Goal: Information Seeking & Learning: Learn about a topic

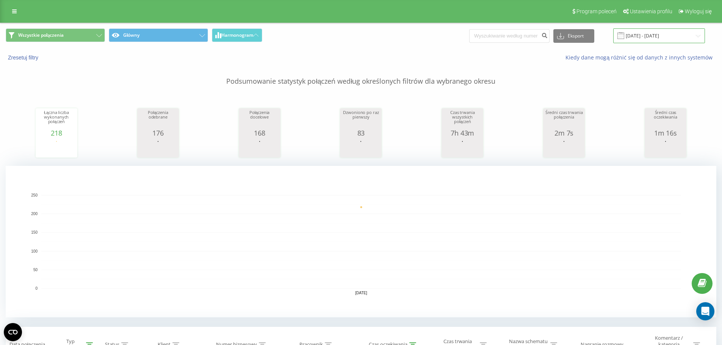
click at [643, 32] on input "19.08.2025 - 19.08.2025" at bounding box center [659, 35] width 92 height 15
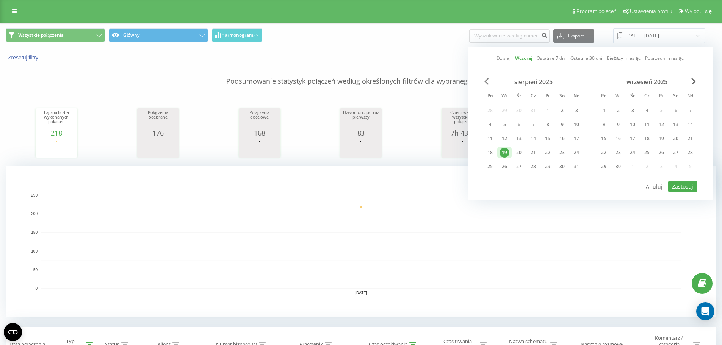
click at [489, 80] on span "Previous Month" at bounding box center [486, 81] width 5 height 7
click at [487, 82] on span "Previous Month" at bounding box center [486, 81] width 5 height 7
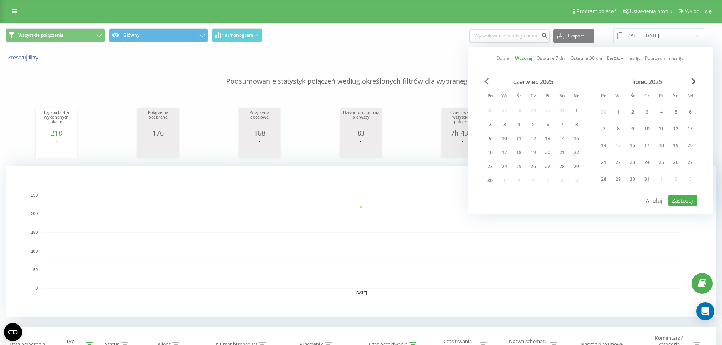
click at [487, 82] on span "Previous Month" at bounding box center [486, 81] width 5 height 7
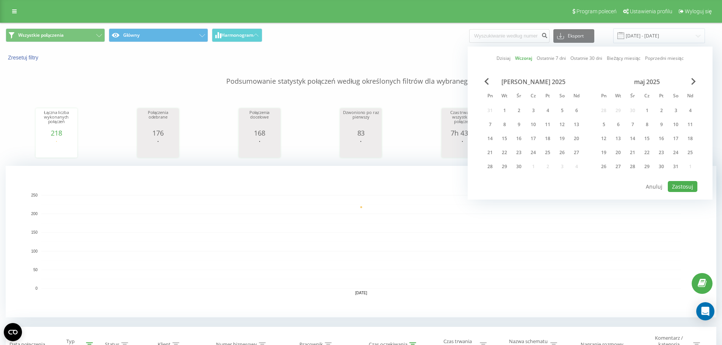
click at [489, 84] on div "kwiecień 2025 Pn Wt Śr Cz Pt So Nd 31 1 2 3 4 5 6 7 8 9 10 11 12 13 14 15 16 17…" at bounding box center [590, 129] width 215 height 102
click at [487, 83] on span "Previous Month" at bounding box center [486, 81] width 5 height 7
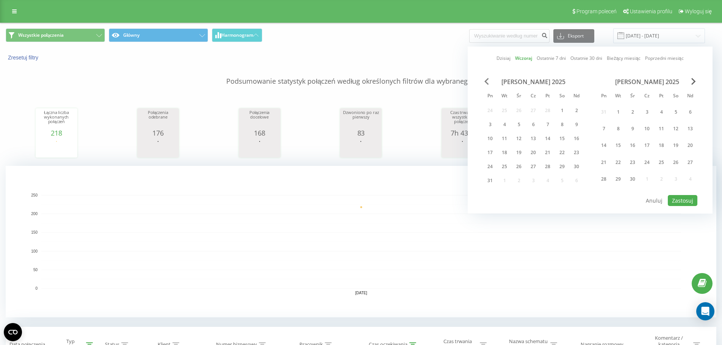
click at [487, 83] on span "Previous Month" at bounding box center [486, 81] width 5 height 7
click at [561, 110] on div "1" at bounding box center [562, 112] width 10 height 10
click at [553, 177] on div "28" at bounding box center [548, 179] width 14 height 14
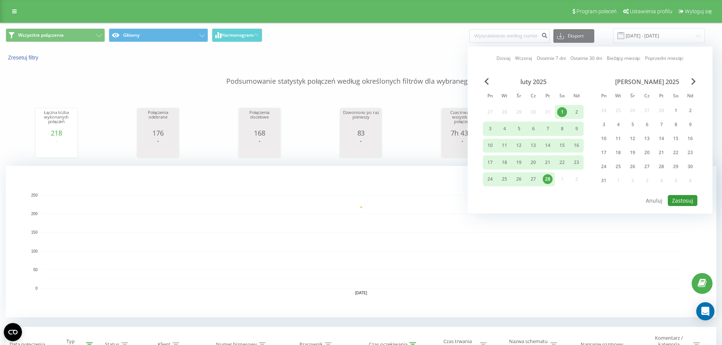
click at [676, 198] on button "Zastosuj" at bounding box center [683, 200] width 30 height 11
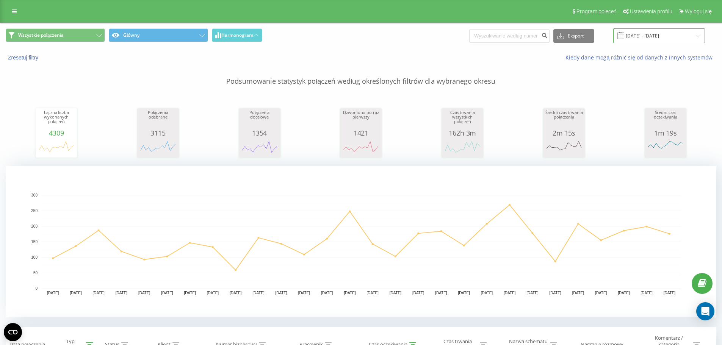
click at [667, 38] on input "01.02.2025 - 28.02.2025" at bounding box center [659, 35] width 92 height 15
click at [340, 53] on div "Zresetuj filtry Kiedy dane mogą różnić się od danych z innych systemów" at bounding box center [360, 58] width 721 height 18
click at [638, 36] on input "01.02.2025 - 28.02.2025" at bounding box center [659, 35] width 92 height 15
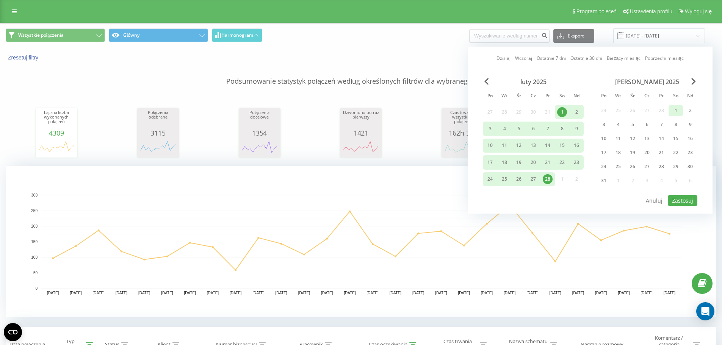
click at [676, 108] on div "1" at bounding box center [676, 111] width 10 height 10
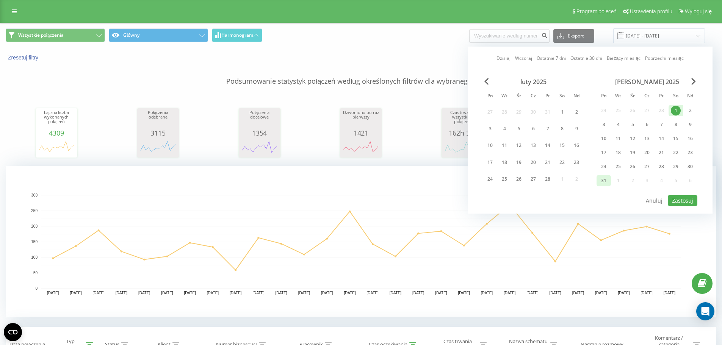
click at [601, 180] on div "31" at bounding box center [604, 181] width 10 height 10
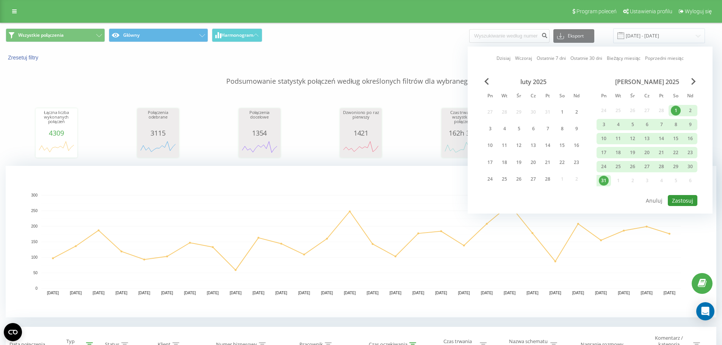
click at [680, 198] on button "Zastosuj" at bounding box center [683, 200] width 30 height 11
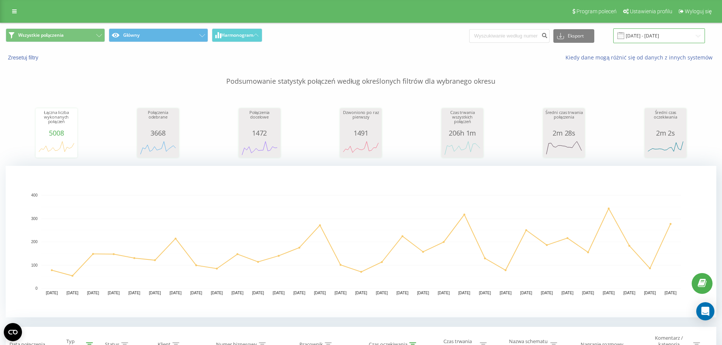
click at [645, 37] on input "01.03.2025 - 31.03.2025" at bounding box center [659, 35] width 92 height 15
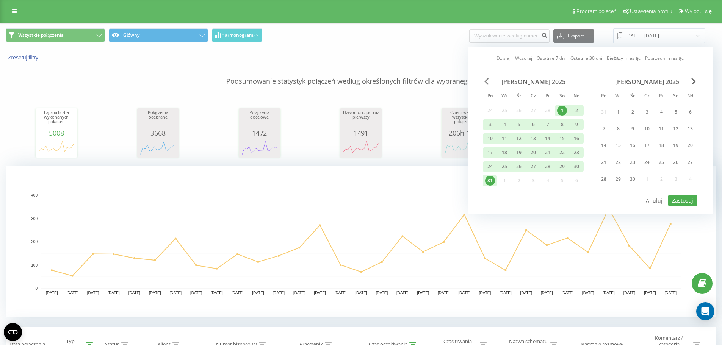
click at [487, 81] on span "Previous Month" at bounding box center [486, 81] width 5 height 7
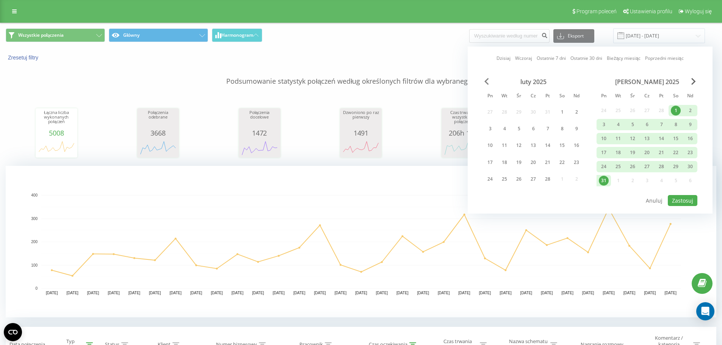
click at [487, 81] on span "Previous Month" at bounding box center [486, 81] width 5 height 7
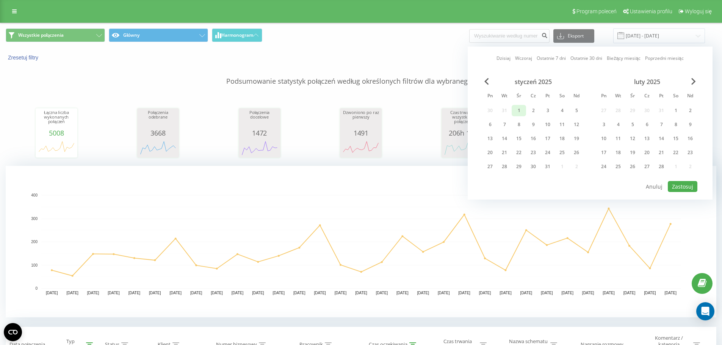
click at [520, 108] on div "1" at bounding box center [519, 111] width 10 height 10
click at [546, 170] on div "31" at bounding box center [548, 167] width 10 height 10
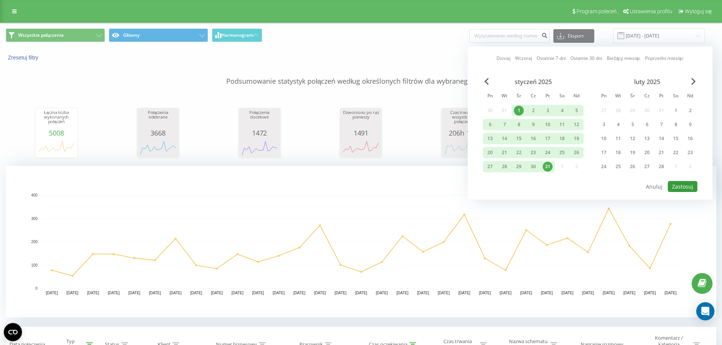
click at [676, 187] on button "Zastosuj" at bounding box center [683, 186] width 30 height 11
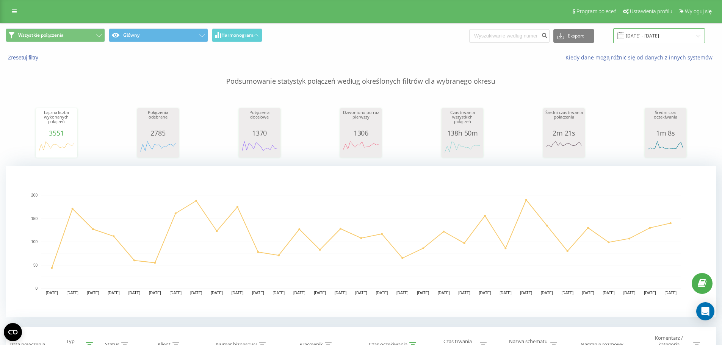
click at [651, 33] on input "01.01.2025 - 31.01.2025" at bounding box center [659, 35] width 92 height 15
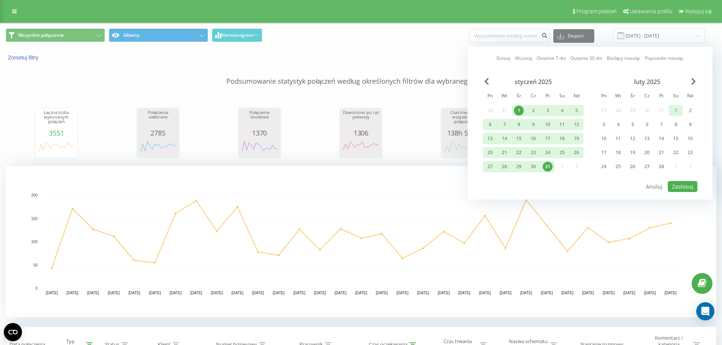
click at [678, 109] on div "1" at bounding box center [676, 111] width 10 height 10
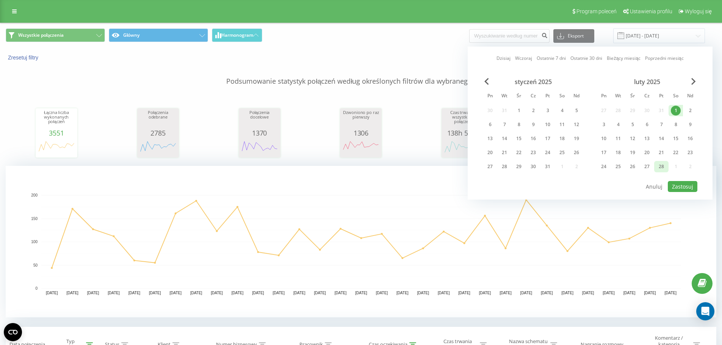
click at [660, 166] on div "28" at bounding box center [662, 167] width 10 height 10
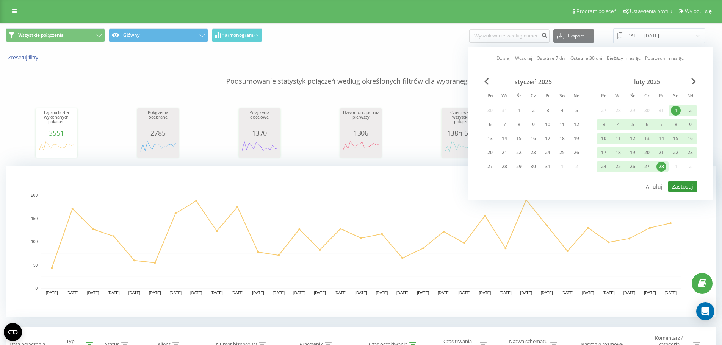
click at [681, 185] on button "Zastosuj" at bounding box center [683, 186] width 30 height 11
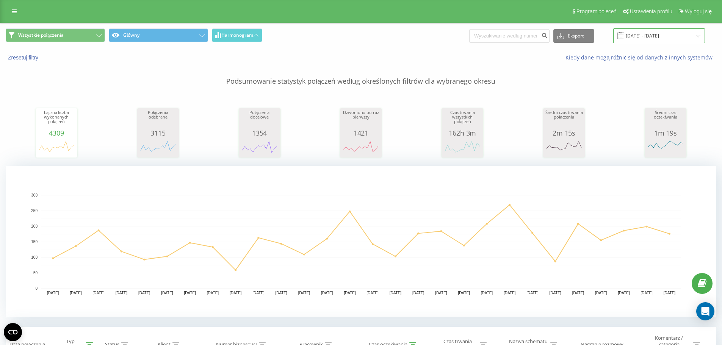
click at [635, 38] on input "01.02.2025 - 28.02.2025" at bounding box center [659, 35] width 92 height 15
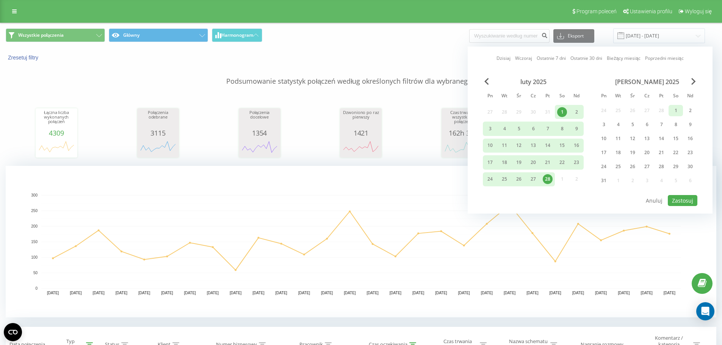
click at [676, 108] on div "1" at bounding box center [676, 111] width 10 height 10
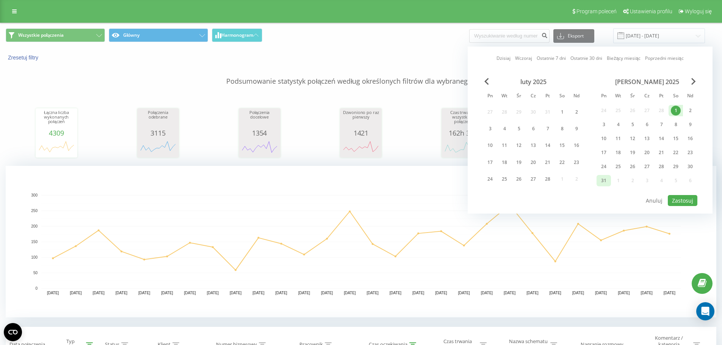
click at [608, 180] on div "31" at bounding box center [604, 181] width 10 height 10
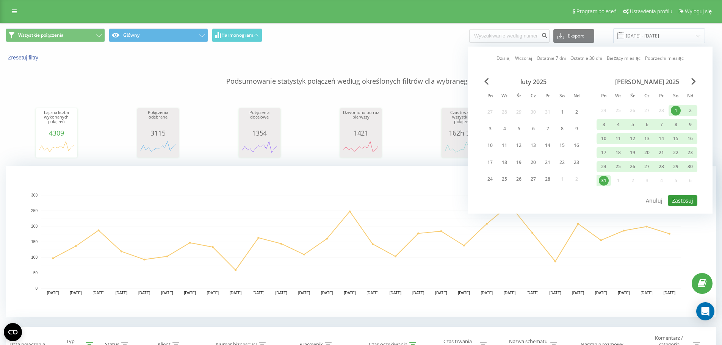
click at [681, 200] on button "Zastosuj" at bounding box center [683, 200] width 30 height 11
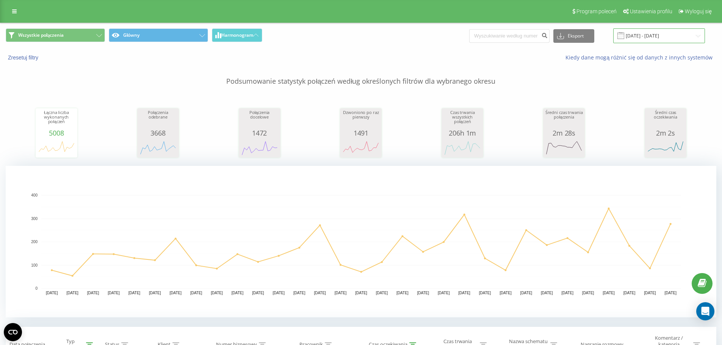
click at [638, 38] on input "01.03.2025 - 31.03.2025" at bounding box center [659, 35] width 92 height 15
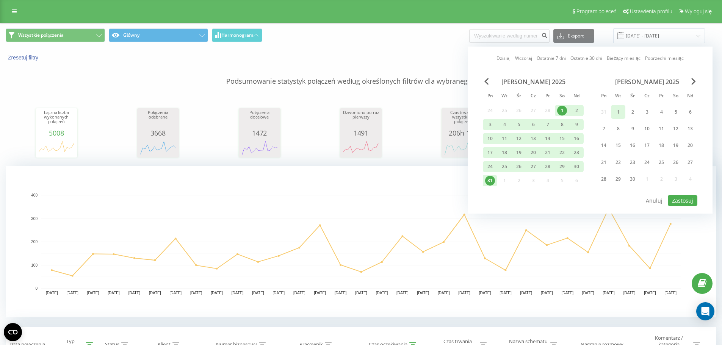
click at [618, 111] on div "1" at bounding box center [618, 112] width 10 height 10
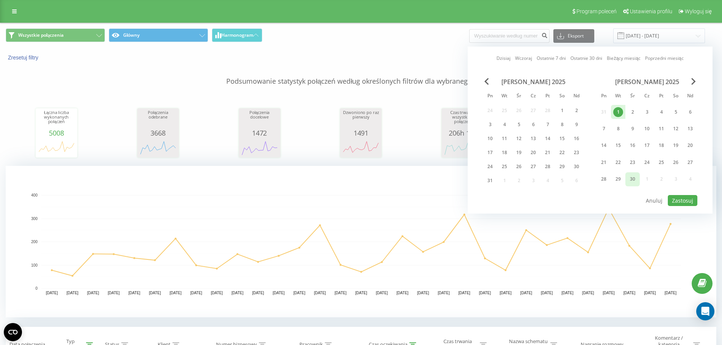
click at [634, 183] on div "30" at bounding box center [633, 179] width 10 height 10
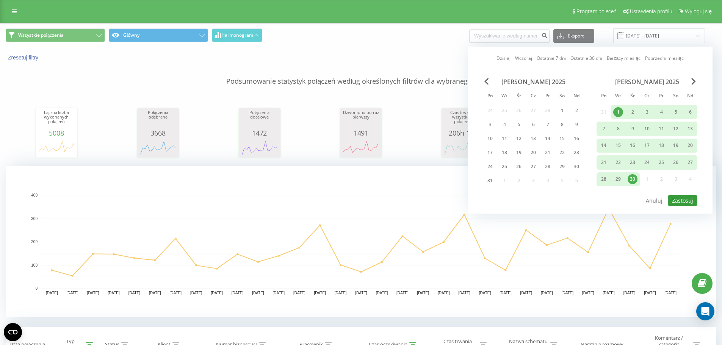
click at [673, 198] on button "Zastosuj" at bounding box center [683, 200] width 30 height 11
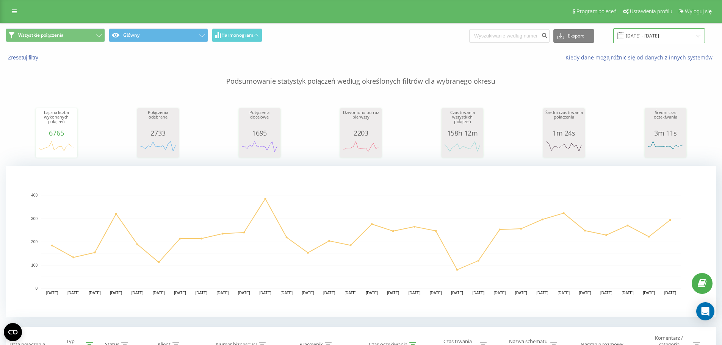
click at [632, 41] on input "01.04.2025 - 30.04.2025" at bounding box center [659, 35] width 92 height 15
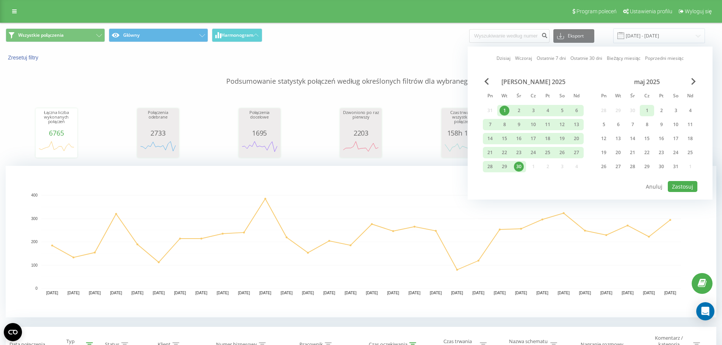
click at [646, 109] on div "1" at bounding box center [647, 111] width 10 height 10
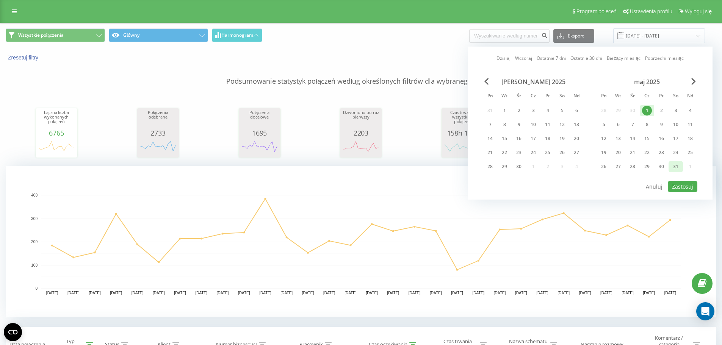
click at [672, 165] on div "31" at bounding box center [676, 167] width 10 height 10
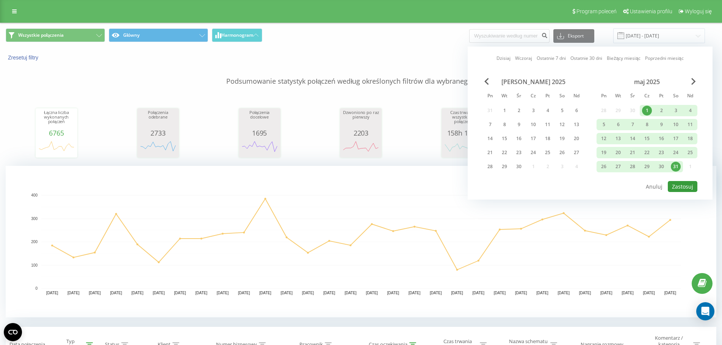
click at [680, 187] on button "Zastosuj" at bounding box center [683, 186] width 30 height 11
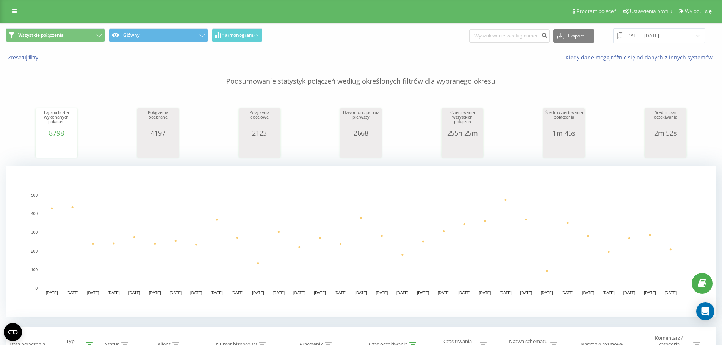
click at [624, 35] on span at bounding box center [621, 35] width 7 height 7
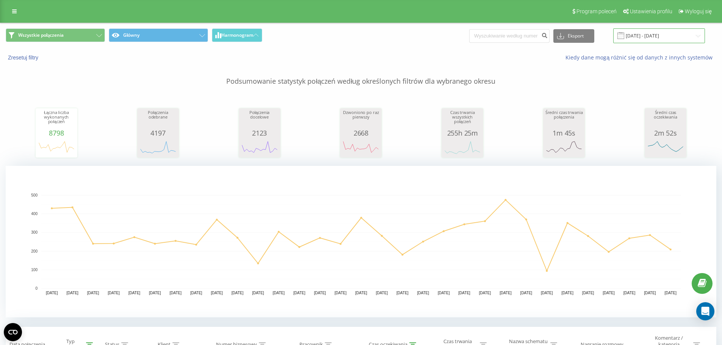
click at [640, 37] on input "01.05.2025 - 31.05.2025" at bounding box center [659, 35] width 92 height 15
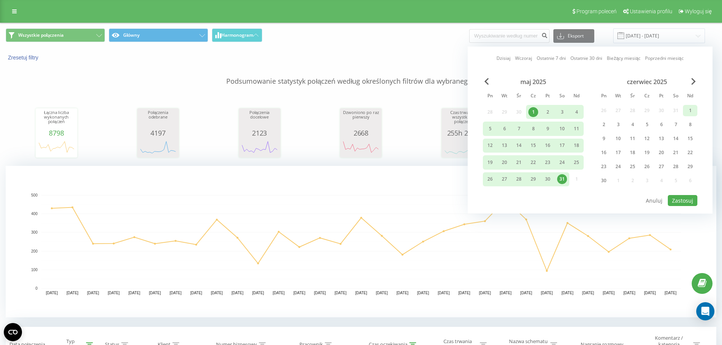
click at [689, 108] on div "1" at bounding box center [690, 111] width 10 height 10
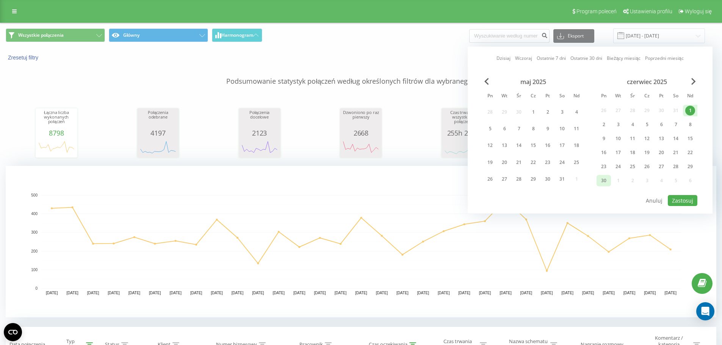
click at [606, 180] on div "30" at bounding box center [604, 181] width 10 height 10
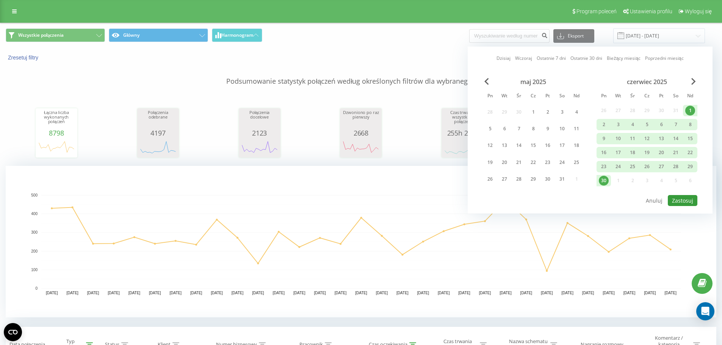
click at [692, 203] on button "Zastosuj" at bounding box center [683, 200] width 30 height 11
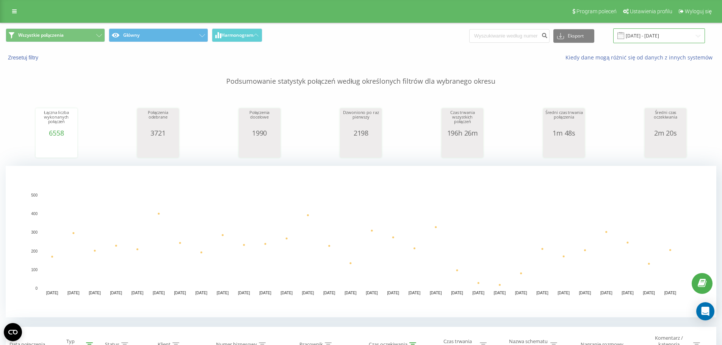
click at [636, 34] on input "01.06.2025 - 30.06.2025" at bounding box center [659, 35] width 92 height 15
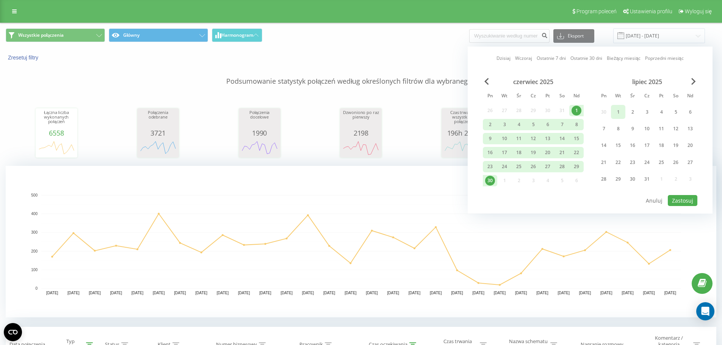
click at [622, 111] on div "1" at bounding box center [618, 112] width 10 height 10
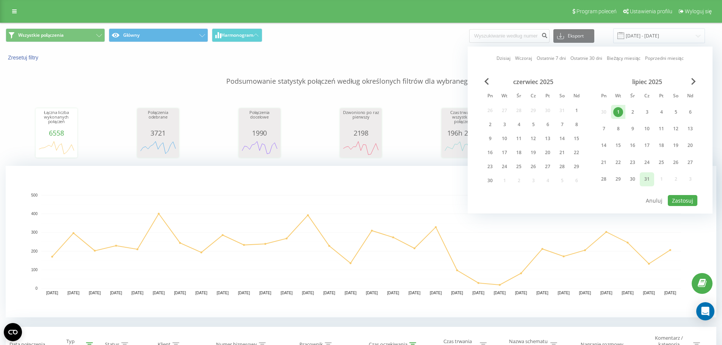
click at [645, 183] on div "31" at bounding box center [647, 179] width 10 height 10
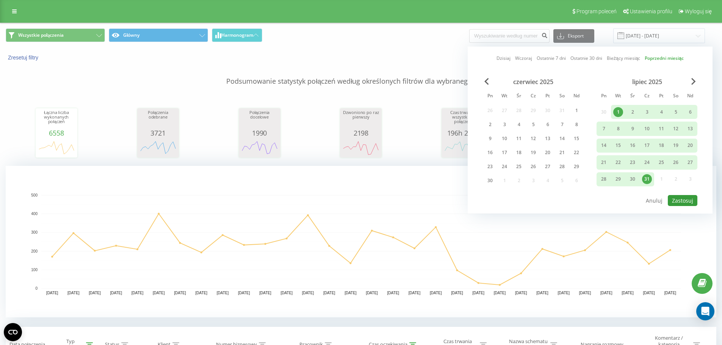
click at [677, 201] on button "Zastosuj" at bounding box center [683, 200] width 30 height 11
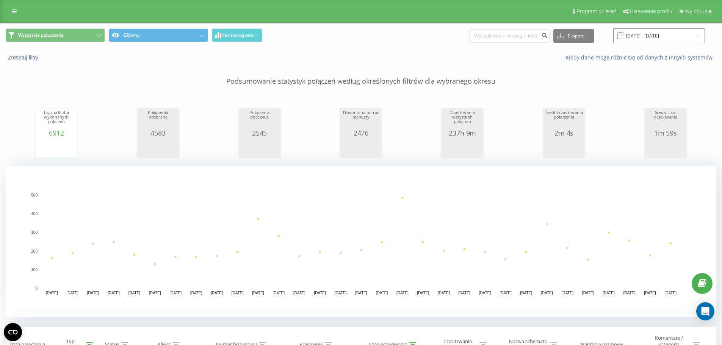
click at [651, 35] on input "01.07.2025 - 31.07.2025" at bounding box center [659, 35] width 92 height 15
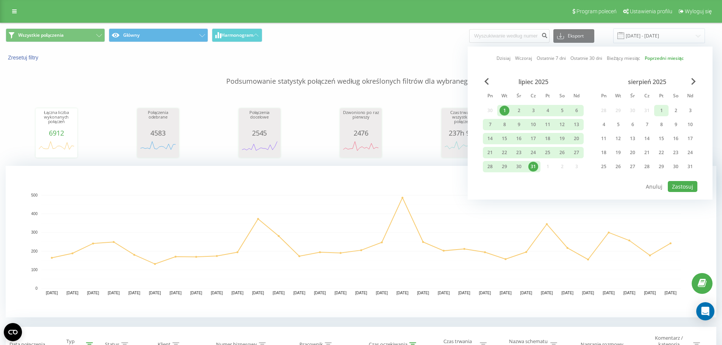
click at [665, 108] on div "1" at bounding box center [662, 111] width 10 height 10
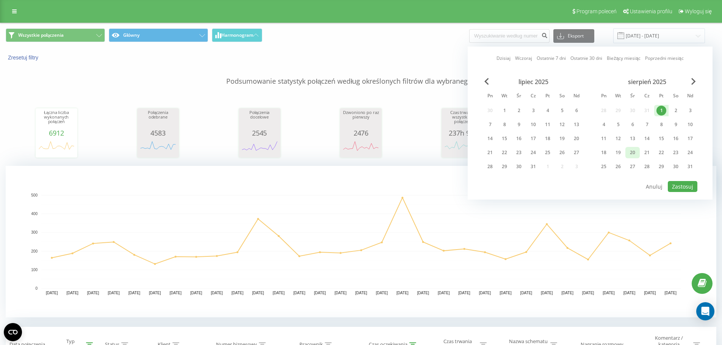
click at [630, 155] on div "20" at bounding box center [633, 153] width 10 height 10
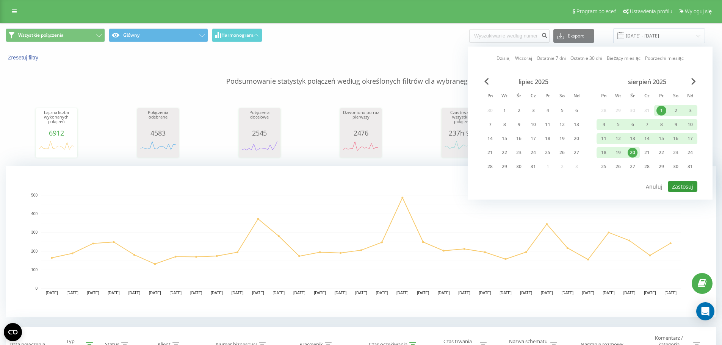
click at [684, 192] on button "Zastosuj" at bounding box center [683, 186] width 30 height 11
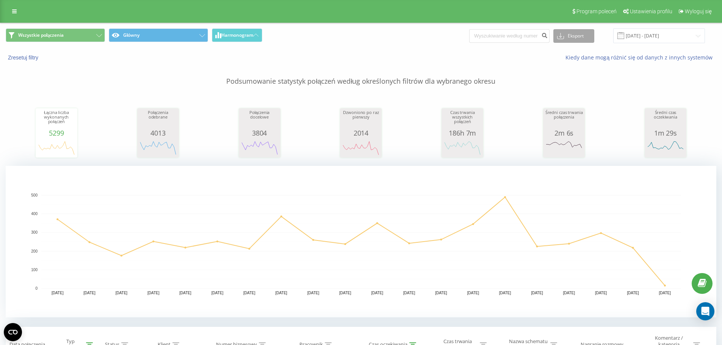
click at [586, 40] on button "Eksport" at bounding box center [573, 36] width 41 height 14
click at [582, 50] on div ".csv" at bounding box center [574, 50] width 40 height 14
click at [565, 59] on div "Kiedy dane mogą różnić się od danych z innych systemów" at bounding box center [496, 58] width 451 height 8
click at [635, 34] on input "01.08.2025 - 20.08.2025" at bounding box center [659, 35] width 92 height 15
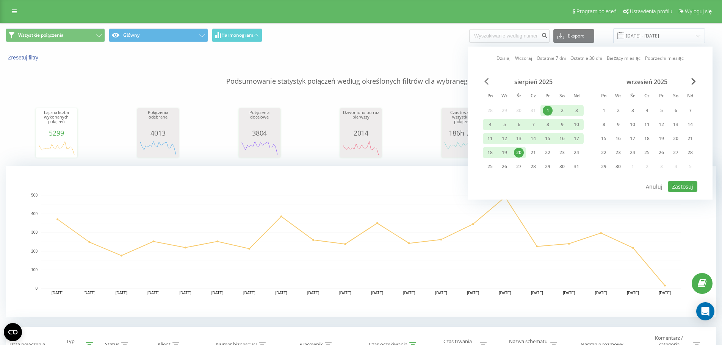
click at [488, 81] on span "Previous Month" at bounding box center [486, 81] width 5 height 7
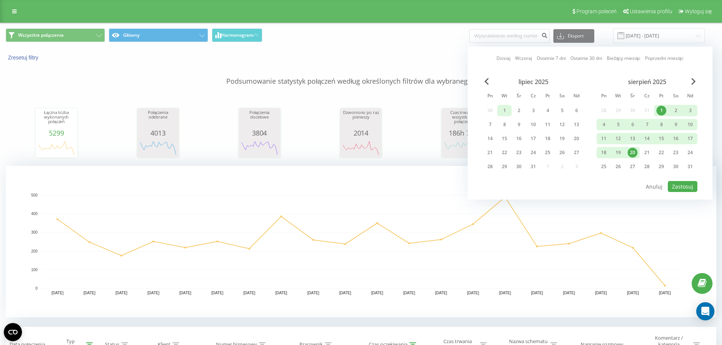
click at [503, 110] on div "1" at bounding box center [505, 111] width 10 height 10
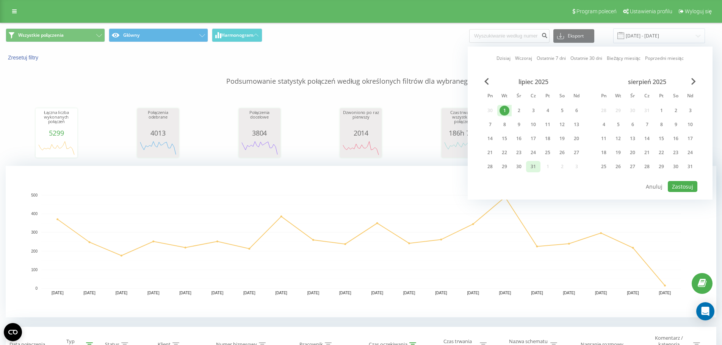
click at [538, 168] on div "31" at bounding box center [533, 167] width 10 height 10
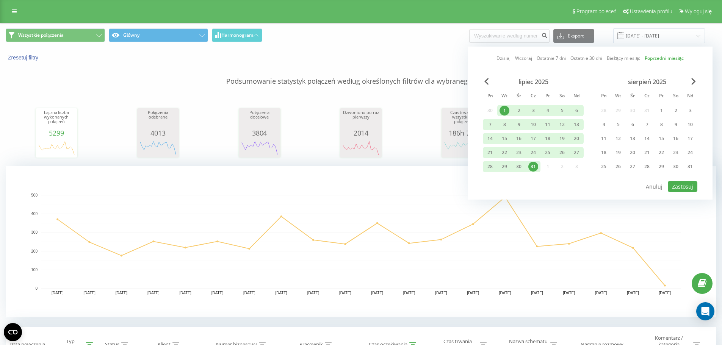
click at [695, 181] on div at bounding box center [590, 180] width 215 height 1
click at [690, 182] on button "Zastosuj" at bounding box center [683, 186] width 30 height 11
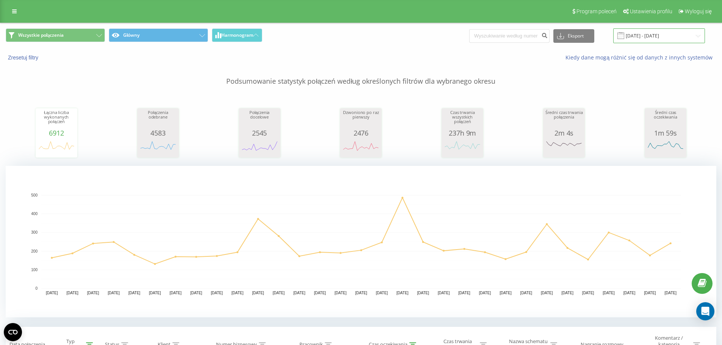
click at [657, 39] on input "01.07.2025 - 31.07.2025" at bounding box center [659, 35] width 92 height 15
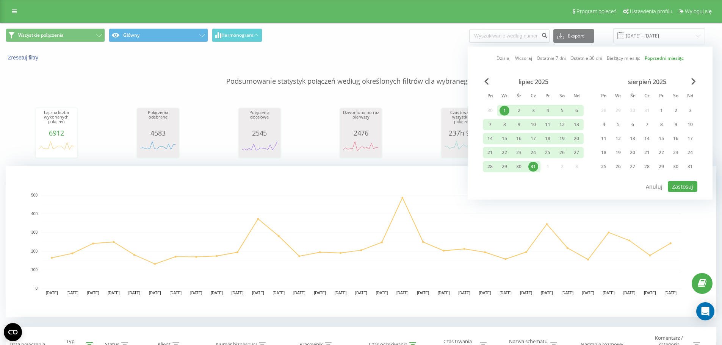
click at [490, 80] on div "lipiec 2025" at bounding box center [533, 82] width 101 height 8
click at [489, 80] on span "Previous Month" at bounding box center [486, 81] width 5 height 7
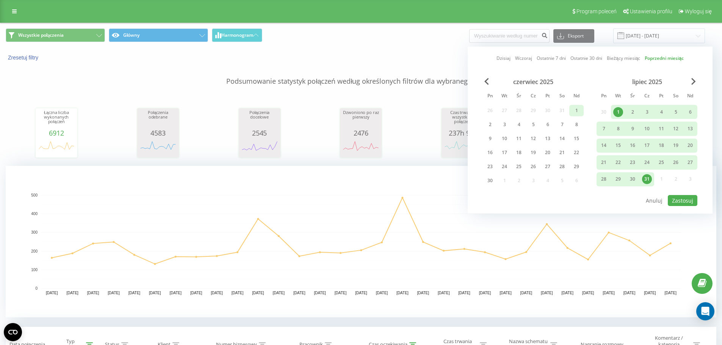
click at [581, 112] on div "1" at bounding box center [577, 111] width 10 height 10
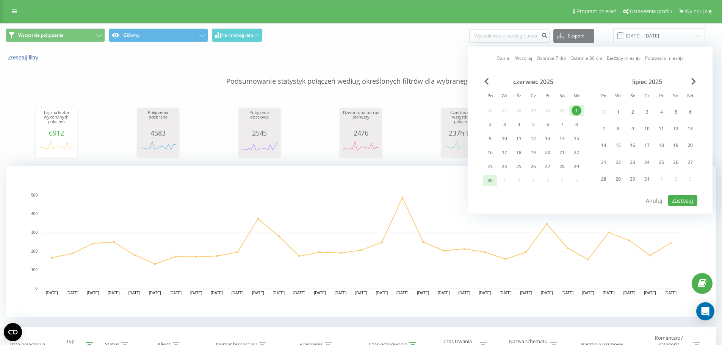
click at [495, 180] on div "30" at bounding box center [490, 180] width 14 height 11
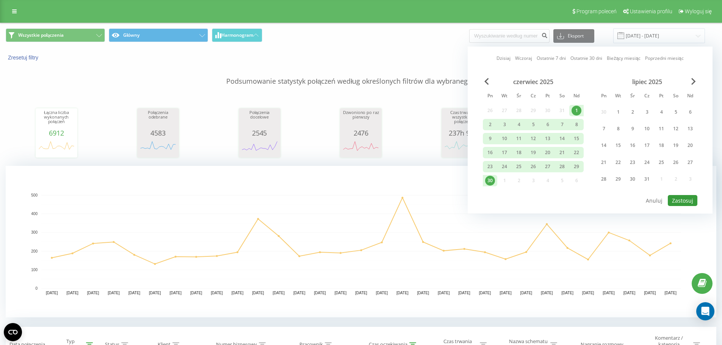
click at [677, 198] on button "Zastosuj" at bounding box center [683, 200] width 30 height 11
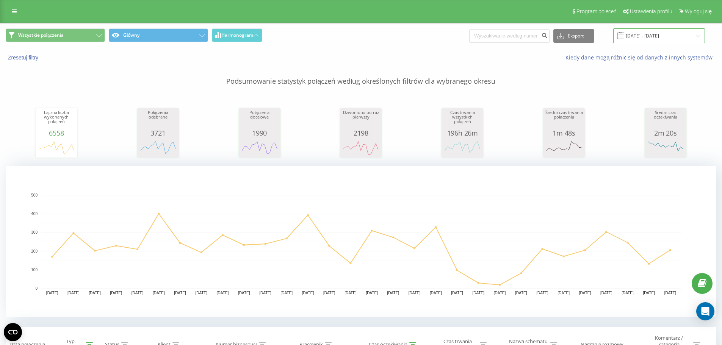
click at [649, 34] on input "01.06.2025 - 30.06.2025" at bounding box center [659, 35] width 92 height 15
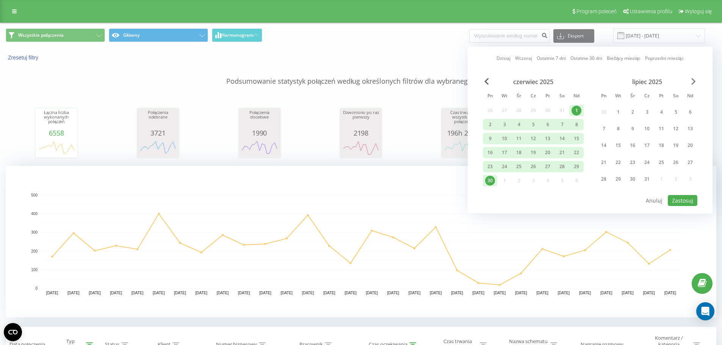
click at [693, 83] on span "Next Month" at bounding box center [693, 81] width 5 height 7
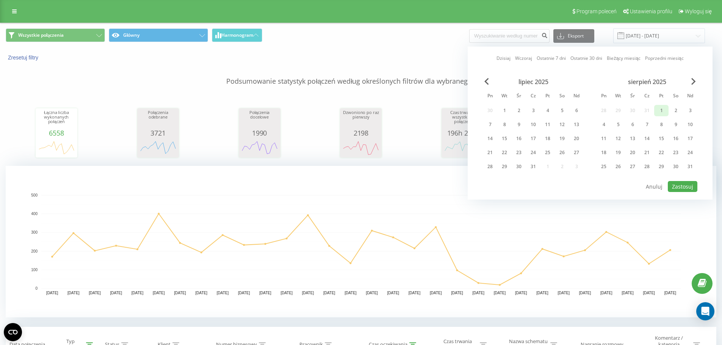
click at [664, 110] on div "1" at bounding box center [662, 111] width 10 height 10
click at [624, 153] on div "19" at bounding box center [618, 152] width 14 height 11
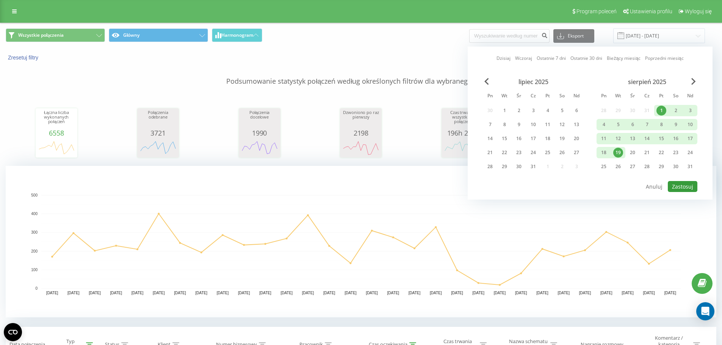
click at [685, 184] on button "Zastosuj" at bounding box center [683, 186] width 30 height 11
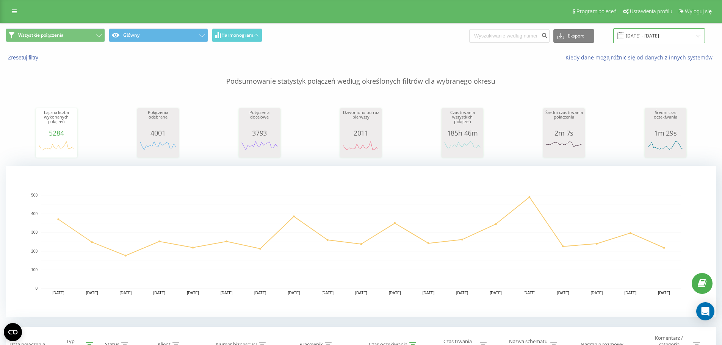
click at [645, 39] on input "01.08.2025 - 19.08.2025" at bounding box center [659, 35] width 92 height 15
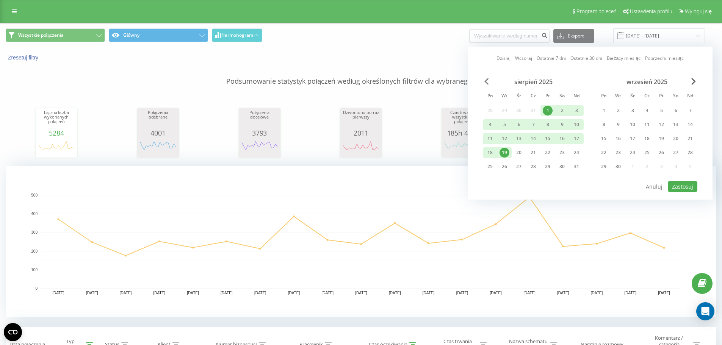
click at [486, 81] on span "Previous Month" at bounding box center [486, 81] width 5 height 7
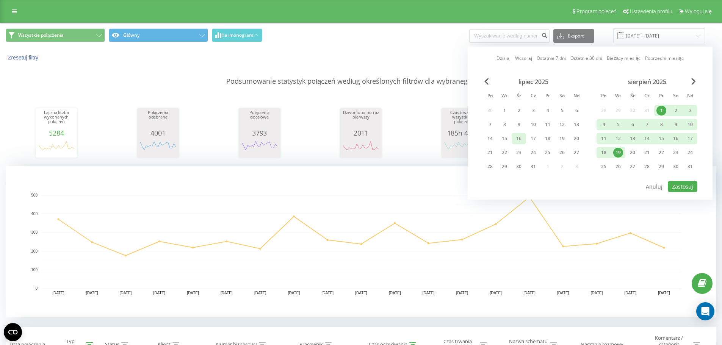
drag, startPoint x: 506, startPoint y: 109, endPoint x: 520, endPoint y: 139, distance: 32.4
click at [507, 111] on div "1" at bounding box center [505, 111] width 10 height 10
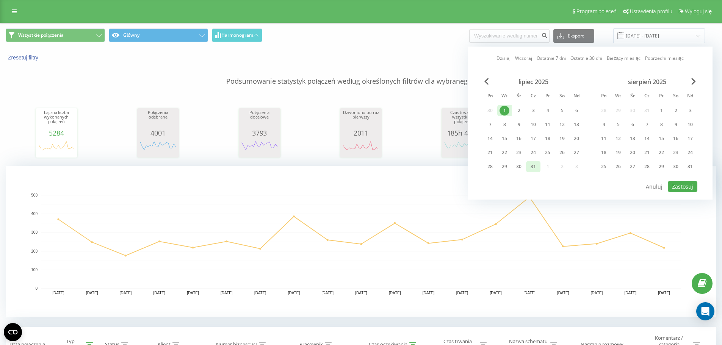
click at [532, 167] on div "31" at bounding box center [533, 167] width 10 height 10
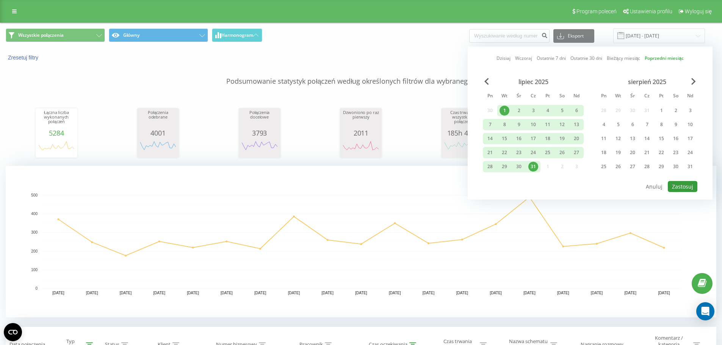
click at [690, 185] on button "Zastosuj" at bounding box center [683, 186] width 30 height 11
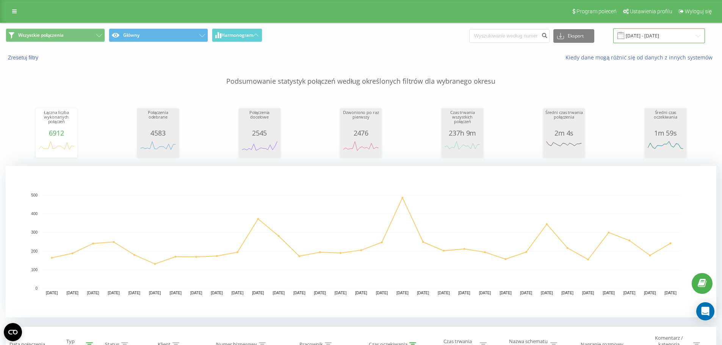
click at [660, 41] on input "01.07.2025 - 31.07.2025" at bounding box center [659, 35] width 92 height 15
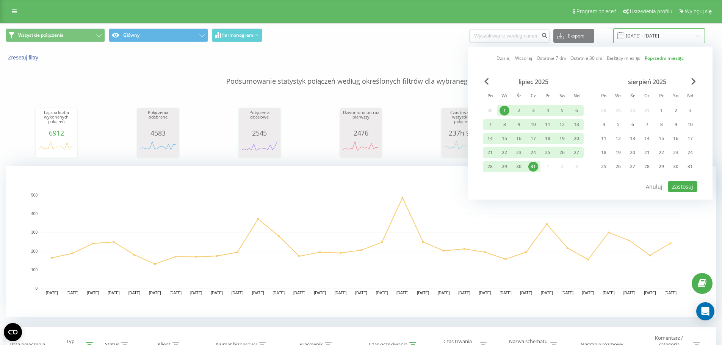
scroll to position [0, 0]
click at [662, 107] on div "1" at bounding box center [662, 111] width 10 height 10
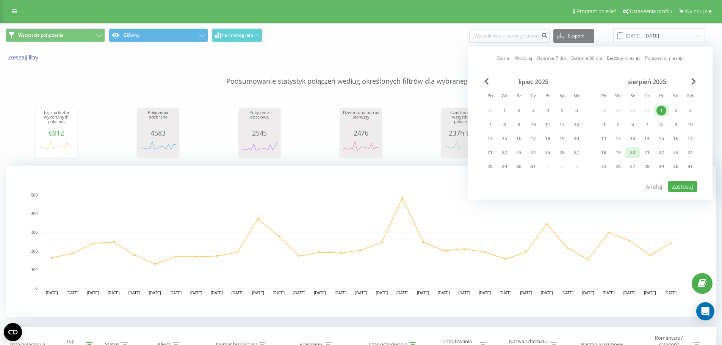
click at [635, 150] on div "20" at bounding box center [633, 153] width 10 height 10
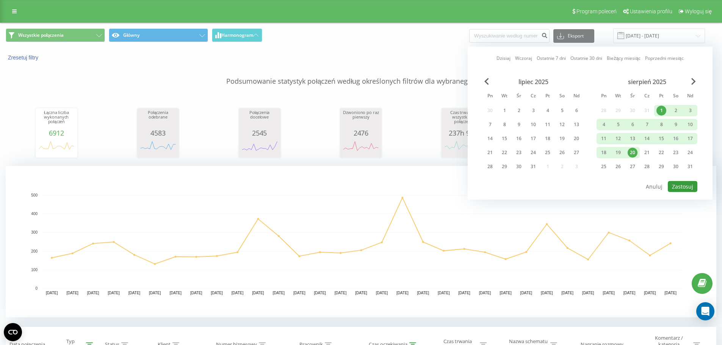
click at [682, 182] on button "Zastosuj" at bounding box center [683, 186] width 30 height 11
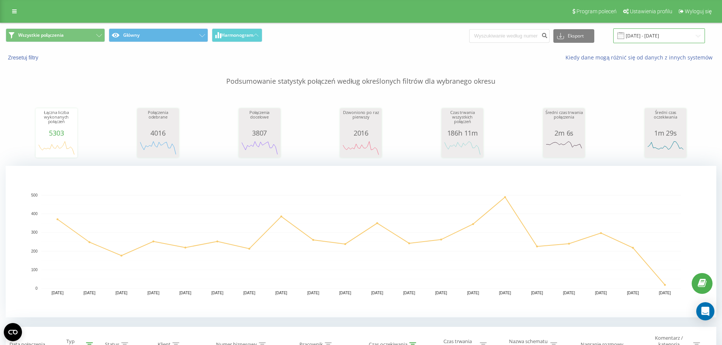
click at [659, 36] on input "01.08.2025 - 20.08.2025" at bounding box center [659, 35] width 92 height 15
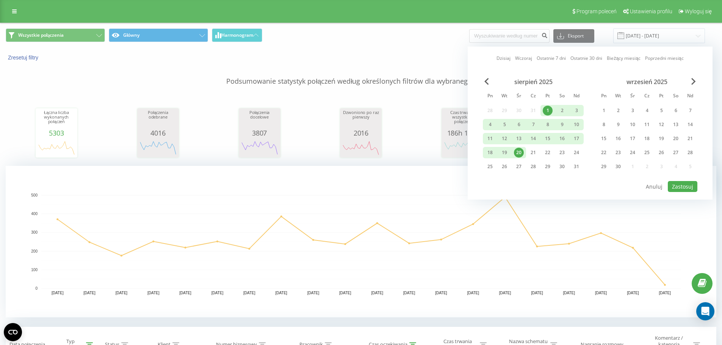
click at [546, 109] on div "1" at bounding box center [548, 111] width 10 height 10
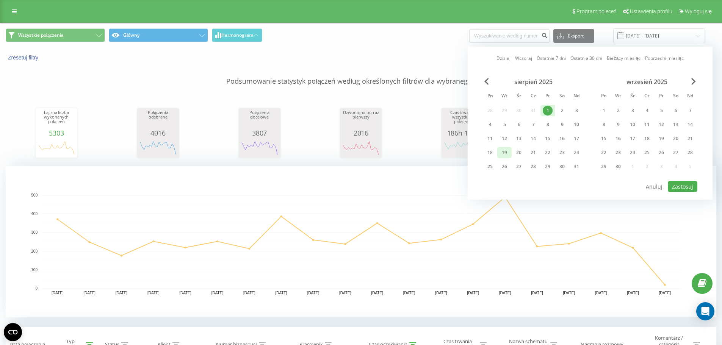
click at [506, 153] on div "19" at bounding box center [505, 153] width 10 height 10
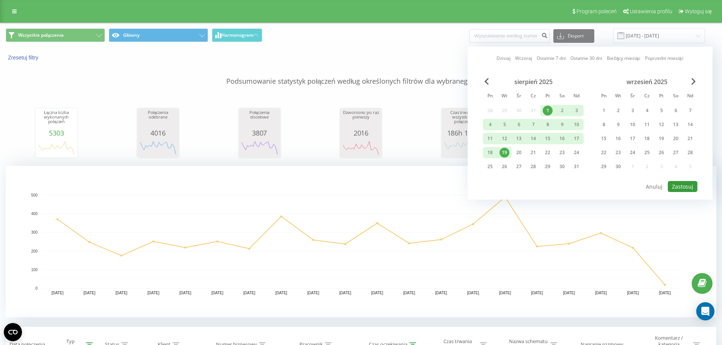
click at [677, 188] on button "Zastosuj" at bounding box center [683, 186] width 30 height 11
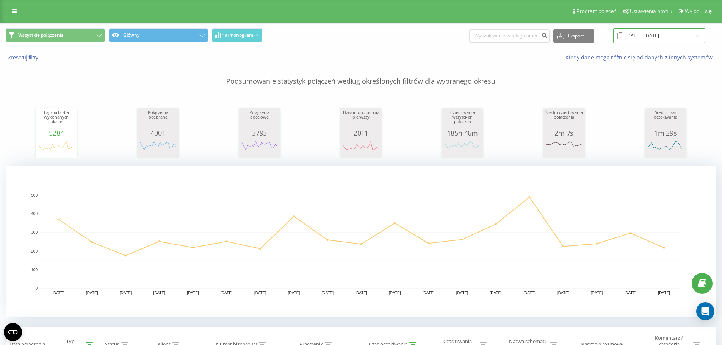
click at [637, 33] on input "01.08.2025 - 19.08.2025" at bounding box center [659, 35] width 92 height 15
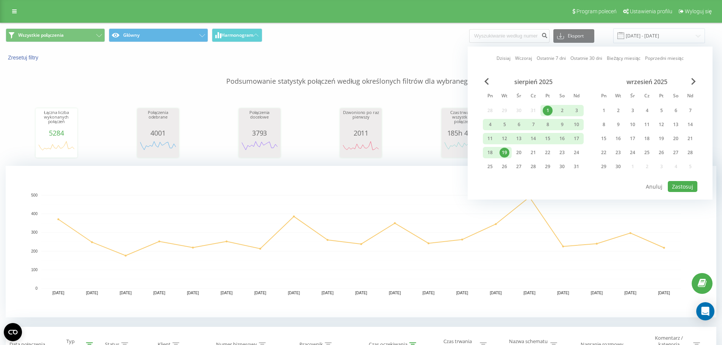
click at [548, 112] on div "1" at bounding box center [548, 111] width 10 height 10
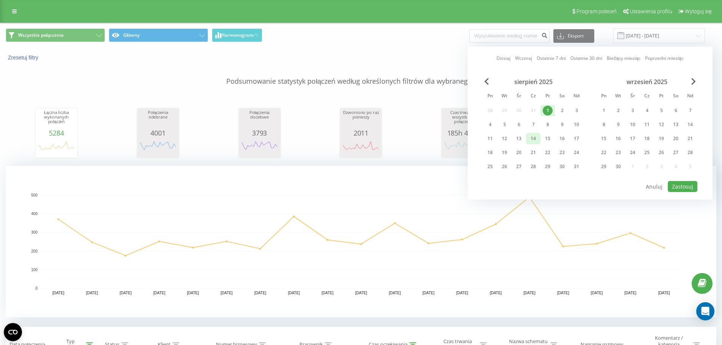
click at [531, 143] on div "14" at bounding box center [533, 139] width 10 height 10
click at [684, 187] on button "Zastosuj" at bounding box center [683, 186] width 30 height 11
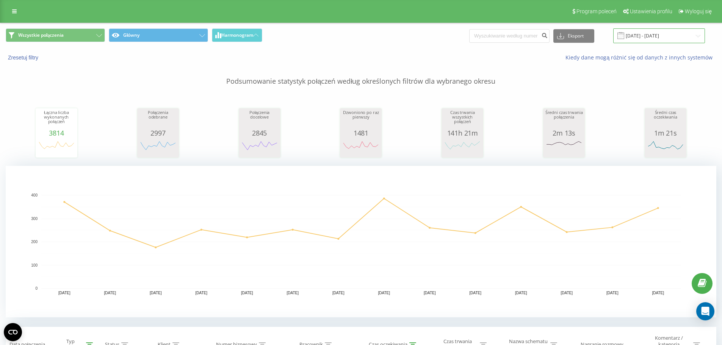
click at [672, 34] on input "01.08.2025 - 14.08.2025" at bounding box center [659, 35] width 92 height 15
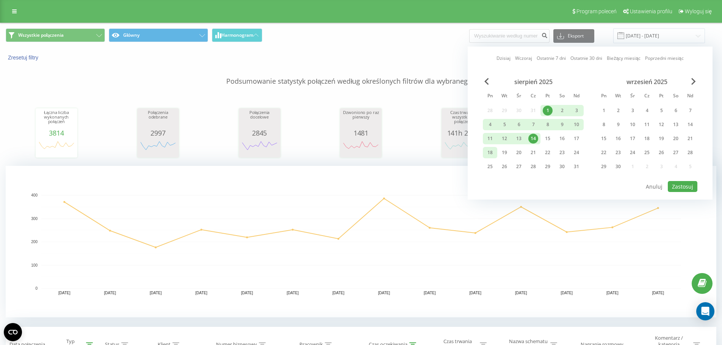
click at [492, 153] on div "18" at bounding box center [490, 153] width 10 height 10
click at [507, 152] on div "19" at bounding box center [505, 153] width 10 height 10
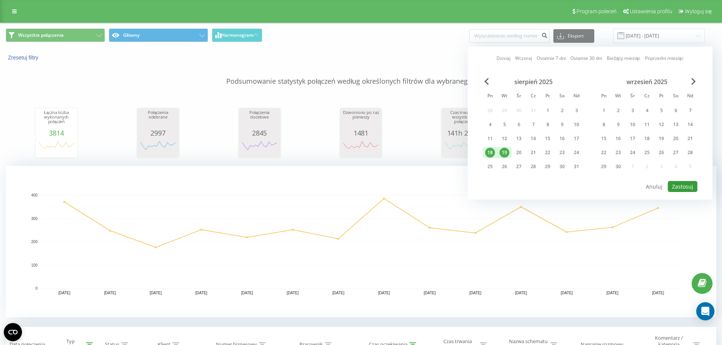
click at [694, 185] on button "Zastosuj" at bounding box center [683, 186] width 30 height 11
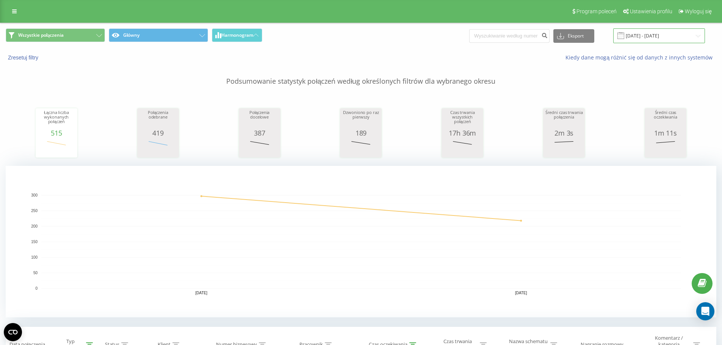
click at [646, 41] on input "18.08.2025 - 19.08.2025" at bounding box center [659, 35] width 92 height 15
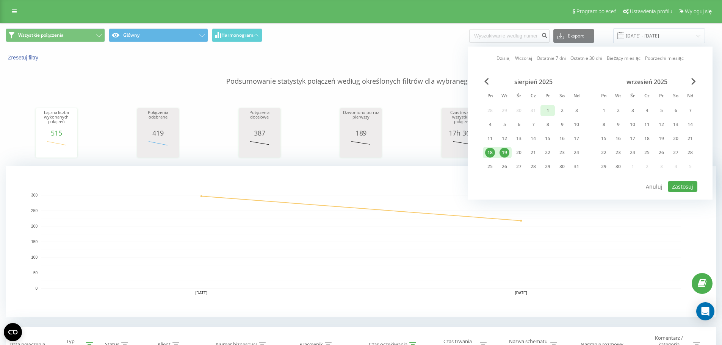
click at [544, 112] on div "1" at bounding box center [548, 111] width 10 height 10
click at [505, 151] on div "19" at bounding box center [505, 153] width 10 height 10
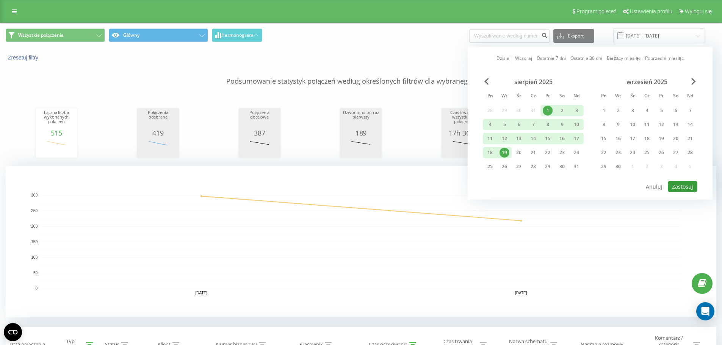
click at [688, 187] on button "Zastosuj" at bounding box center [683, 186] width 30 height 11
type input "01.08.2025 - 19.08.2025"
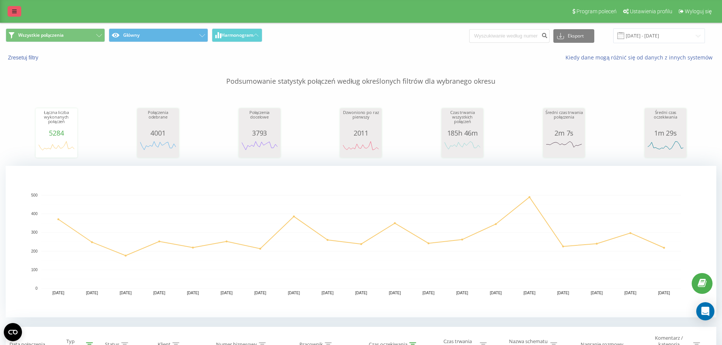
click at [16, 15] on link at bounding box center [15, 11] width 14 height 11
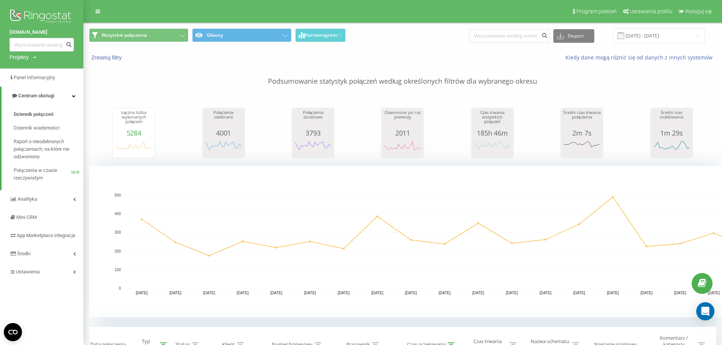
click at [31, 55] on div "Projekty [DOMAIN_NAME] [DOMAIN_NAME]" at bounding box center [22, 57] width 27 height 8
click at [38, 81] on link "[DOMAIN_NAME]" at bounding box center [34, 83] width 37 height 6
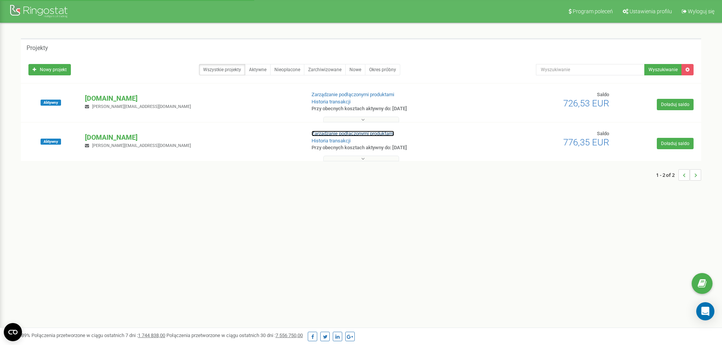
click at [328, 133] on link "Zarządzanie podłączonymi produktami" at bounding box center [353, 134] width 83 height 6
click at [143, 138] on p "[DOMAIN_NAME]" at bounding box center [192, 138] width 214 height 10
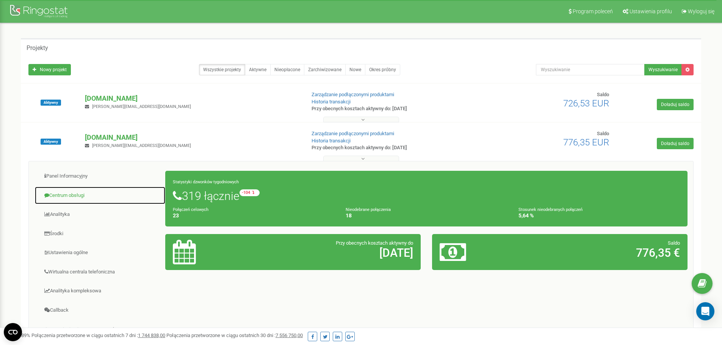
click at [77, 198] on link "Centrum obsługi" at bounding box center [99, 196] width 131 height 19
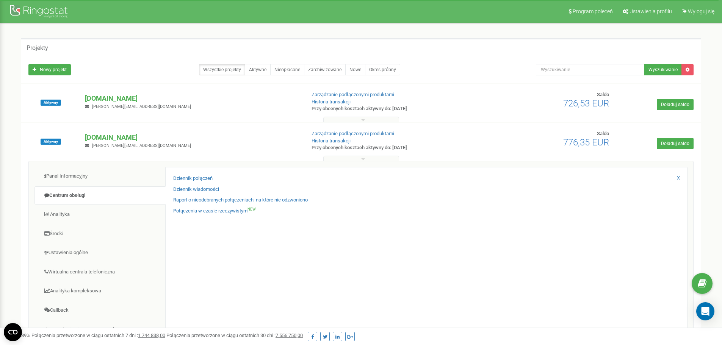
click at [197, 183] on div "Dziennik połączeń" at bounding box center [426, 180] width 506 height 11
click at [197, 180] on link "Dziennik połączeń" at bounding box center [192, 178] width 39 height 7
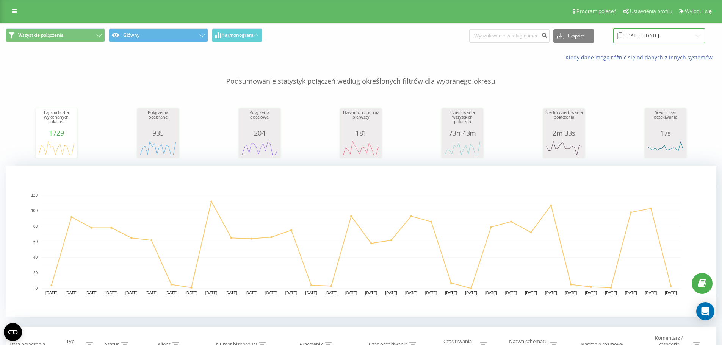
click at [649, 41] on input "20.07.2025 - 20.08.2025" at bounding box center [659, 35] width 92 height 15
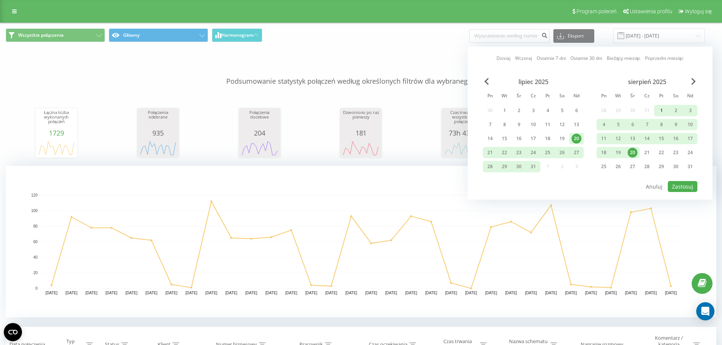
click at [662, 112] on div "1" at bounding box center [662, 111] width 10 height 10
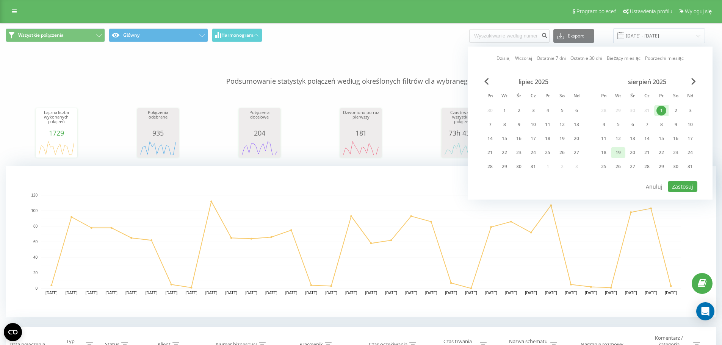
click at [622, 154] on div "19" at bounding box center [618, 153] width 10 height 10
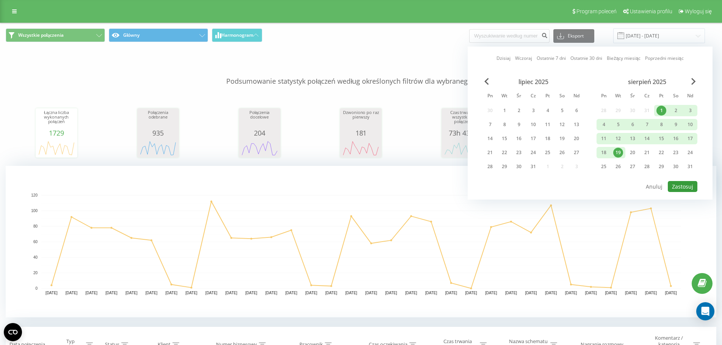
click at [684, 187] on button "Zastosuj" at bounding box center [683, 186] width 30 height 11
type input "01.08.2025 - 19.08.2025"
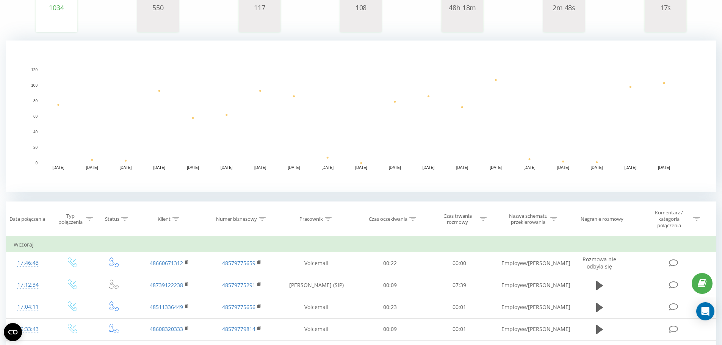
scroll to position [152, 0]
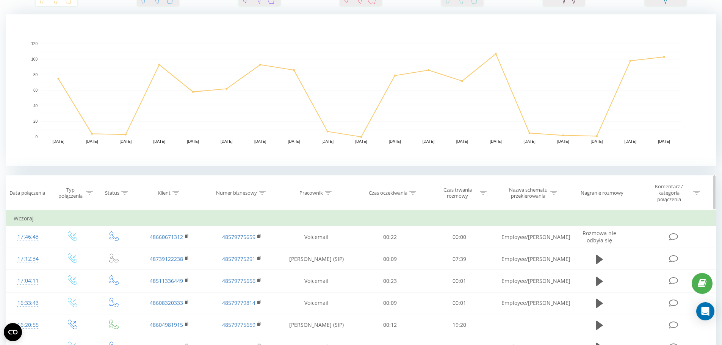
click at [89, 192] on icon at bounding box center [89, 193] width 7 height 4
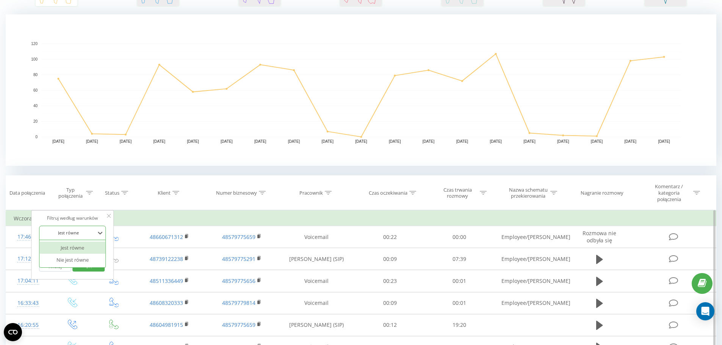
click at [88, 230] on div at bounding box center [68, 232] width 54 height 7
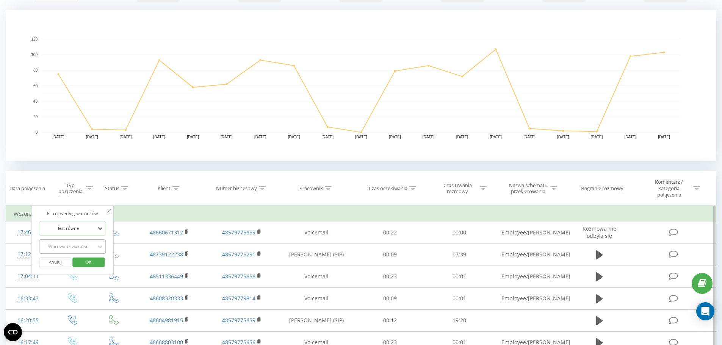
click at [86, 248] on div "Wprowadź wartość" at bounding box center [68, 247] width 54 height 6
click at [85, 263] on div "Przychodzące" at bounding box center [72, 262] width 66 height 12
click at [86, 262] on span "OK" at bounding box center [88, 262] width 21 height 12
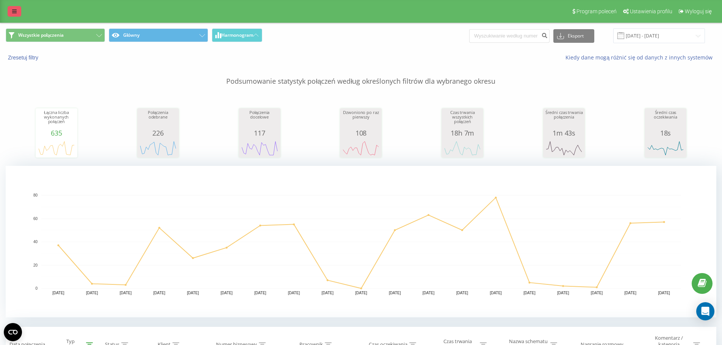
click at [13, 14] on icon at bounding box center [14, 11] width 5 height 5
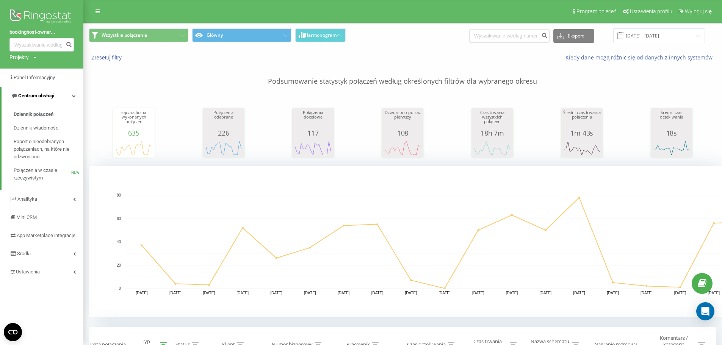
click at [66, 97] on link "Centrum obsługi" at bounding box center [43, 96] width 82 height 18
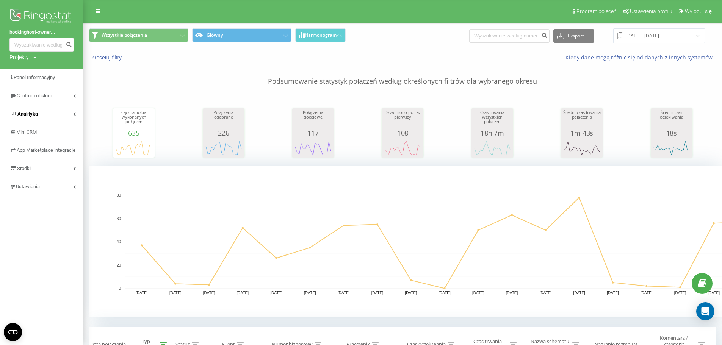
click at [70, 113] on link "Analityka" at bounding box center [41, 114] width 83 height 18
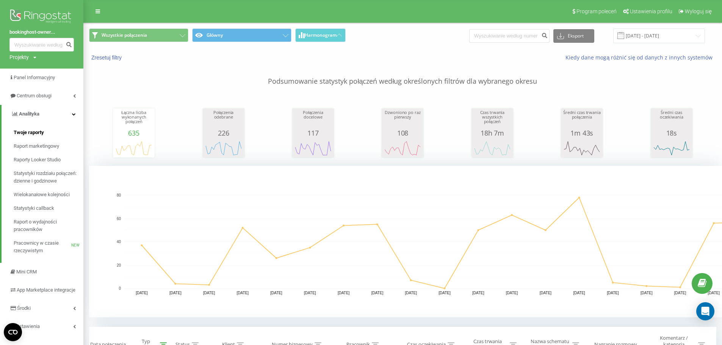
click at [47, 132] on link "Twoje raporty" at bounding box center [49, 133] width 70 height 14
click at [62, 113] on link "Analityka" at bounding box center [43, 114] width 82 height 18
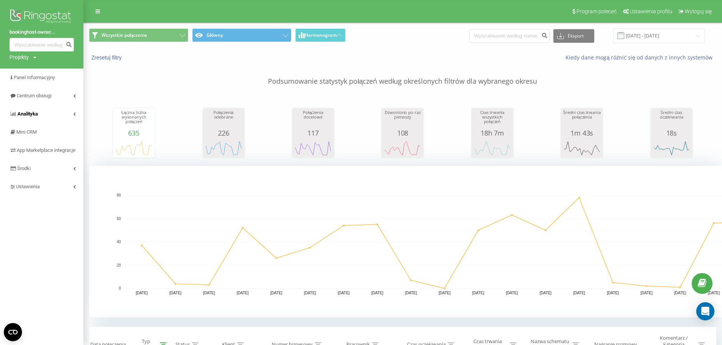
click at [62, 113] on link "Analityka" at bounding box center [41, 114] width 83 height 18
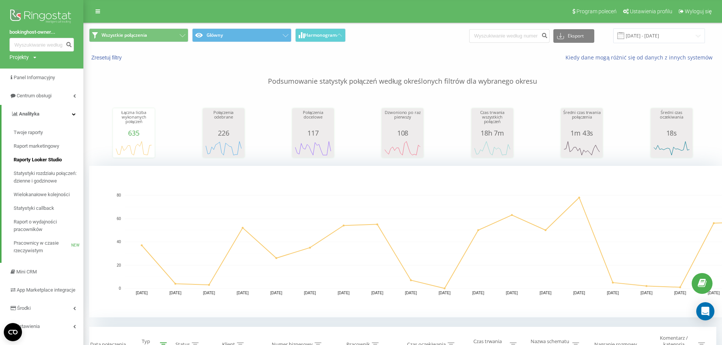
click at [55, 161] on span "Raporty Looker Studio" at bounding box center [38, 160] width 48 height 8
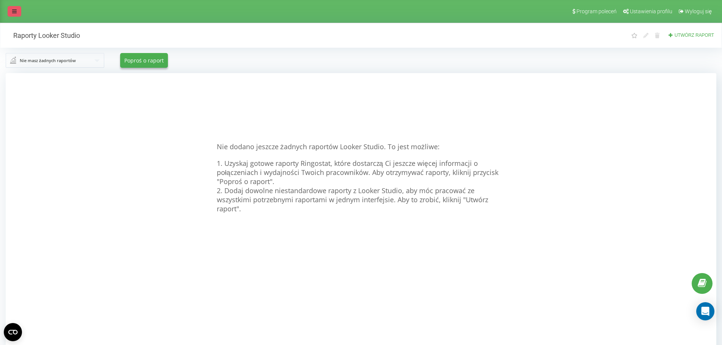
click at [19, 13] on link at bounding box center [15, 11] width 14 height 11
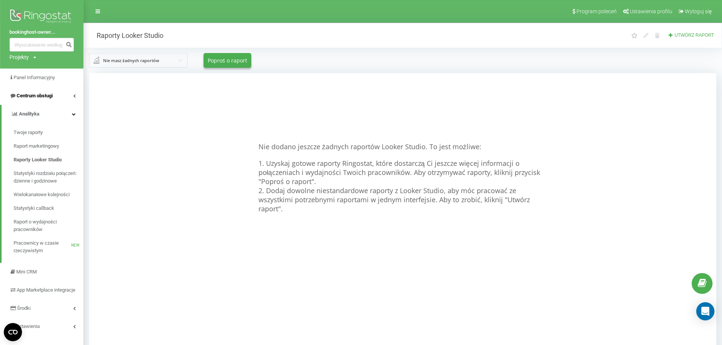
click at [52, 94] on span "Centrum obsługi" at bounding box center [35, 96] width 36 height 6
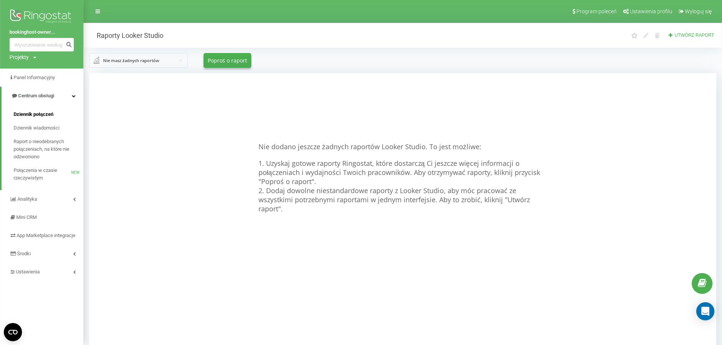
click at [46, 115] on span "Dziennik połączeń" at bounding box center [34, 115] width 40 height 8
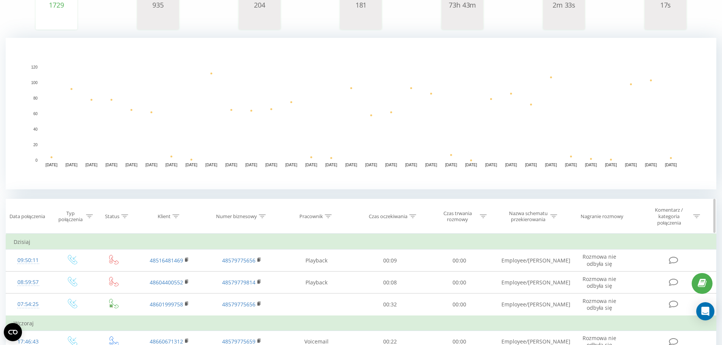
scroll to position [152, 0]
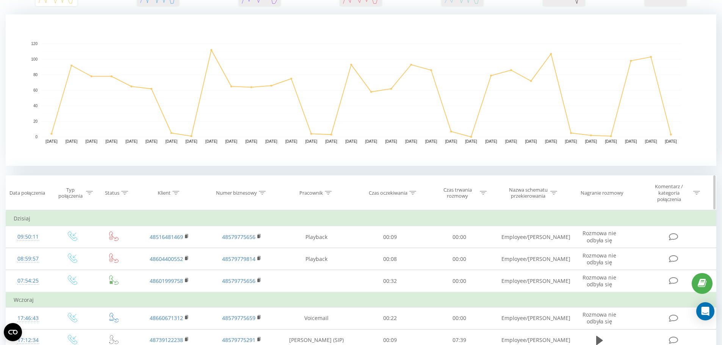
click at [82, 192] on div "Typ połączenia" at bounding box center [70, 193] width 27 height 13
click at [84, 193] on div "Typ połączenia" at bounding box center [75, 193] width 36 height 13
click at [85, 190] on div "Typ połączenia" at bounding box center [75, 193] width 36 height 13
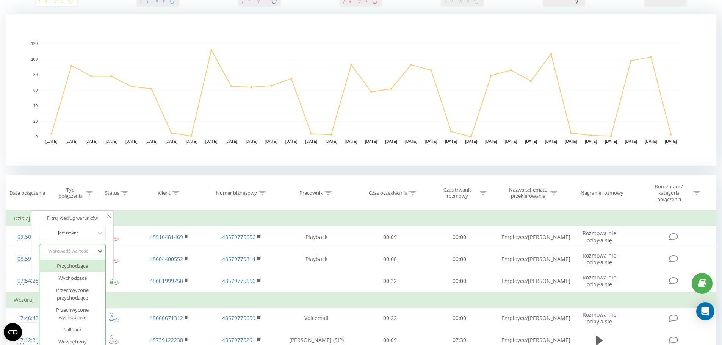
scroll to position [156, 0]
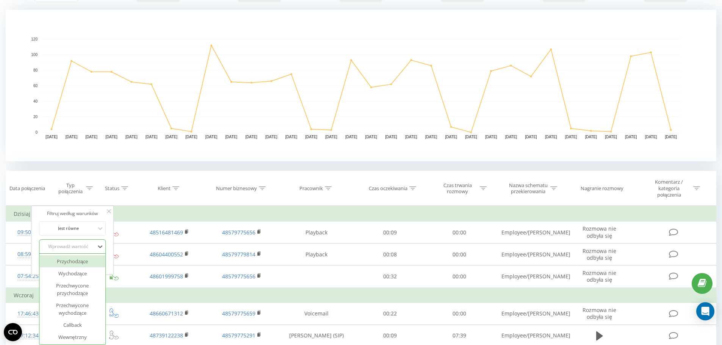
click at [89, 247] on div "Wprowadź wartość" at bounding box center [68, 246] width 55 height 11
click at [90, 224] on div "Jest równe" at bounding box center [68, 228] width 55 height 11
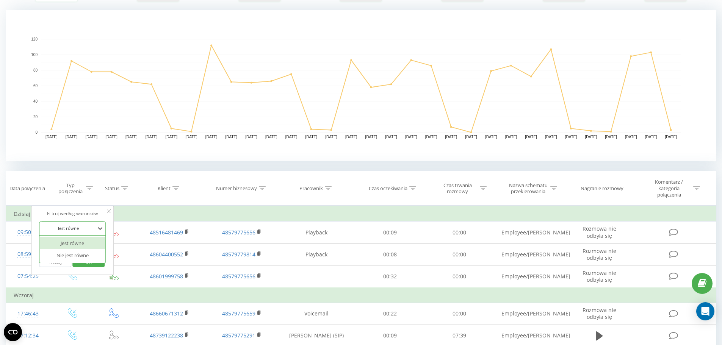
click at [86, 243] on div "Jest równe" at bounding box center [72, 243] width 66 height 12
click at [89, 246] on div "Wprowadź wartość" at bounding box center [68, 247] width 54 height 6
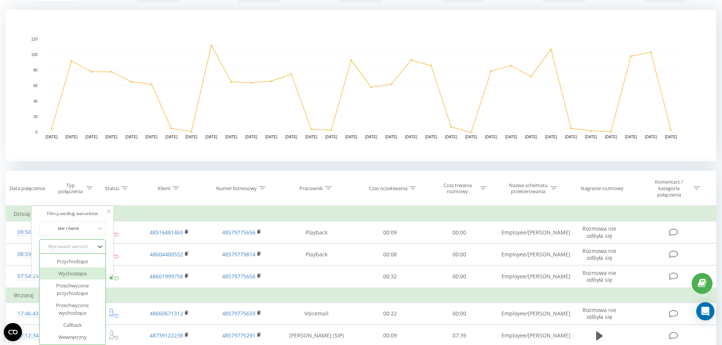
click at [84, 274] on div "Wychodzące" at bounding box center [72, 274] width 66 height 12
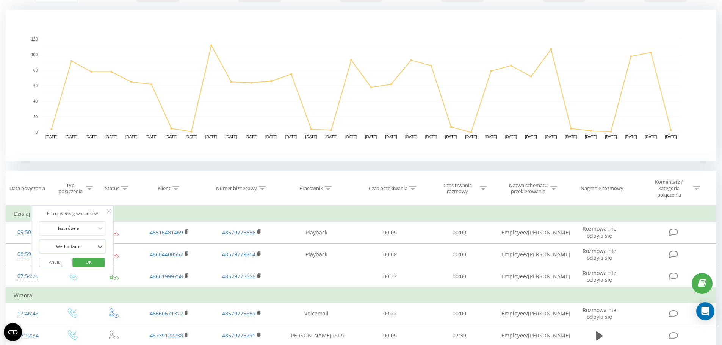
click at [93, 260] on span "OK" at bounding box center [88, 262] width 21 height 12
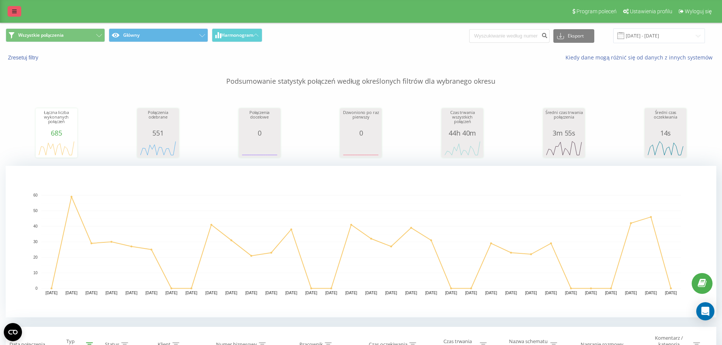
click at [16, 11] on icon at bounding box center [14, 11] width 5 height 5
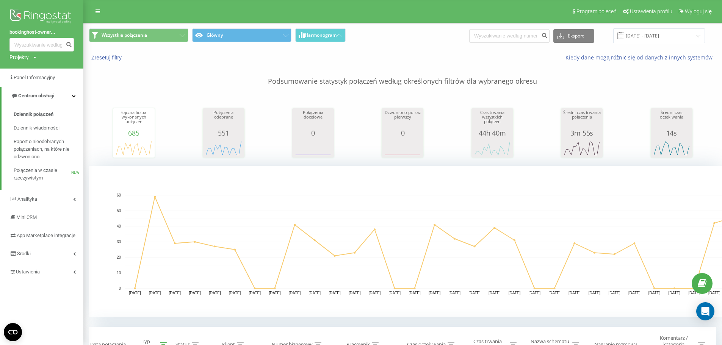
click at [179, 71] on p "Podsumowanie statystyk połączeń według określonych filtrów dla wybranego okresu" at bounding box center [402, 73] width 627 height 25
click at [27, 55] on div "Projekty" at bounding box center [18, 57] width 19 height 8
click at [35, 81] on link "[DOMAIN_NAME]" at bounding box center [34, 83] width 37 height 6
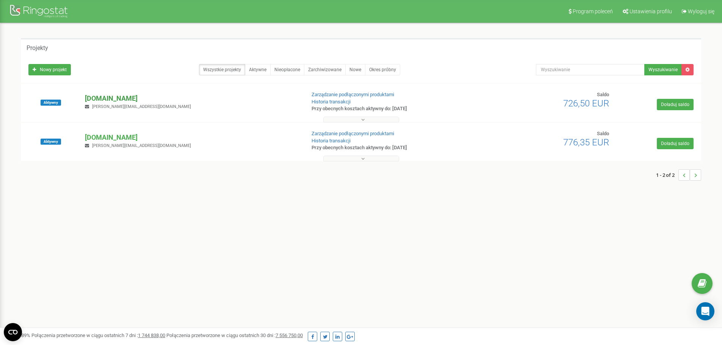
click at [153, 94] on p "[DOMAIN_NAME]" at bounding box center [192, 99] width 214 height 10
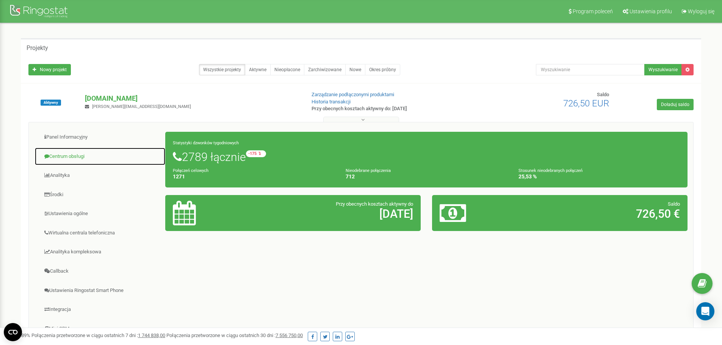
click at [79, 160] on link "Centrum obsługi" at bounding box center [99, 156] width 131 height 19
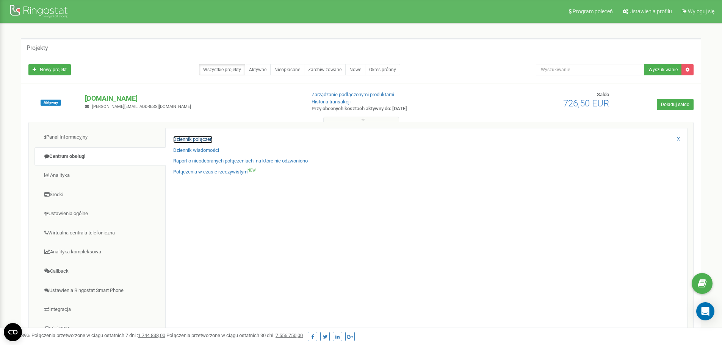
click at [186, 138] on link "Dziennik połączeń" at bounding box center [192, 139] width 39 height 7
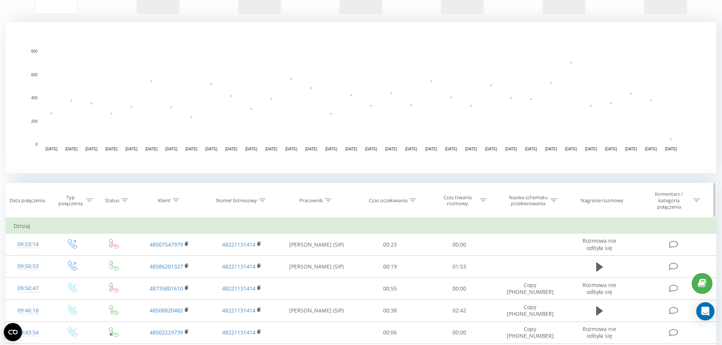
scroll to position [190, 0]
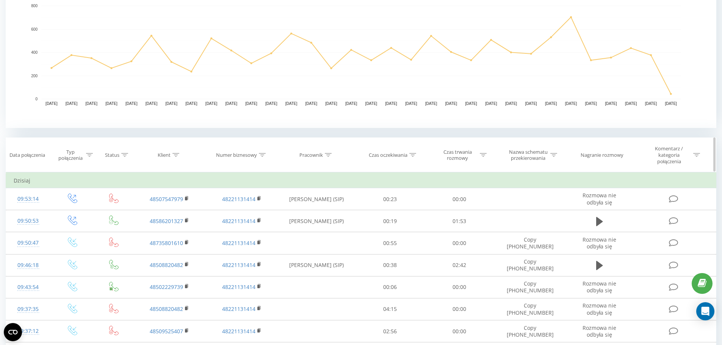
click at [92, 154] on icon at bounding box center [89, 155] width 7 height 4
click at [89, 210] on div at bounding box center [68, 213] width 54 height 7
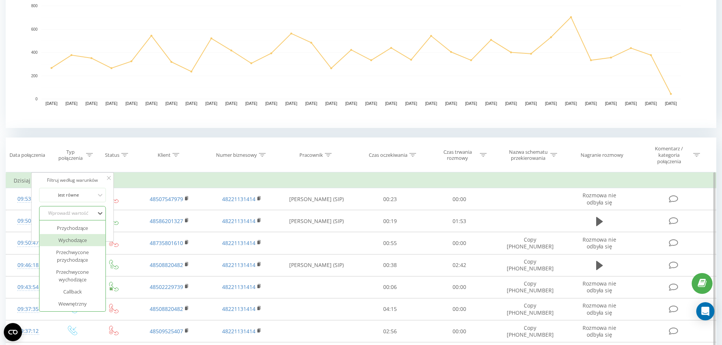
click at [87, 242] on div "Wychodzące" at bounding box center [72, 240] width 66 height 12
click at [92, 228] on span "OK" at bounding box center [88, 229] width 21 height 12
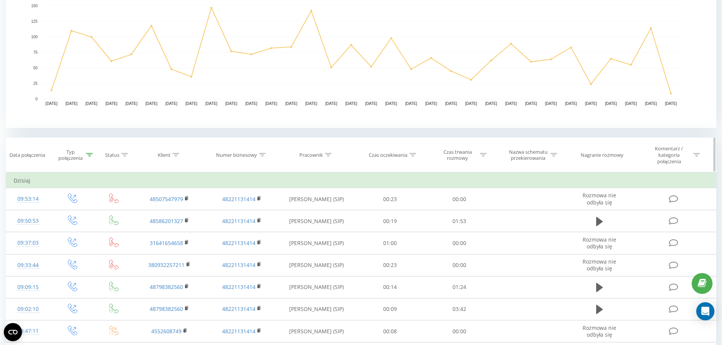
click at [485, 157] on icon at bounding box center [483, 155] width 7 height 4
click at [452, 212] on input "text" at bounding box center [459, 212] width 67 height 13
type input "00:05"
click at [474, 228] on span "OK" at bounding box center [475, 227] width 21 height 12
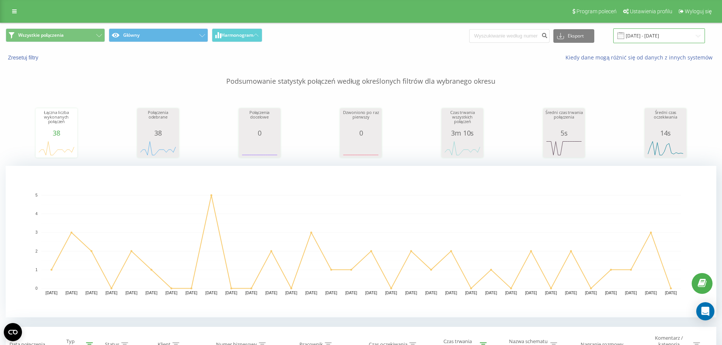
click at [633, 37] on input "[DATE] - [DATE]" at bounding box center [659, 35] width 92 height 15
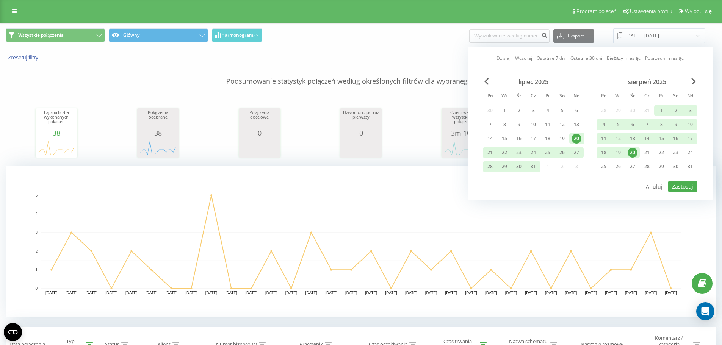
click at [408, 48] on div "Wszystkie połączenia Główny Harmonogram Eksport .csv .xls .xlsx 20.07.2025 - 20…" at bounding box center [360, 35] width 721 height 25
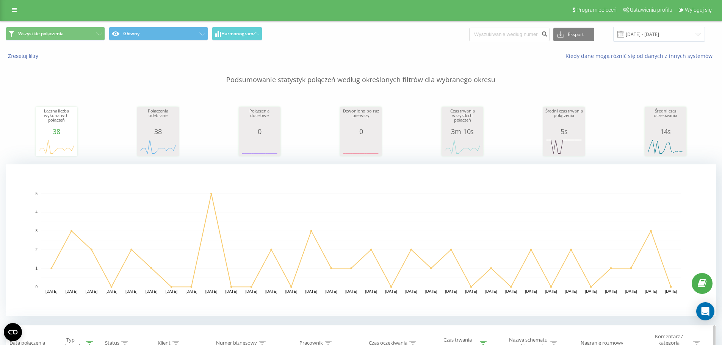
scroll to position [114, 0]
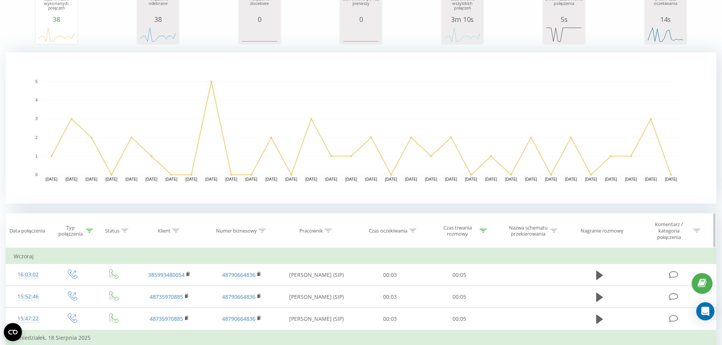
click at [481, 226] on div "Czas trwania rozmowy" at bounding box center [461, 231] width 49 height 13
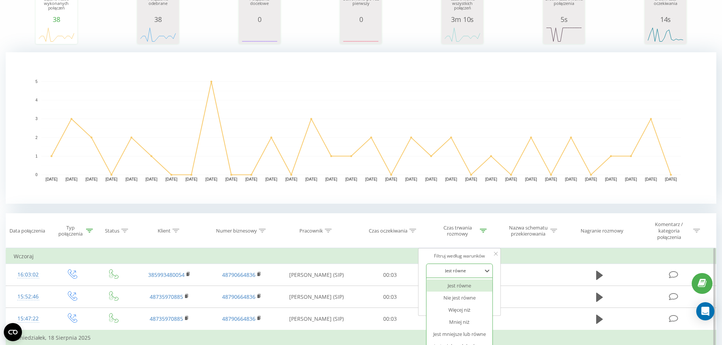
click at [474, 274] on div "6 results available. Use Up and Down to choose options, press Enter to select t…" at bounding box center [459, 271] width 67 height 14
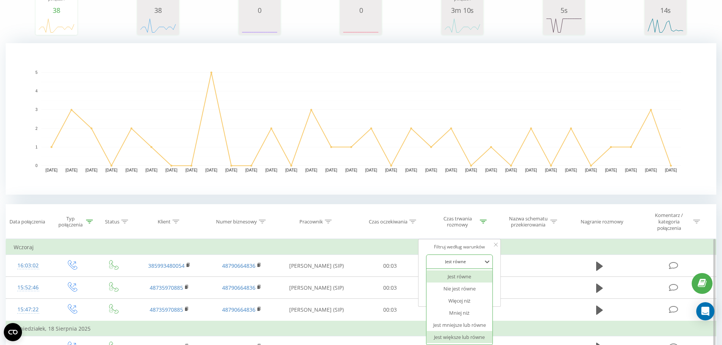
click at [475, 336] on div "Jest większe lub równe" at bounding box center [459, 337] width 66 height 12
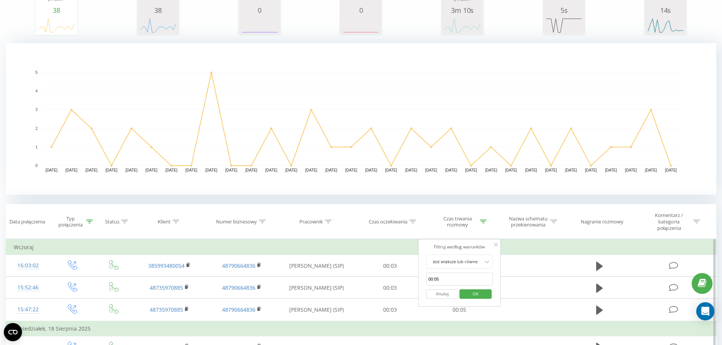
click at [471, 291] on span "OK" at bounding box center [475, 294] width 21 height 12
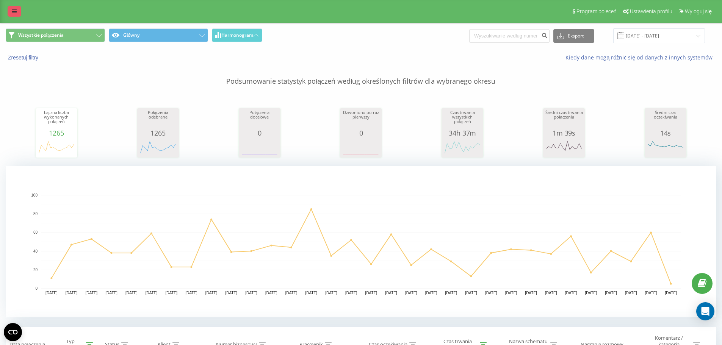
click at [17, 11] on link at bounding box center [15, 11] width 14 height 11
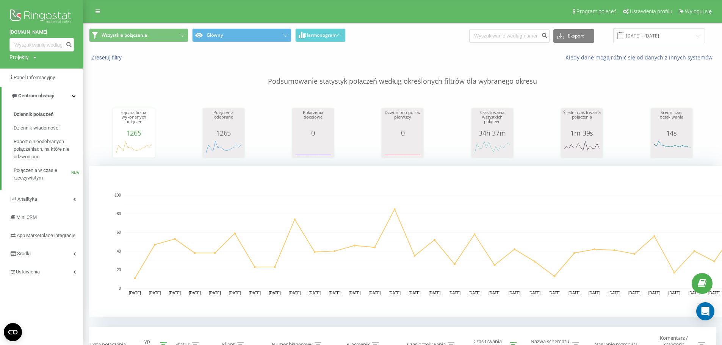
click at [24, 56] on div "Projekty" at bounding box center [18, 57] width 19 height 8
click at [53, 85] on link "[DOMAIN_NAME]" at bounding box center [34, 83] width 37 height 6
click at [32, 58] on div "Projekty Bookinghost-BOK.com bookinghost-owners.com" at bounding box center [22, 57] width 27 height 8
click at [38, 67] on link "[DOMAIN_NAME]" at bounding box center [34, 69] width 37 height 6
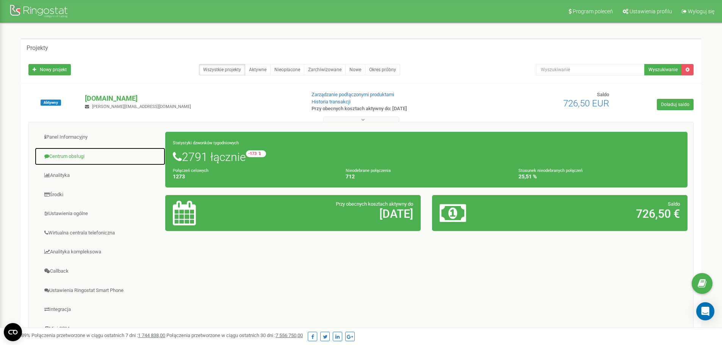
click at [89, 155] on link "Centrum obsługi" at bounding box center [99, 156] width 131 height 19
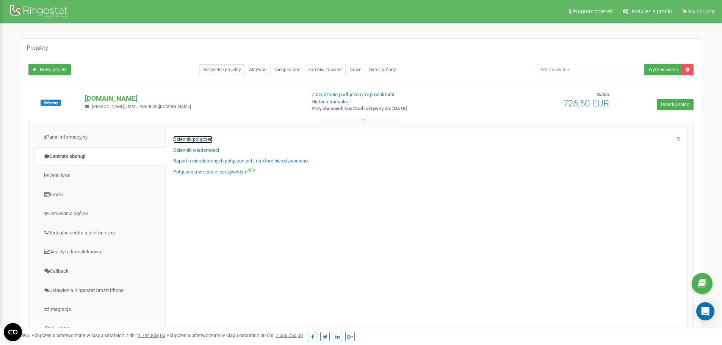
click at [189, 140] on link "Dziennik połączeń" at bounding box center [192, 139] width 39 height 7
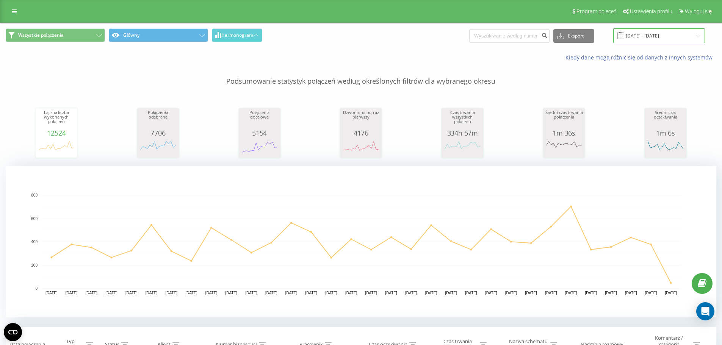
click at [636, 35] on input "[DATE] - [DATE]" at bounding box center [659, 35] width 92 height 15
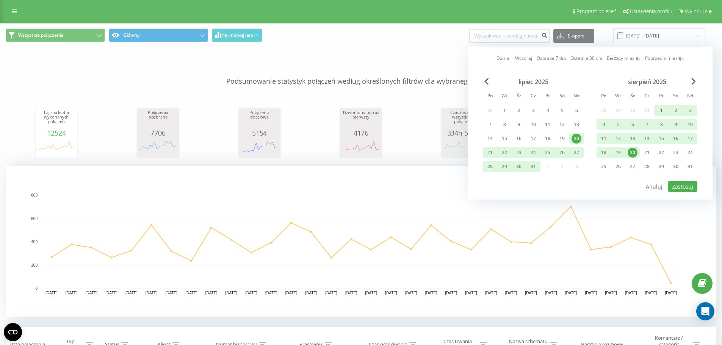
click at [659, 110] on div "1" at bounding box center [662, 111] width 10 height 10
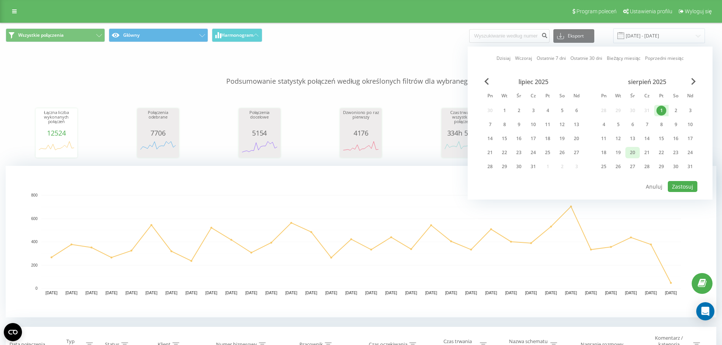
click at [635, 152] on div "20" at bounding box center [633, 153] width 10 height 10
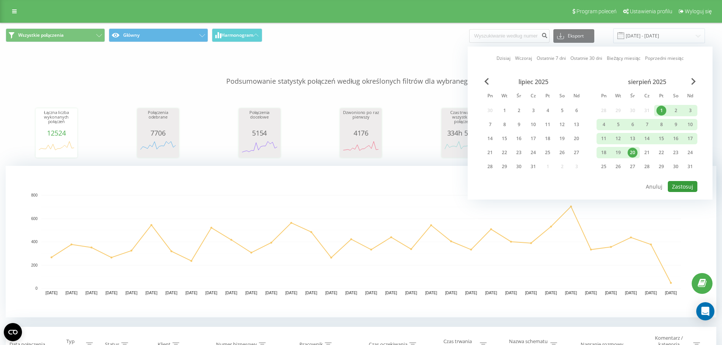
click at [683, 186] on button "Zastosuj" at bounding box center [683, 186] width 30 height 11
type input "[DATE] - [DATE]"
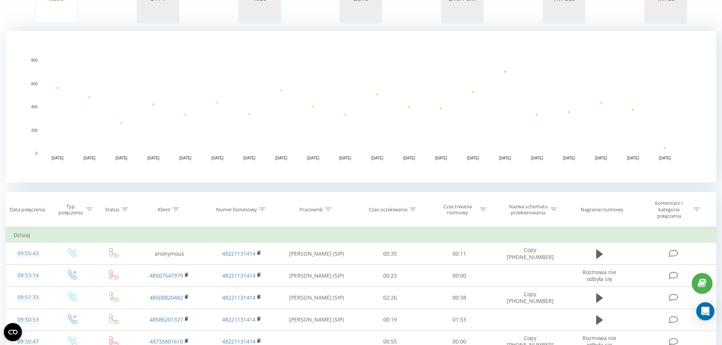
scroll to position [190, 0]
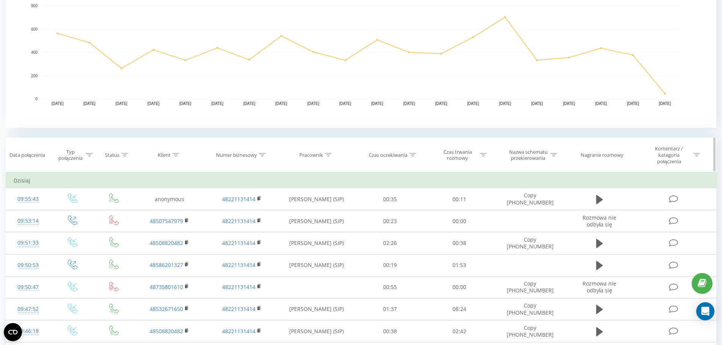
click at [263, 152] on div at bounding box center [262, 155] width 7 height 6
click at [254, 215] on input "text" at bounding box center [242, 212] width 67 height 13
click at [264, 231] on span "OK" at bounding box center [257, 227] width 21 height 12
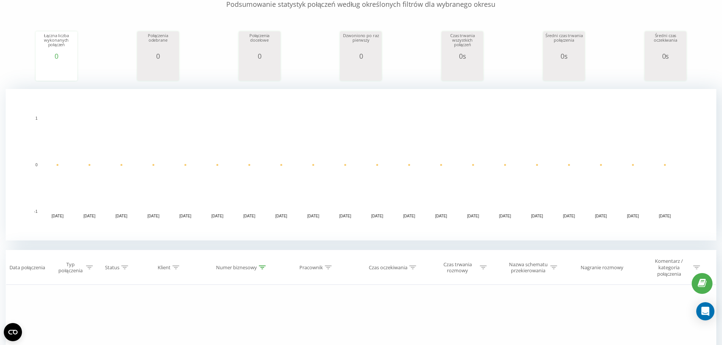
scroll to position [190, 0]
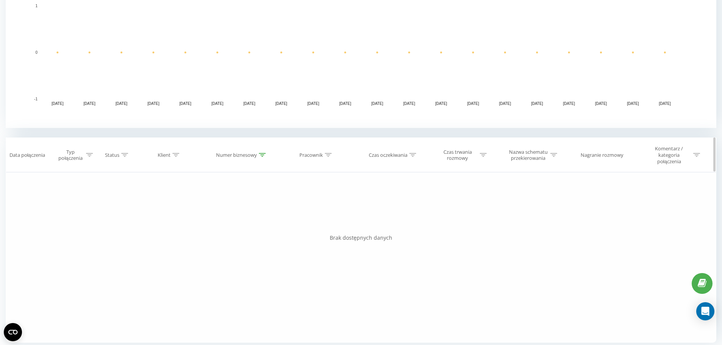
click at [261, 154] on icon at bounding box center [262, 155] width 7 height 4
click at [209, 210] on input "532671650" at bounding box center [242, 212] width 67 height 13
type input "[PHONE_NUMBER]"
click at [268, 226] on span "OK" at bounding box center [257, 227] width 21 height 12
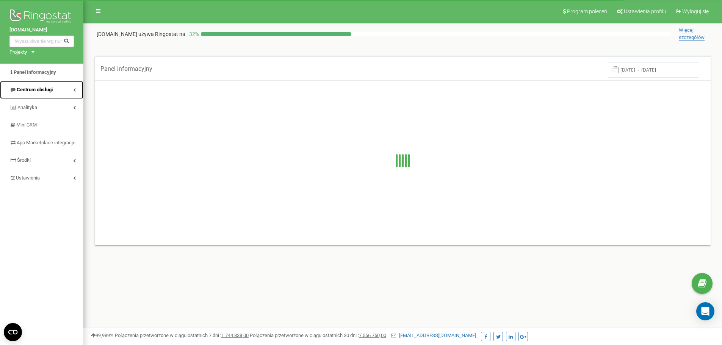
click at [61, 91] on link "Centrum obsługi" at bounding box center [41, 90] width 83 height 18
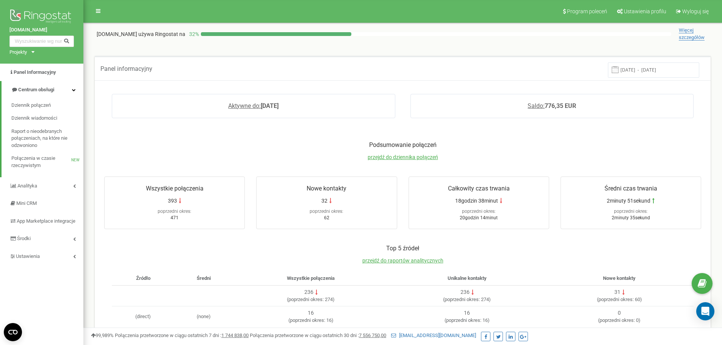
click at [31, 52] on icon at bounding box center [32, 52] width 3 height 2
click at [41, 61] on link "[DOMAIN_NAME]" at bounding box center [31, 61] width 34 height 4
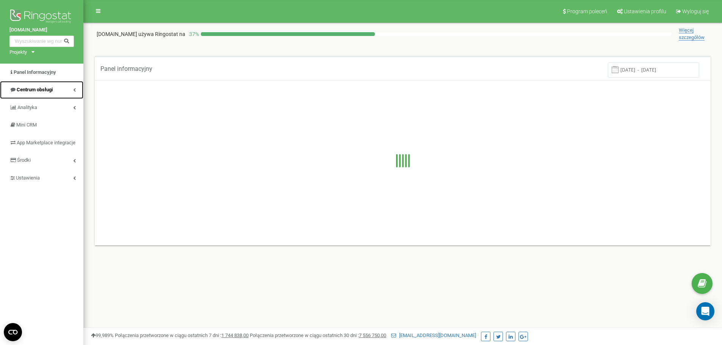
click at [53, 91] on span "Centrum obsługi" at bounding box center [35, 90] width 36 height 6
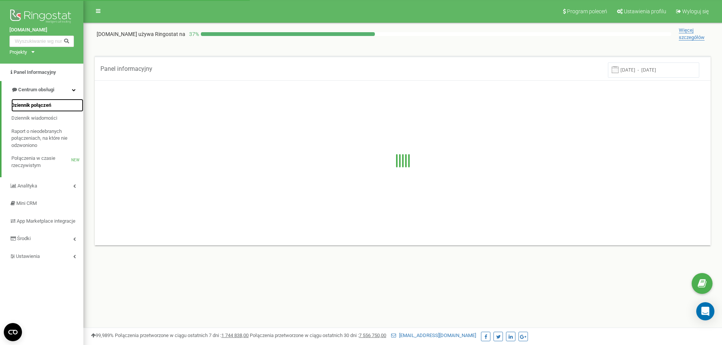
click at [47, 102] on span "Dziennik połączeń" at bounding box center [31, 105] width 40 height 7
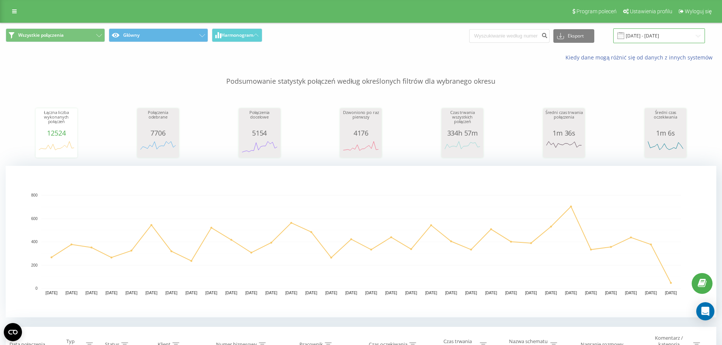
click at [664, 36] on input "[DATE] - [DATE]" at bounding box center [659, 35] width 92 height 15
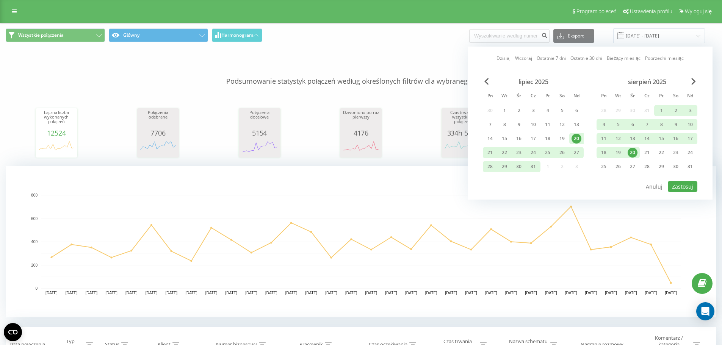
click at [15, 70] on p "Podsumowanie statystyk połączeń według określonych filtrów dla wybranego okresu" at bounding box center [361, 73] width 711 height 25
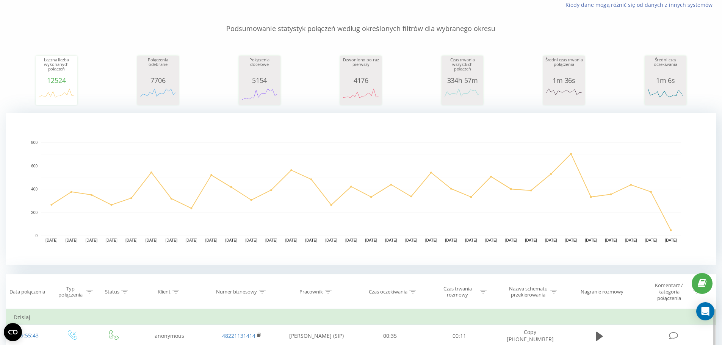
scroll to position [190, 0]
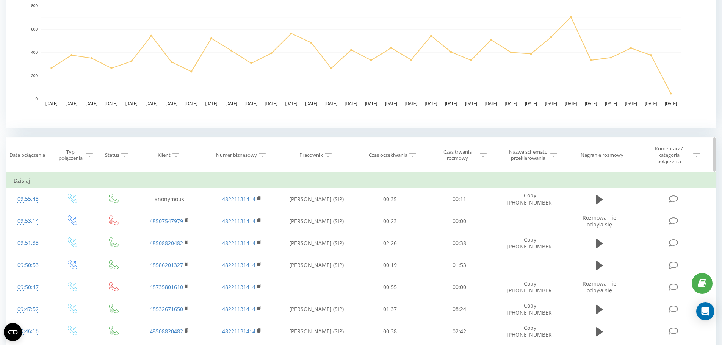
click at [262, 157] on icon at bounding box center [262, 155] width 7 height 4
click at [247, 213] on input "text" at bounding box center [242, 212] width 67 height 13
type input "532671650"
click at [256, 226] on span "OK" at bounding box center [257, 227] width 21 height 12
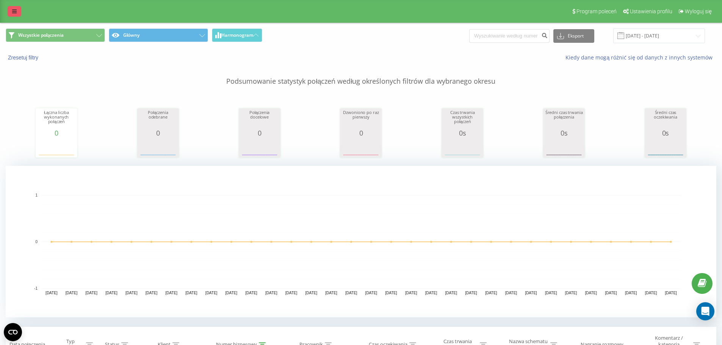
click at [14, 15] on link at bounding box center [15, 11] width 14 height 11
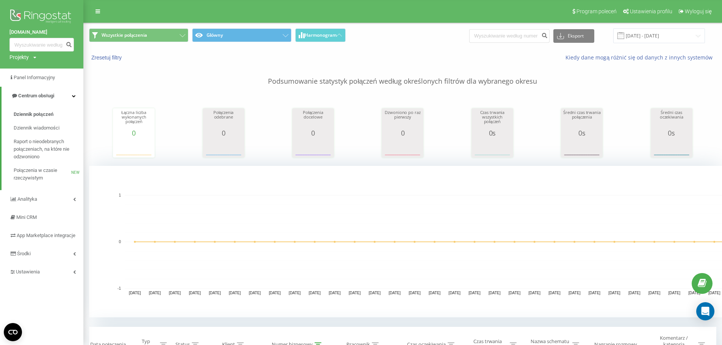
click at [120, 12] on div "Program poleceń Ustawienia profilu Wyloguj się" at bounding box center [361, 11] width 722 height 23
click at [666, 39] on input "20.07.2025 - 20.08.2025" at bounding box center [659, 35] width 92 height 15
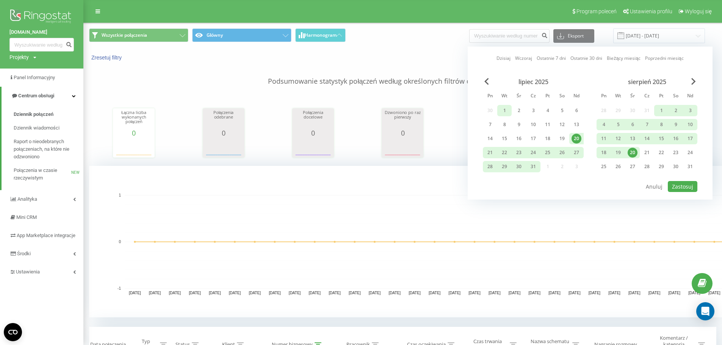
click at [505, 108] on div "1" at bounding box center [505, 111] width 10 height 10
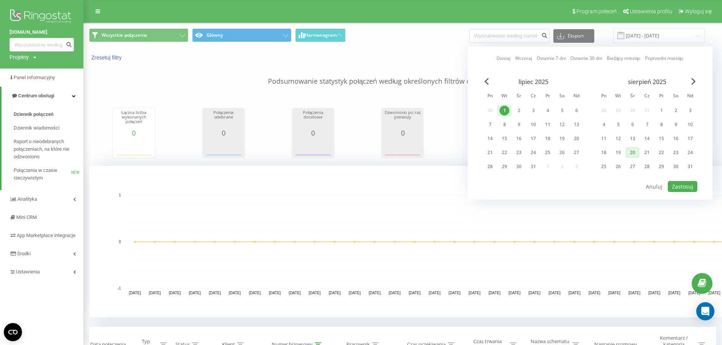
click at [636, 152] on div "20" at bounding box center [633, 153] width 10 height 10
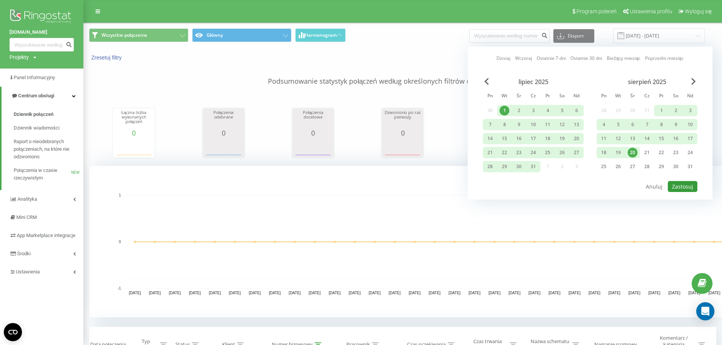
click at [685, 187] on button "Zastosuj" at bounding box center [683, 186] width 30 height 11
type input "01.07.2025 - 20.08.2025"
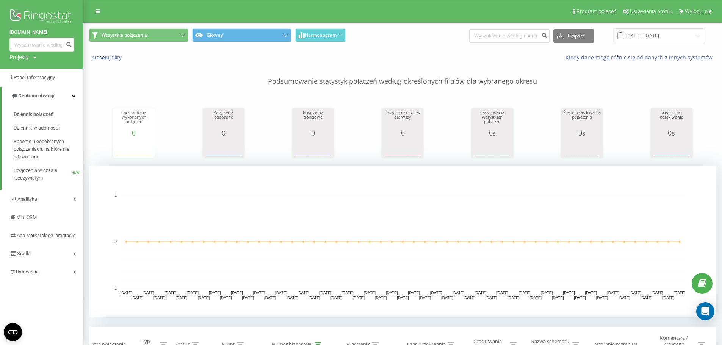
click at [181, 19] on div "Program poleceń Ustawienia profilu Wyloguj się" at bounding box center [361, 11] width 722 height 23
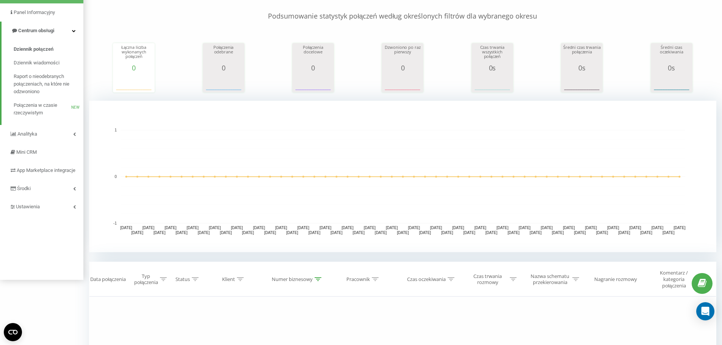
scroll to position [190, 0]
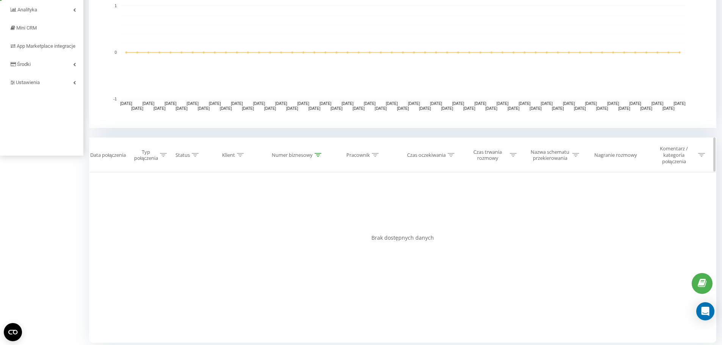
click at [317, 158] on div at bounding box center [318, 155] width 7 height 6
drag, startPoint x: 307, startPoint y: 212, endPoint x: 232, endPoint y: 213, distance: 75.4
click at [227, 213] on div "Filtruj według warunków Jest równe Wprowadź wartość Anuluj OK Filtruj według wa…" at bounding box center [402, 257] width 627 height 171
click at [313, 226] on span "OK" at bounding box center [313, 227] width 21 height 12
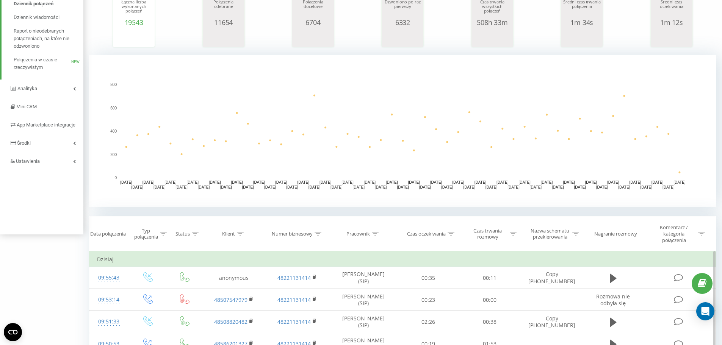
scroll to position [186, 0]
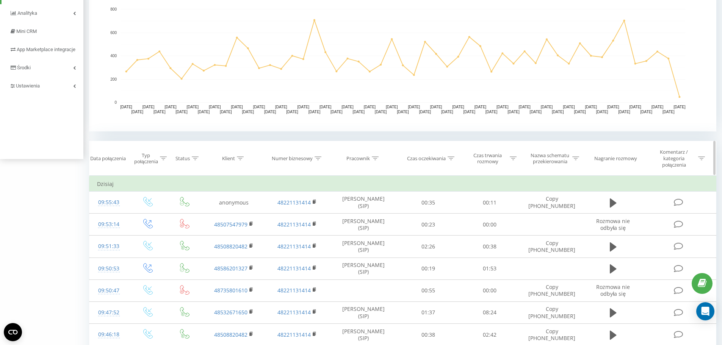
click at [241, 158] on icon at bounding box center [240, 159] width 7 height 4
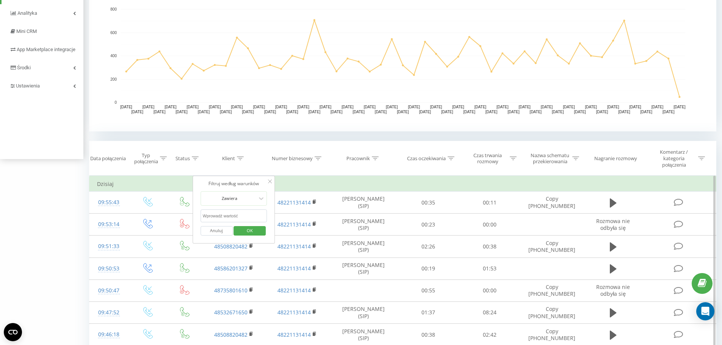
click at [236, 215] on input "text" at bounding box center [234, 216] width 67 height 13
type input "532671650"
click at [252, 232] on span "OK" at bounding box center [249, 231] width 21 height 12
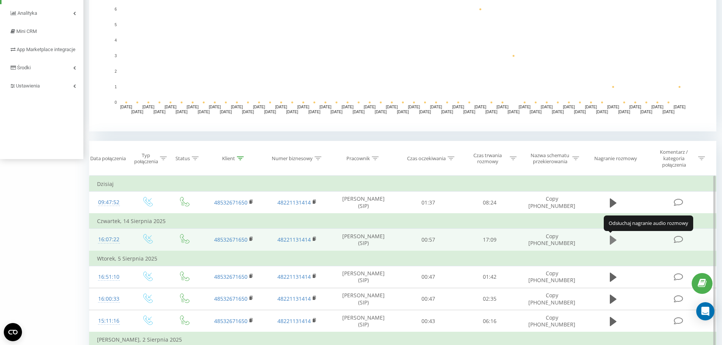
click at [611, 243] on icon at bounding box center [613, 240] width 7 height 9
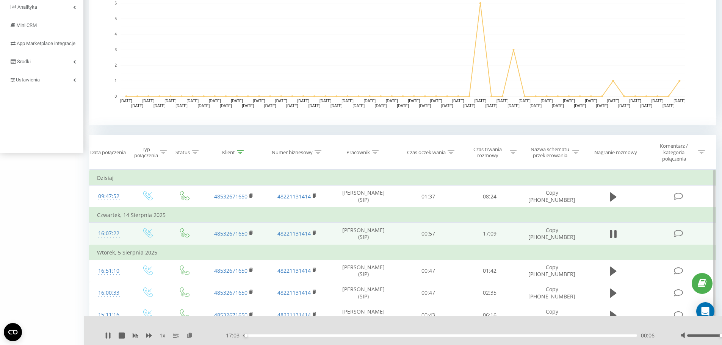
scroll to position [303, 0]
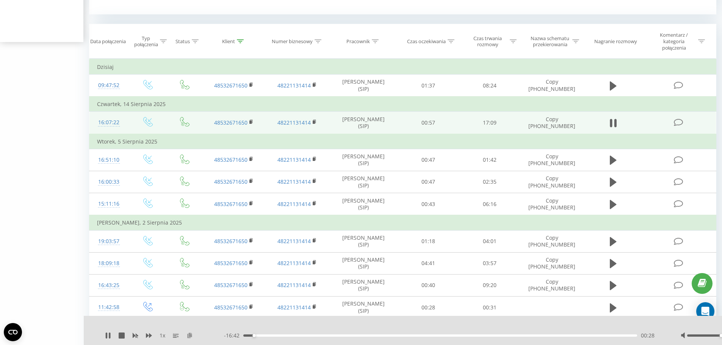
click at [189, 335] on icon at bounding box center [190, 335] width 6 height 5
click at [710, 12] on icon "close" at bounding box center [711, 11] width 4 height 4
click at [548, 329] on div at bounding box center [440, 326] width 536 height 8
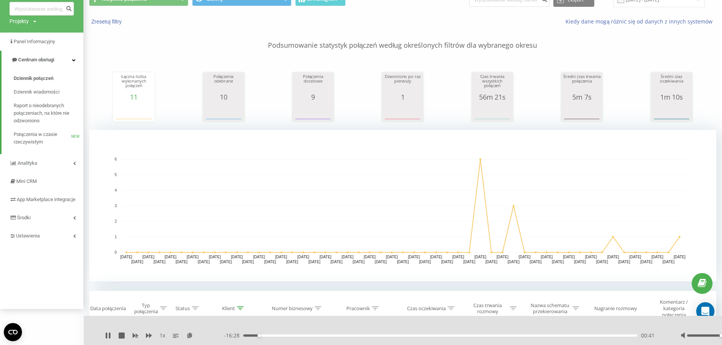
scroll to position [0, 0]
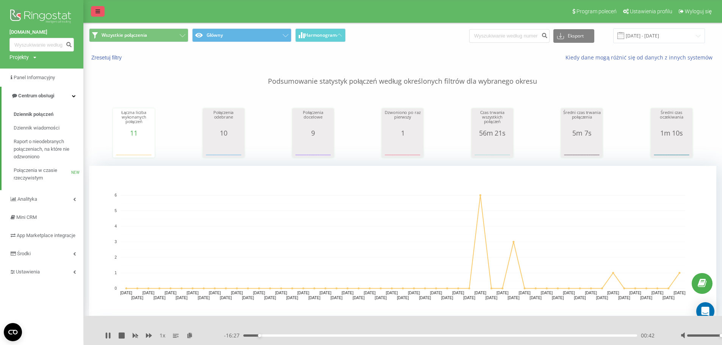
click at [98, 12] on icon at bounding box center [98, 11] width 5 height 5
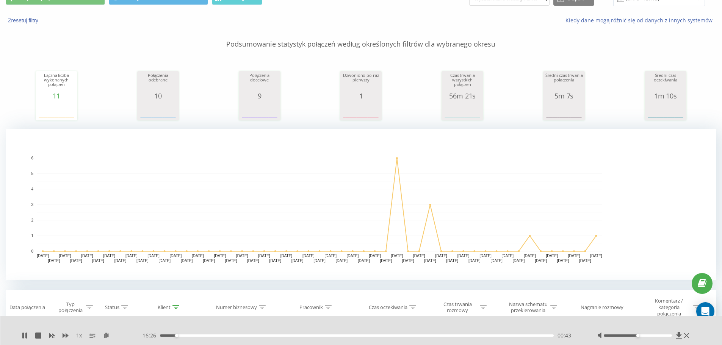
scroll to position [38, 0]
click at [680, 335] on icon at bounding box center [679, 335] width 6 height 7
click at [679, 335] on icon at bounding box center [679, 335] width 6 height 7
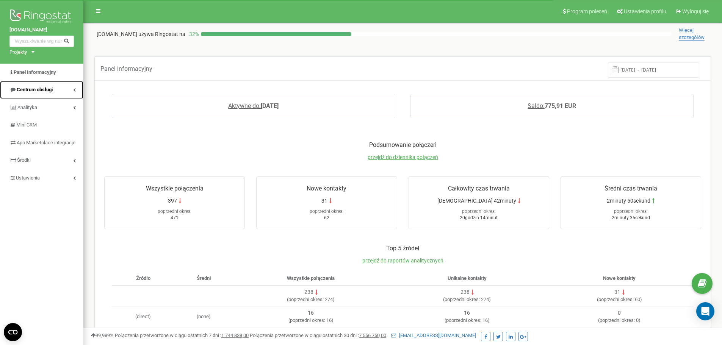
click at [72, 89] on link "Centrum obsługi" at bounding box center [41, 90] width 83 height 18
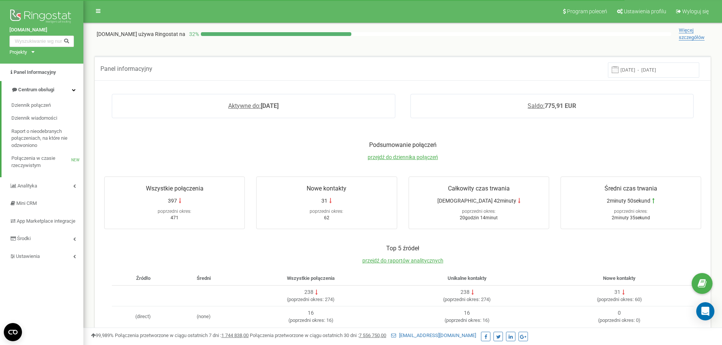
click at [28, 50] on div "Projekty [DOMAIN_NAME] [DOMAIN_NAME]" at bounding box center [20, 52] width 22 height 7
click at [39, 69] on link "[DOMAIN_NAME]" at bounding box center [31, 71] width 34 height 4
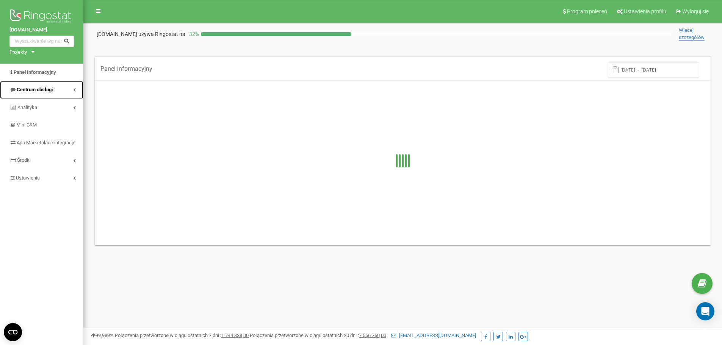
click at [58, 88] on link "Centrum obsługi" at bounding box center [41, 90] width 83 height 18
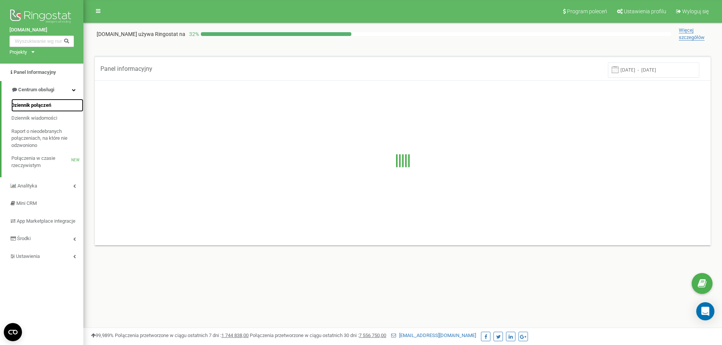
click at [45, 104] on span "Dziennik połączeń" at bounding box center [31, 105] width 40 height 7
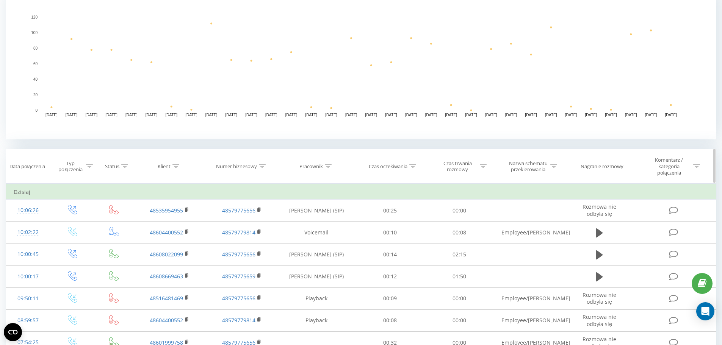
scroll to position [190, 0]
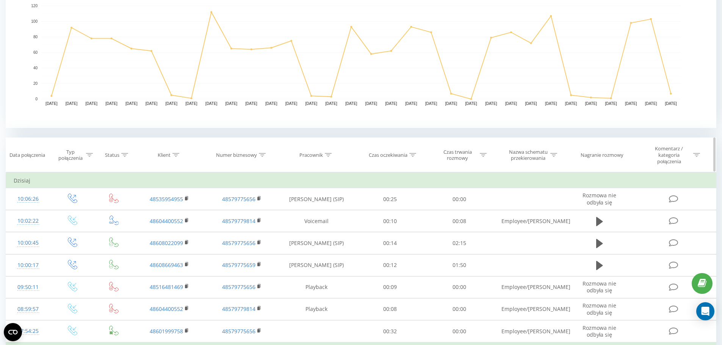
click at [87, 155] on icon at bounding box center [89, 155] width 7 height 4
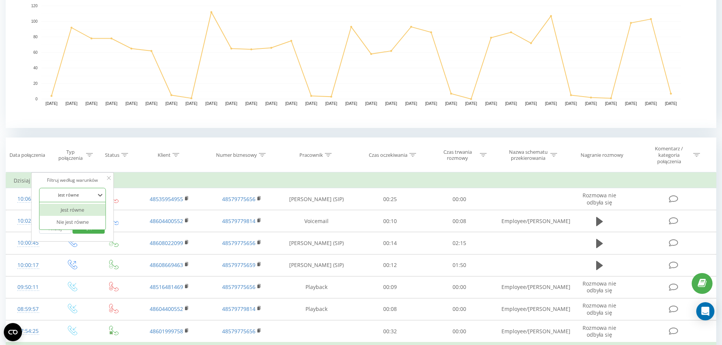
click at [83, 193] on div at bounding box center [68, 194] width 54 height 7
click at [82, 208] on div "Jest równe" at bounding box center [72, 210] width 66 height 12
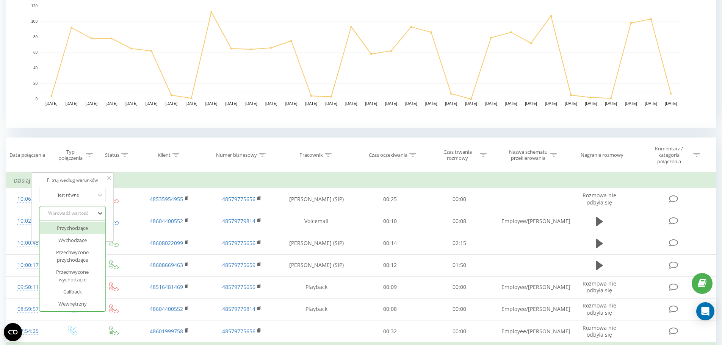
click at [86, 214] on div "Wprowadź wartość" at bounding box center [68, 213] width 54 height 6
click at [85, 227] on div "Przychodzące" at bounding box center [72, 228] width 66 height 12
click at [89, 229] on span "OK" at bounding box center [88, 229] width 21 height 12
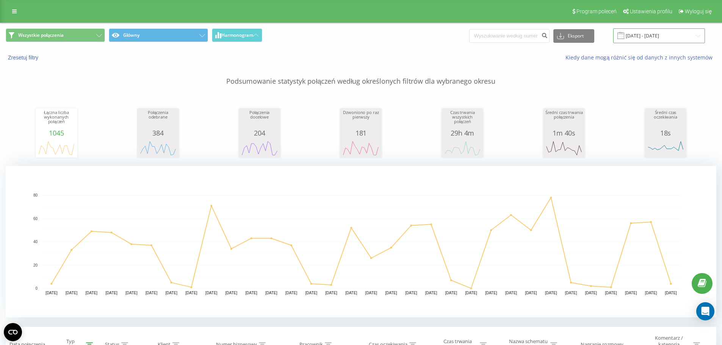
click at [642, 34] on input "[DATE] - [DATE]" at bounding box center [659, 35] width 92 height 15
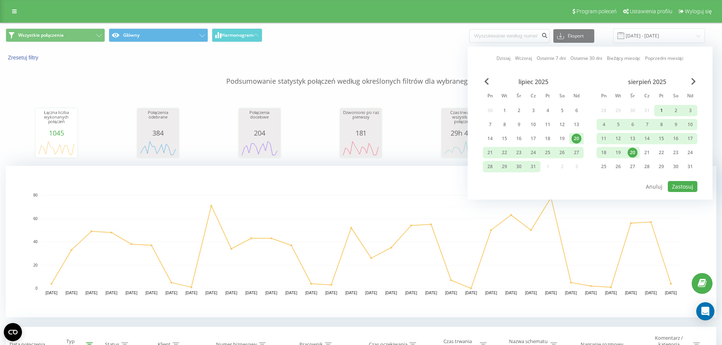
click at [659, 106] on div "1" at bounding box center [662, 111] width 10 height 10
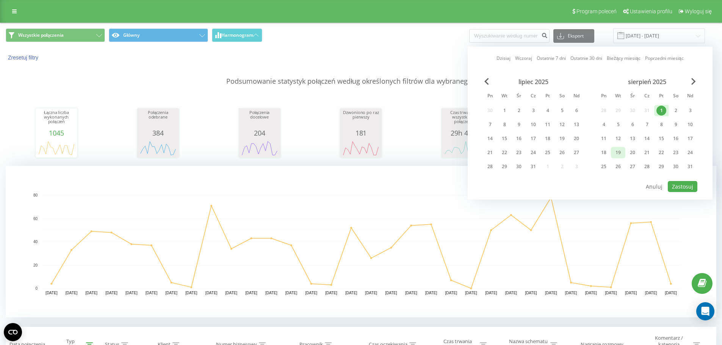
click at [622, 152] on div "19" at bounding box center [618, 153] width 10 height 10
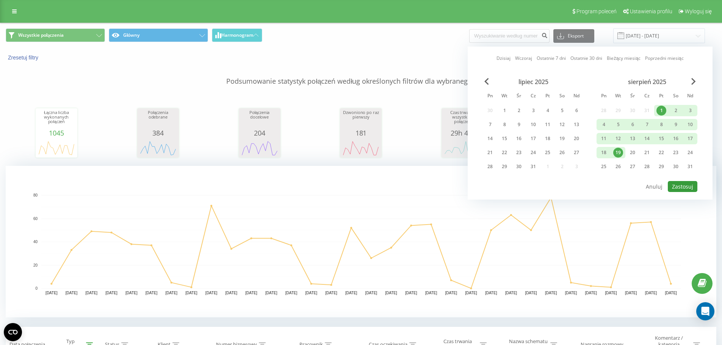
click at [678, 185] on button "Zastosuj" at bounding box center [683, 186] width 30 height 11
type input "01.08.2025 - 19.08.2025"
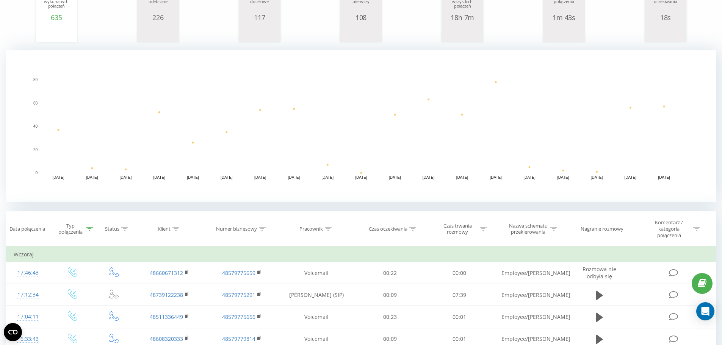
scroll to position [152, 0]
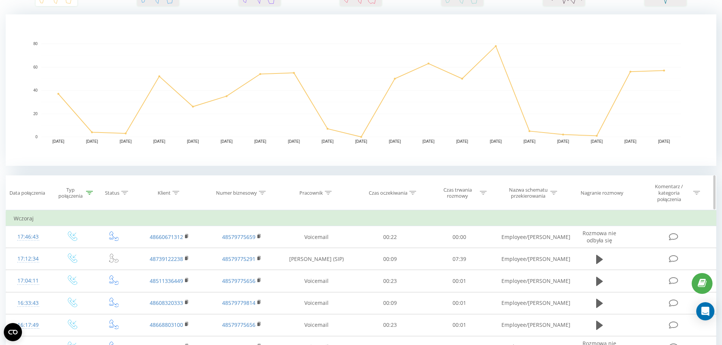
click at [88, 191] on icon at bounding box center [89, 193] width 7 height 4
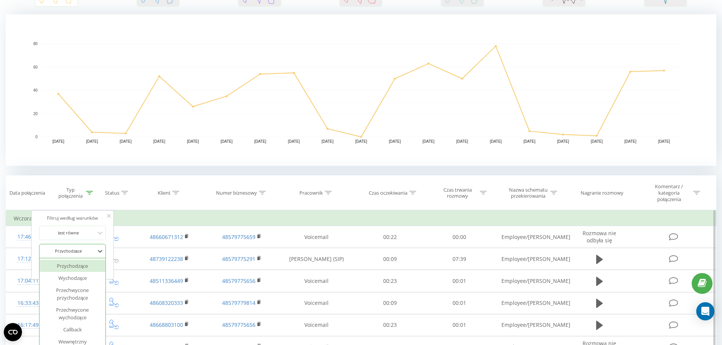
click at [87, 251] on div "Przychodzące" at bounding box center [68, 251] width 55 height 11
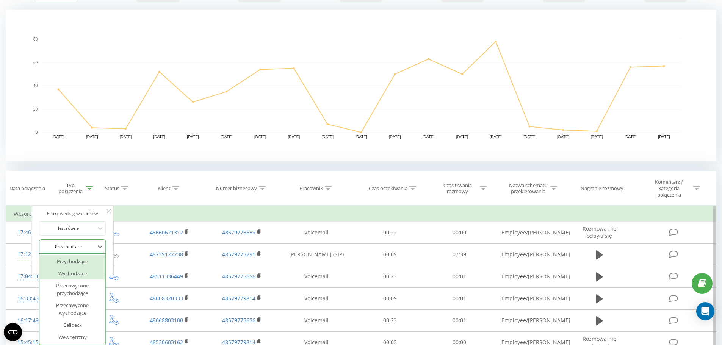
click at [86, 272] on div "Wychodzące" at bounding box center [72, 274] width 66 height 12
click at [90, 260] on span "OK" at bounding box center [88, 262] width 21 height 12
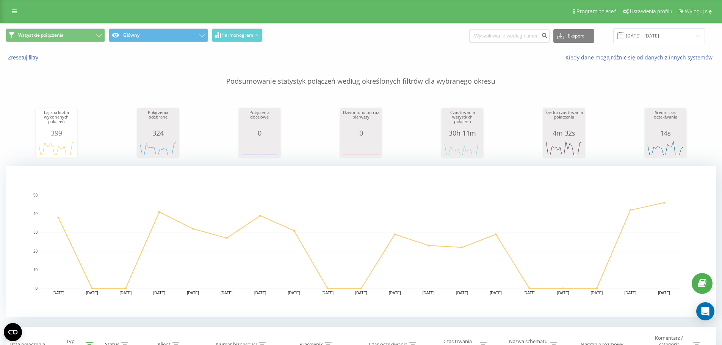
click at [11, 6] on div "Program poleceń Ustawienia profilu Wyloguj się" at bounding box center [361, 11] width 722 height 23
click at [15, 16] on link at bounding box center [15, 11] width 14 height 11
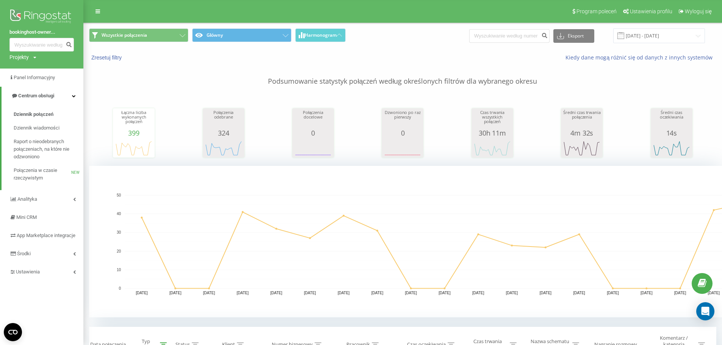
click at [34, 56] on icon at bounding box center [34, 57] width 3 height 5
click at [38, 68] on link "[DOMAIN_NAME]" at bounding box center [34, 69] width 37 height 6
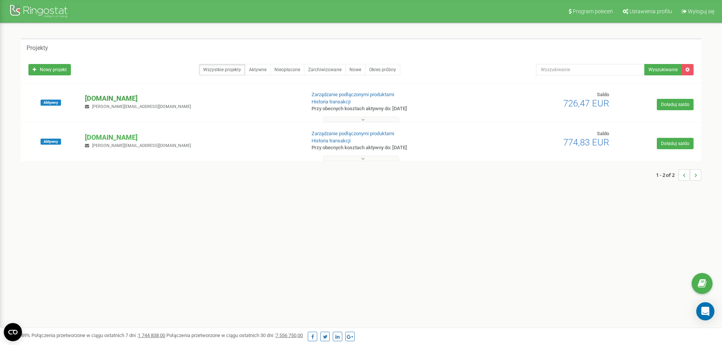
click at [136, 100] on p "[DOMAIN_NAME]" at bounding box center [192, 99] width 214 height 10
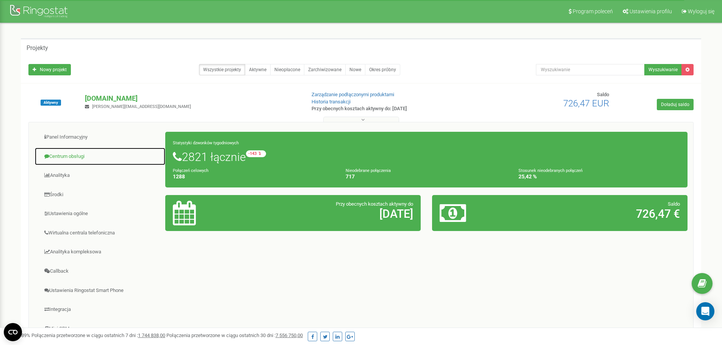
click at [80, 159] on link "Centrum obsługi" at bounding box center [99, 156] width 131 height 19
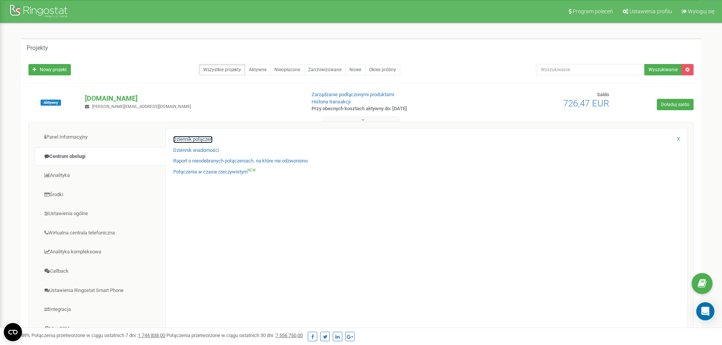
click at [176, 143] on link "Dziennik połączeń" at bounding box center [192, 139] width 39 height 7
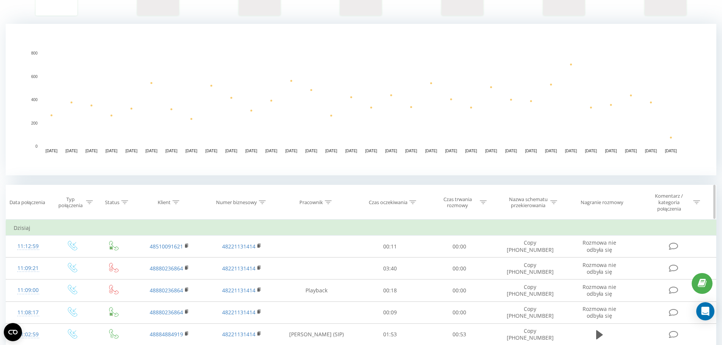
scroll to position [152, 0]
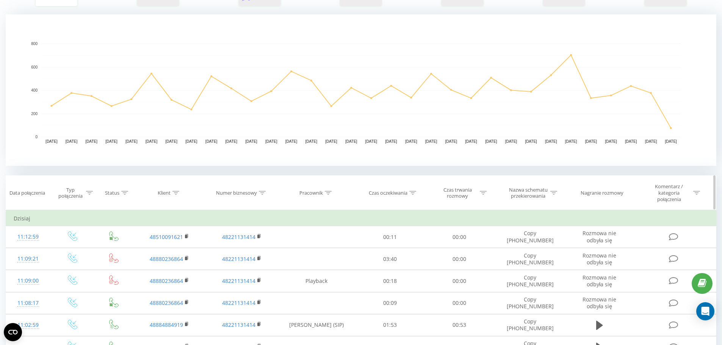
click at [89, 192] on icon at bounding box center [89, 193] width 7 height 4
click at [85, 227] on div "Jest równe" at bounding box center [68, 232] width 55 height 11
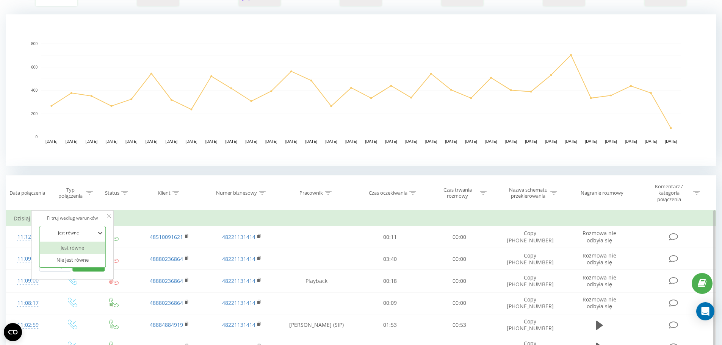
click at [85, 227] on div "Jest równe" at bounding box center [68, 232] width 55 height 11
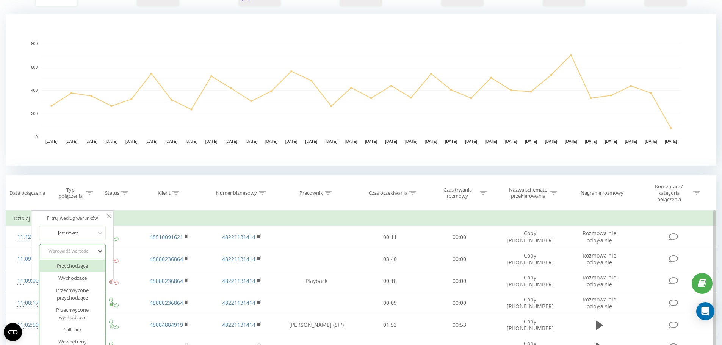
scroll to position [156, 0]
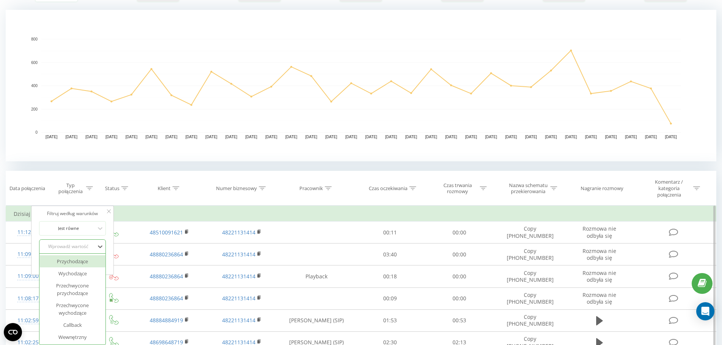
click at [87, 249] on div "Wprowadź wartość" at bounding box center [68, 247] width 54 height 6
click at [86, 262] on div "Przychodzące" at bounding box center [72, 262] width 66 height 12
click at [86, 262] on span "OK" at bounding box center [88, 262] width 21 height 12
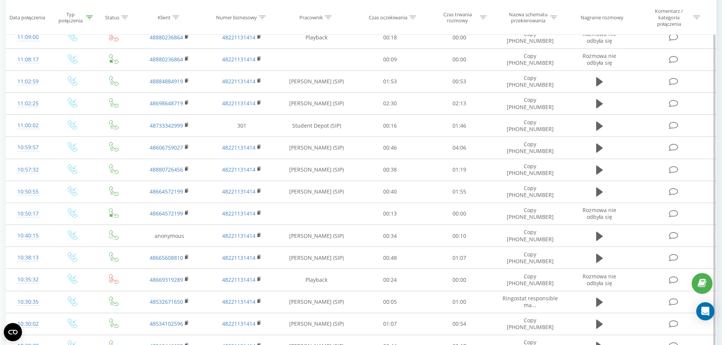
scroll to position [271, 0]
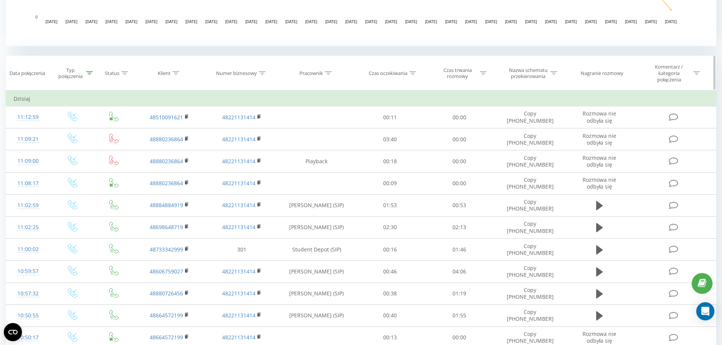
click at [328, 72] on icon at bounding box center [328, 73] width 7 height 4
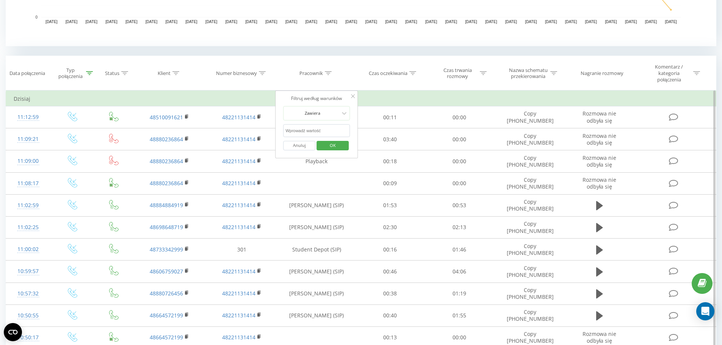
click at [318, 130] on input "text" at bounding box center [316, 130] width 67 height 13
type input "bart"
click at [347, 146] on button "OK" at bounding box center [333, 145] width 32 height 9
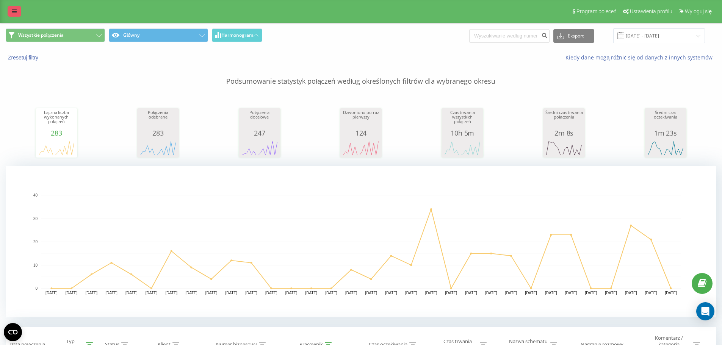
click at [18, 13] on link at bounding box center [15, 11] width 14 height 11
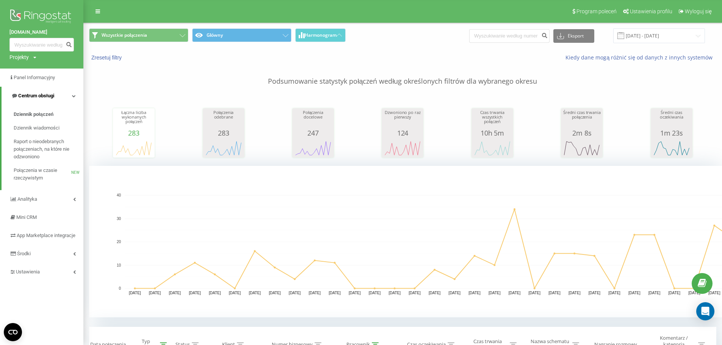
click at [73, 94] on icon at bounding box center [74, 96] width 4 height 4
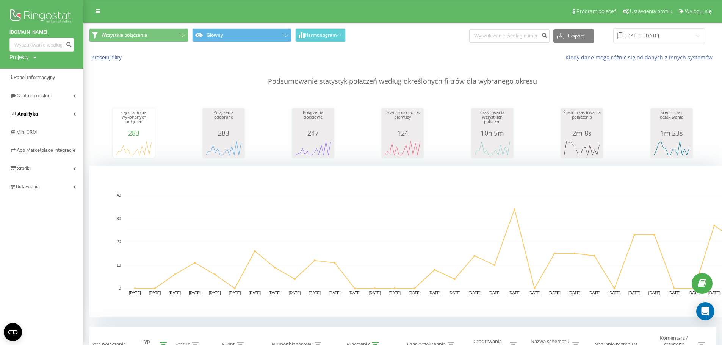
click at [71, 110] on link "Analityka" at bounding box center [41, 114] width 83 height 18
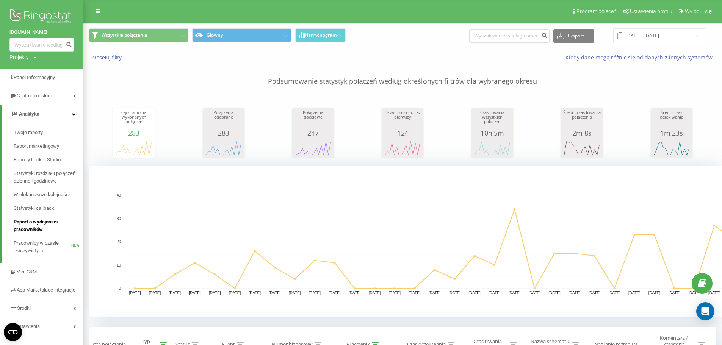
click at [43, 227] on span "Raport o wydajności pracowników" at bounding box center [47, 225] width 66 height 15
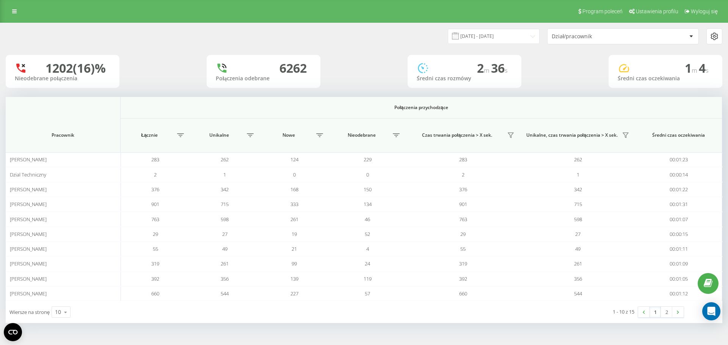
click at [588, 34] on div "Dział/pracownik" at bounding box center [597, 36] width 91 height 6
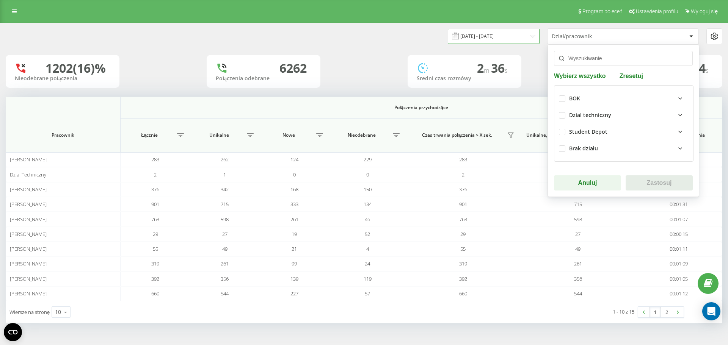
click at [513, 36] on input "[DATE] - [DATE]" at bounding box center [494, 36] width 92 height 15
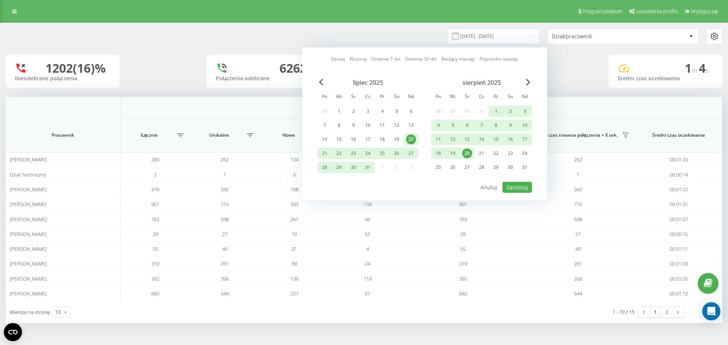
click at [468, 155] on div "20" at bounding box center [467, 154] width 10 height 10
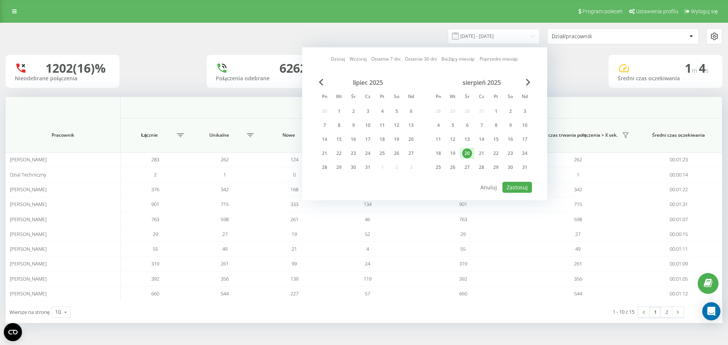
click at [466, 154] on div "20" at bounding box center [467, 154] width 10 height 10
click at [525, 187] on button "Zastosuj" at bounding box center [517, 187] width 30 height 11
type input "20.08.2025 - 20.08.2025"
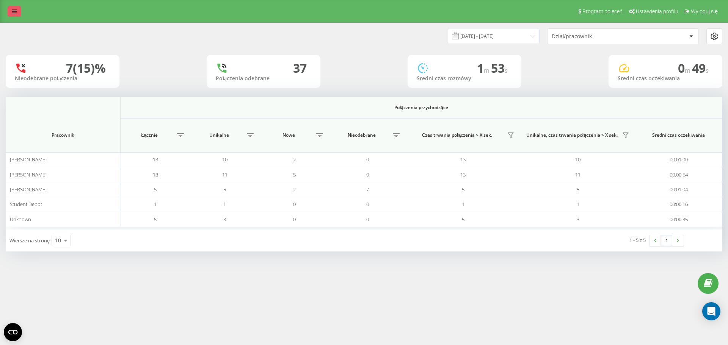
click at [16, 15] on link at bounding box center [15, 11] width 14 height 11
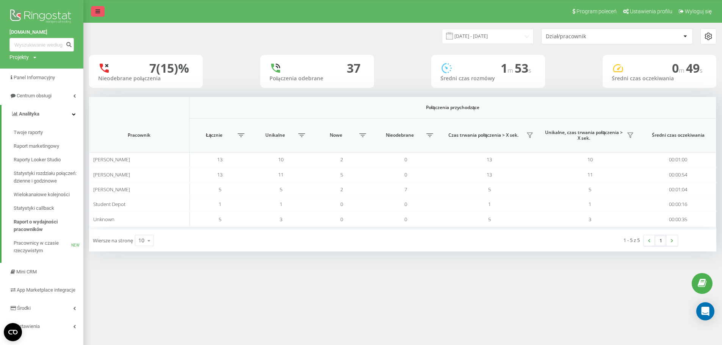
click at [99, 9] on icon at bounding box center [98, 11] width 5 height 5
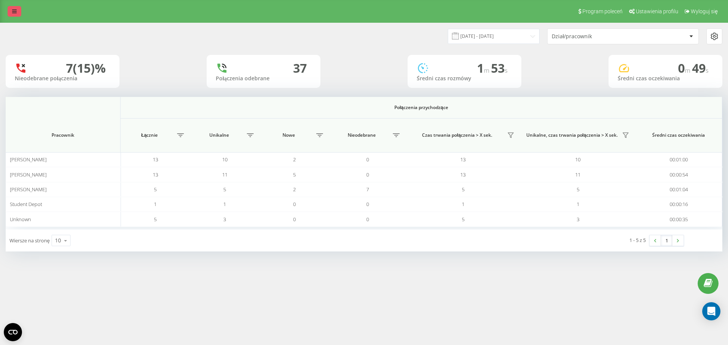
click at [18, 14] on link at bounding box center [15, 11] width 14 height 11
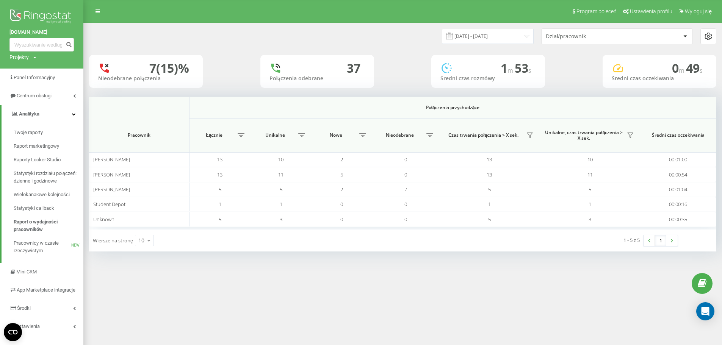
click at [29, 57] on div "Projekty Bookinghost-BOK.com bookinghost-owners.com" at bounding box center [22, 57] width 27 height 8
click at [40, 85] on link "[DOMAIN_NAME]" at bounding box center [34, 83] width 37 height 6
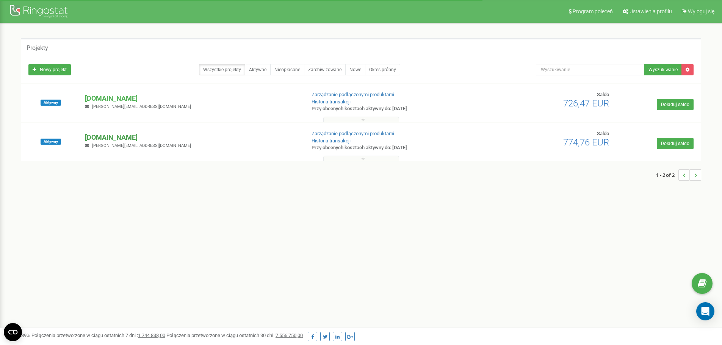
click at [140, 138] on p "[DOMAIN_NAME]" at bounding box center [192, 138] width 214 height 10
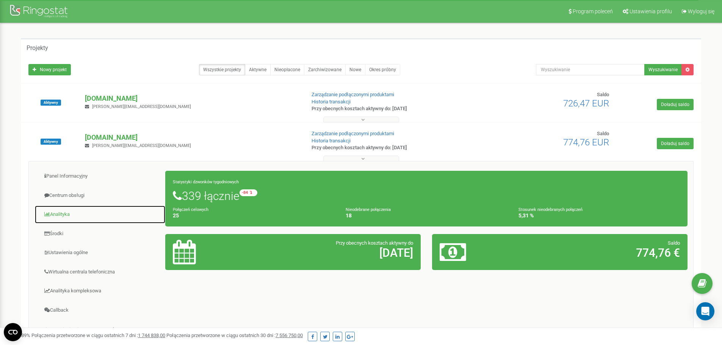
click at [78, 212] on link "Analityka" at bounding box center [99, 214] width 131 height 19
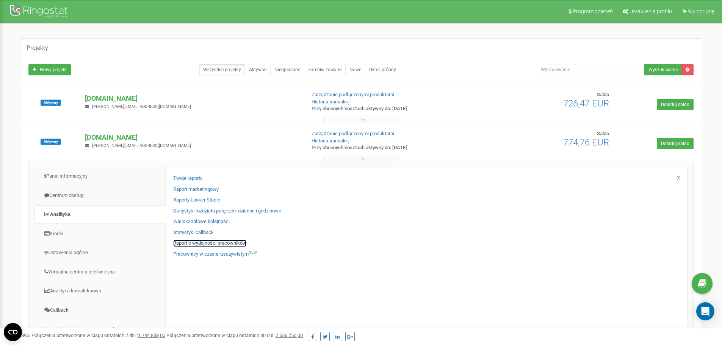
click at [199, 243] on link "Raport o wydajności pracowników" at bounding box center [209, 243] width 73 height 7
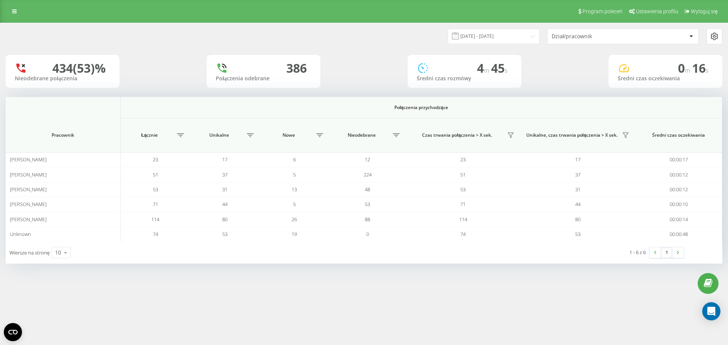
click at [594, 34] on div "Dział/pracownik" at bounding box center [597, 36] width 91 height 6
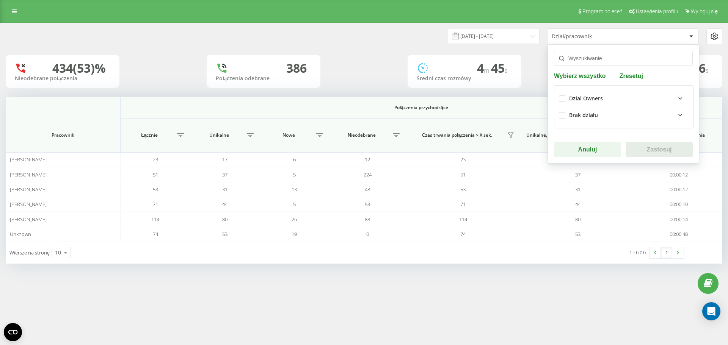
click at [594, 34] on div "Dział/pracownik" at bounding box center [597, 36] width 91 height 6
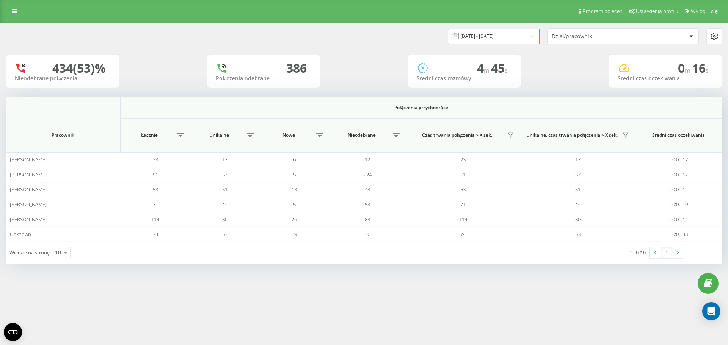
click at [504, 35] on input "[DATE] - [DATE]" at bounding box center [494, 36] width 92 height 15
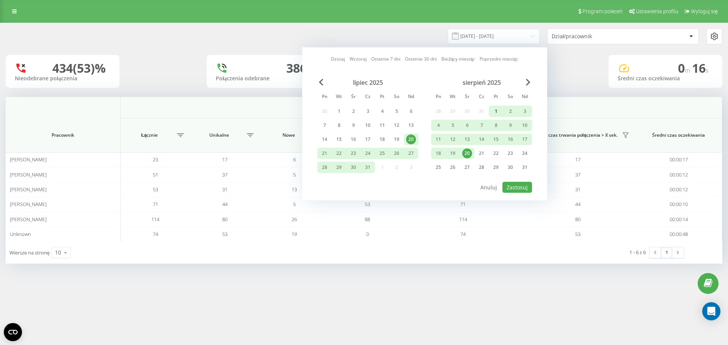
click at [495, 109] on div "1" at bounding box center [496, 112] width 10 height 10
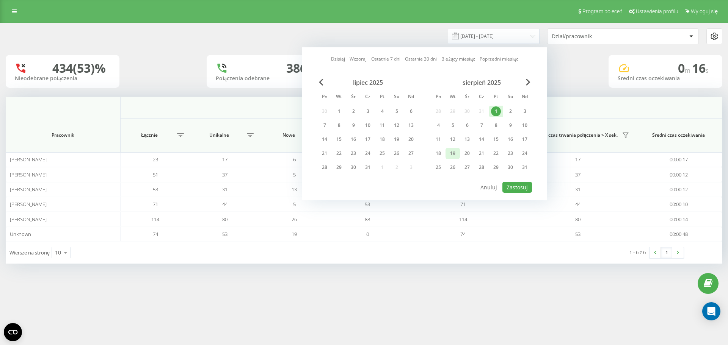
click at [449, 153] on div "19" at bounding box center [453, 154] width 10 height 10
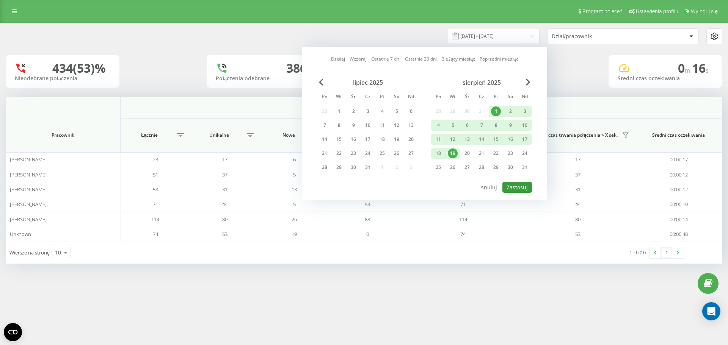
click at [520, 185] on button "Zastosuj" at bounding box center [517, 187] width 30 height 11
type input "[DATE] - [DATE]"
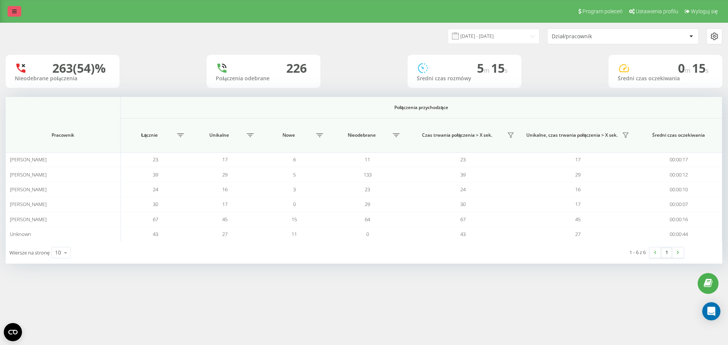
click at [9, 15] on link at bounding box center [15, 11] width 14 height 11
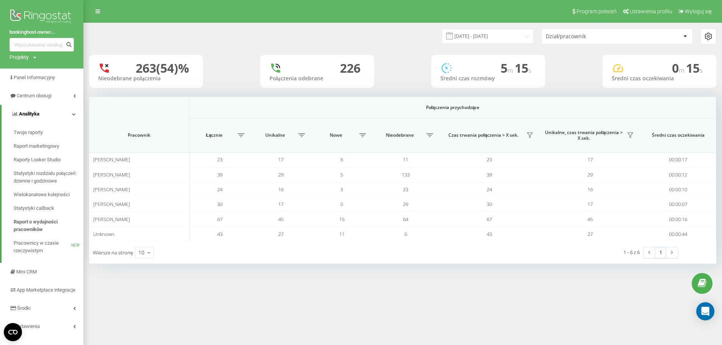
click at [65, 112] on link "Analityka" at bounding box center [43, 114] width 82 height 18
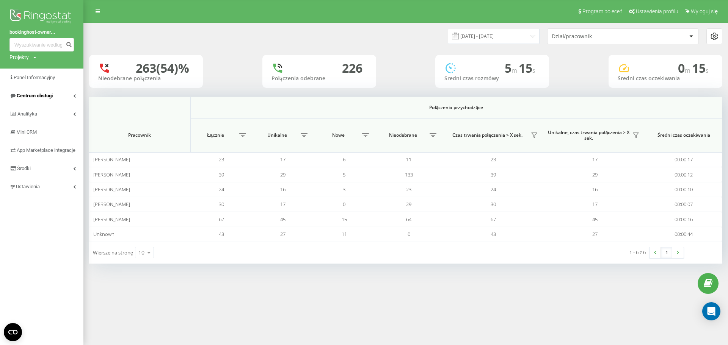
click at [72, 94] on link "Centrum obsługi" at bounding box center [41, 96] width 83 height 18
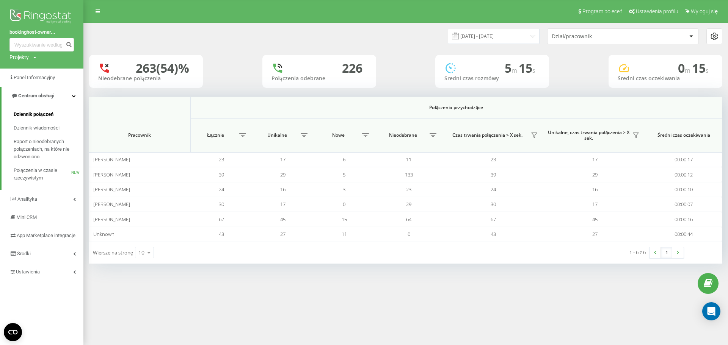
click at [49, 115] on span "Dziennik połączeń" at bounding box center [34, 115] width 40 height 8
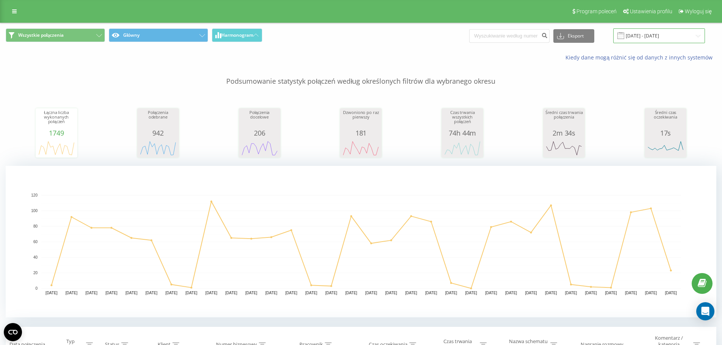
click at [638, 39] on input "[DATE] - [DATE]" at bounding box center [659, 35] width 92 height 15
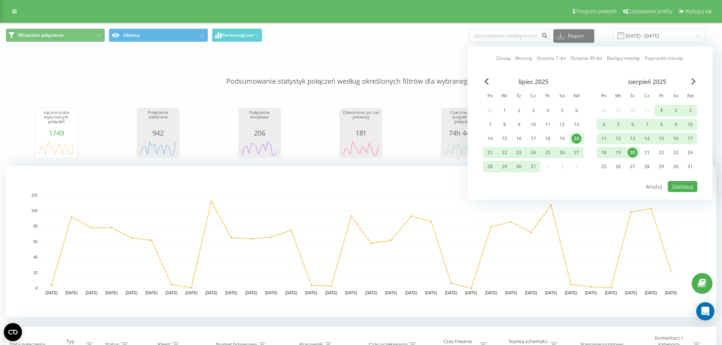
click at [658, 106] on div "1" at bounding box center [662, 111] width 10 height 10
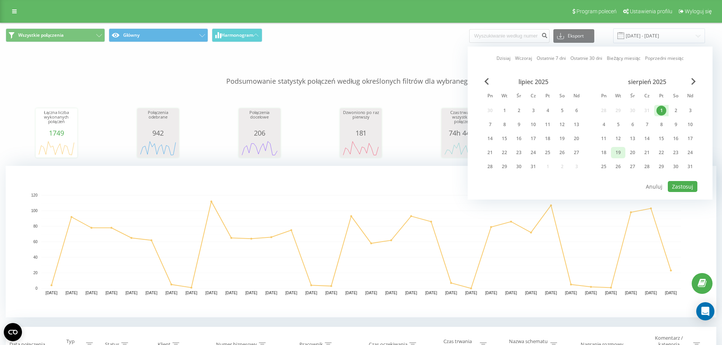
click at [620, 151] on div "19" at bounding box center [618, 153] width 10 height 10
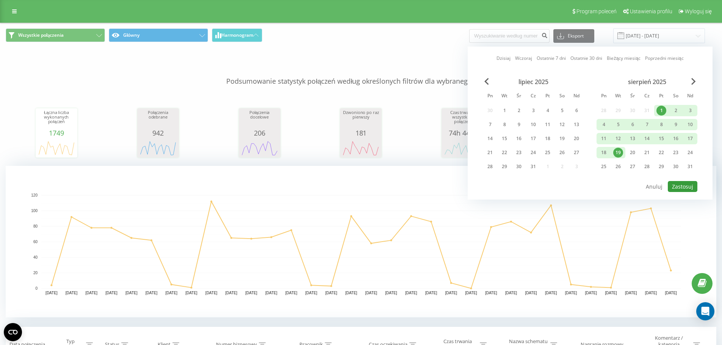
click at [680, 183] on button "Zastosuj" at bounding box center [683, 186] width 30 height 11
type input "[DATE] - [DATE]"
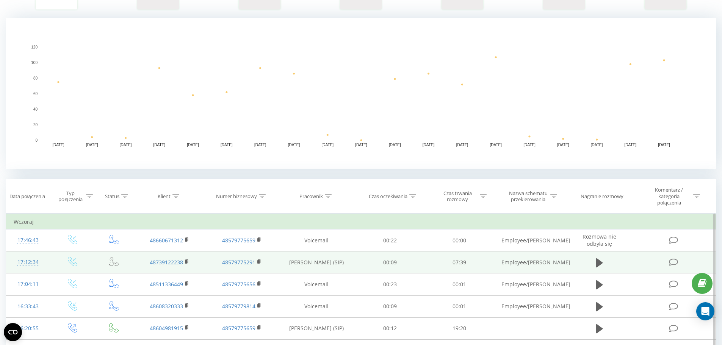
scroll to position [152, 0]
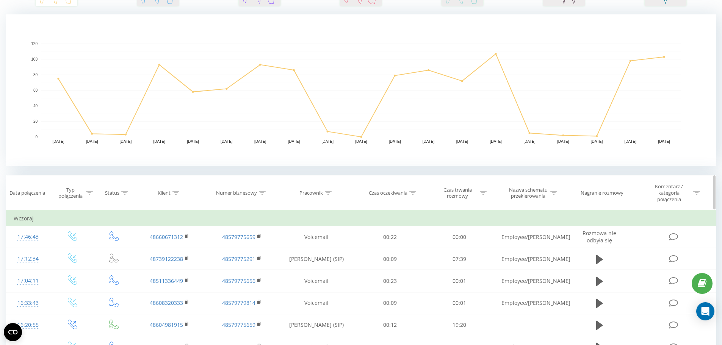
click at [88, 194] on icon at bounding box center [89, 193] width 7 height 4
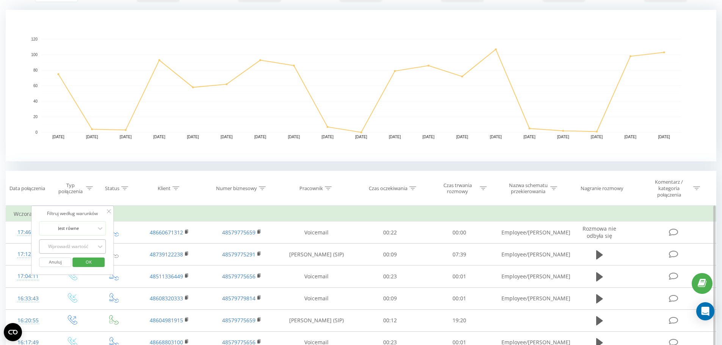
click at [85, 244] on div "Wprowadź wartość" at bounding box center [72, 247] width 67 height 14
click at [84, 264] on div "Przychodzące" at bounding box center [72, 262] width 66 height 12
click at [94, 260] on span "OK" at bounding box center [88, 262] width 21 height 12
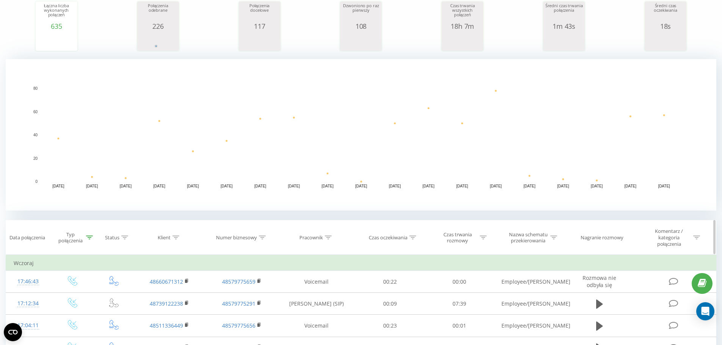
scroll to position [190, 0]
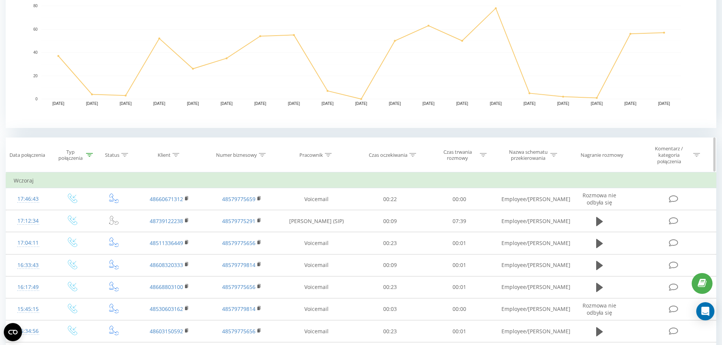
click at [91, 152] on div at bounding box center [89, 155] width 7 height 6
click at [86, 210] on div at bounding box center [68, 213] width 54 height 7
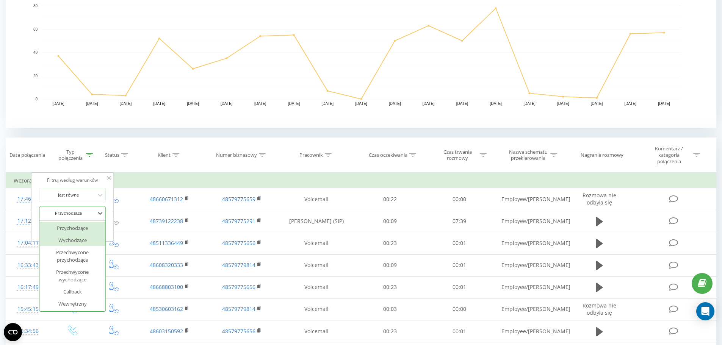
click at [85, 243] on div "Wychodzące" at bounding box center [72, 240] width 66 height 12
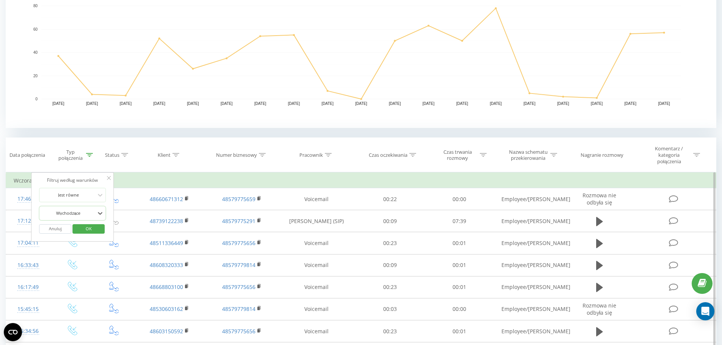
click at [89, 230] on span "OK" at bounding box center [88, 229] width 21 height 12
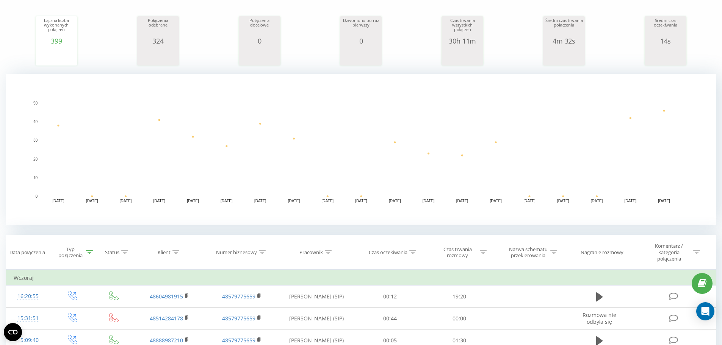
scroll to position [114, 0]
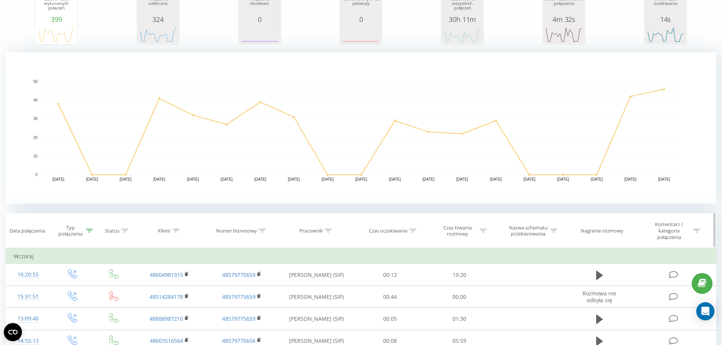
click at [87, 233] on div at bounding box center [89, 231] width 7 height 6
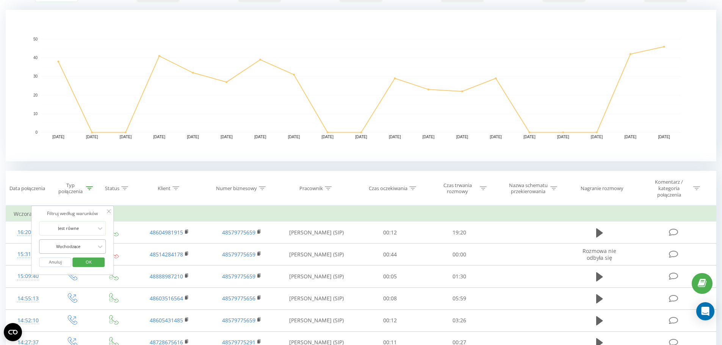
click at [80, 254] on div "Wychodzące" at bounding box center [72, 247] width 67 height 14
click at [84, 263] on div "Przychodzące" at bounding box center [72, 262] width 66 height 12
click at [87, 263] on span "OK" at bounding box center [88, 262] width 21 height 12
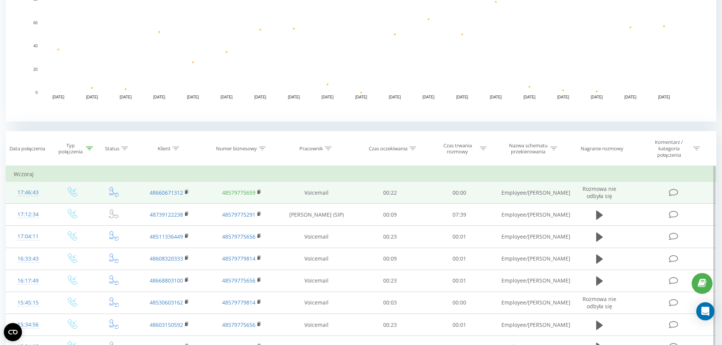
scroll to position [227, 0]
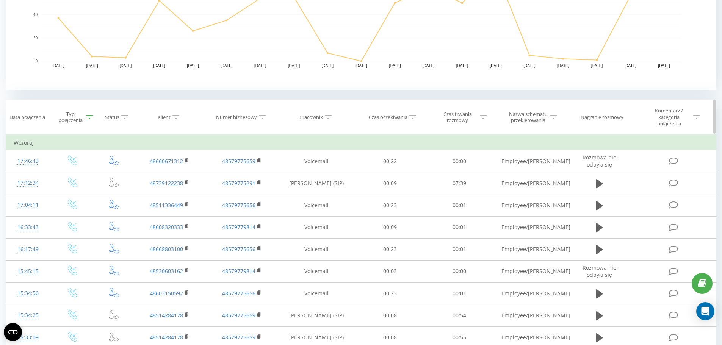
click at [261, 114] on div at bounding box center [262, 117] width 7 height 6
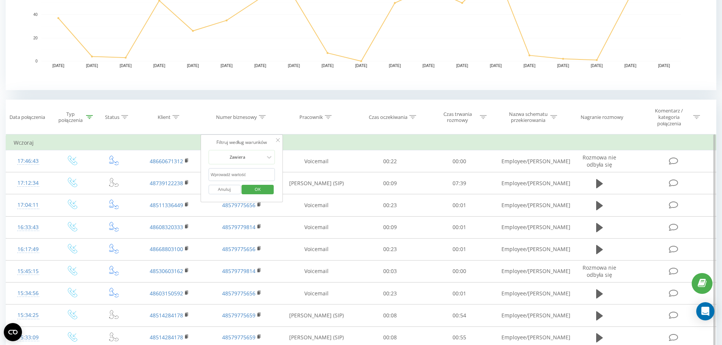
click at [256, 177] on input "text" at bounding box center [242, 174] width 67 height 13
paste input "48799350988"
type input "48799350988"
click at [262, 190] on span "OK" at bounding box center [257, 189] width 21 height 12
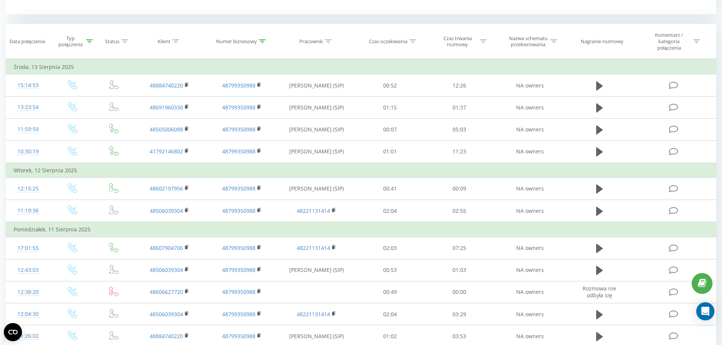
scroll to position [265, 0]
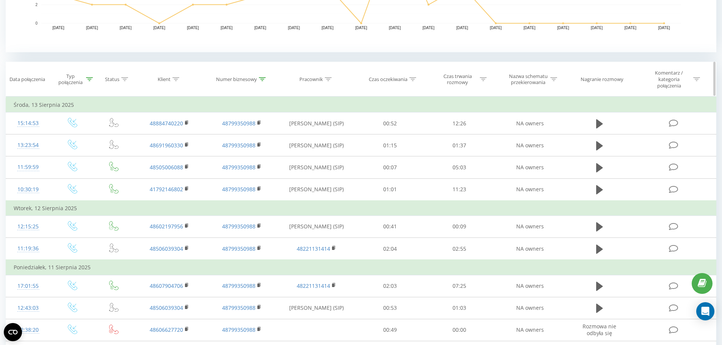
click at [262, 80] on icon at bounding box center [262, 79] width 7 height 4
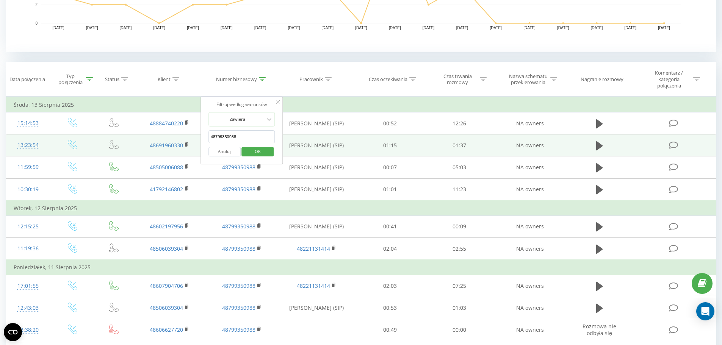
drag, startPoint x: 251, startPoint y: 136, endPoint x: 185, endPoint y: 139, distance: 66.0
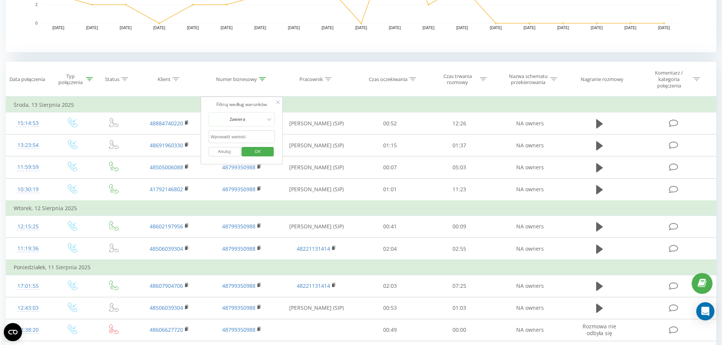
click at [255, 155] on span "OK" at bounding box center [257, 152] width 21 height 12
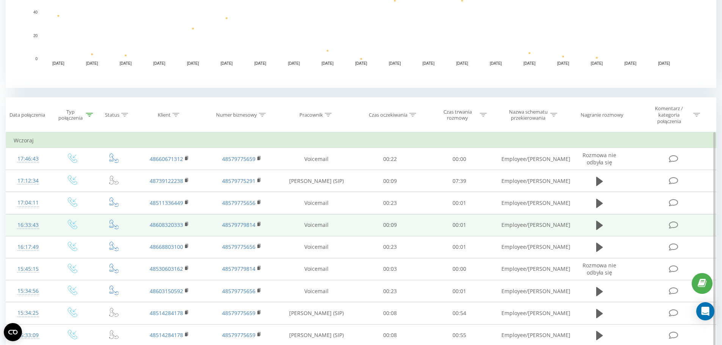
scroll to position [220, 0]
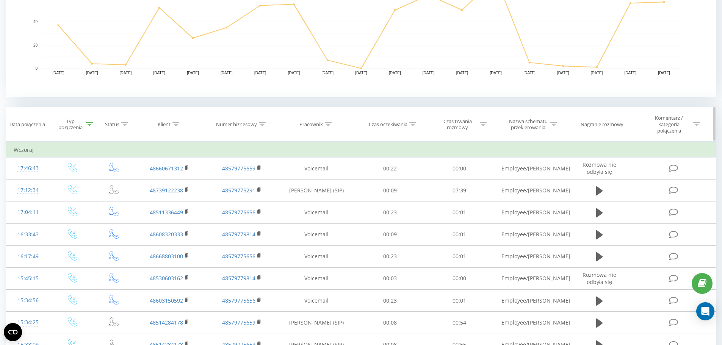
click at [86, 126] on div "Typ połączenia" at bounding box center [75, 124] width 36 height 13
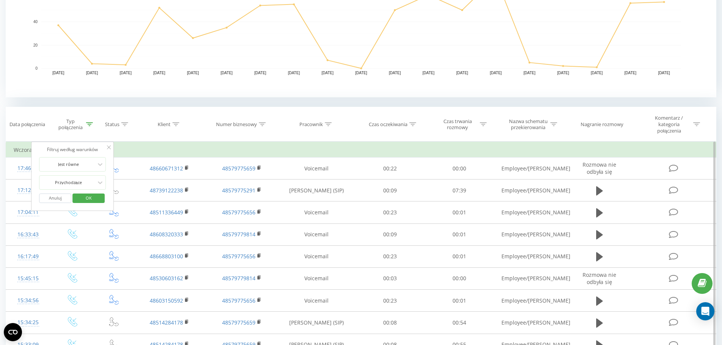
click at [93, 201] on span "OK" at bounding box center [88, 198] width 21 height 12
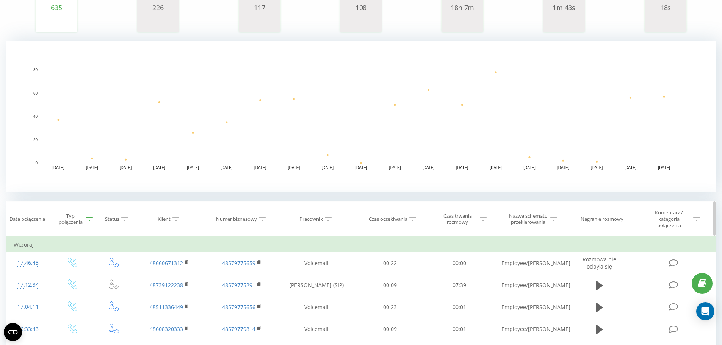
scroll to position [152, 0]
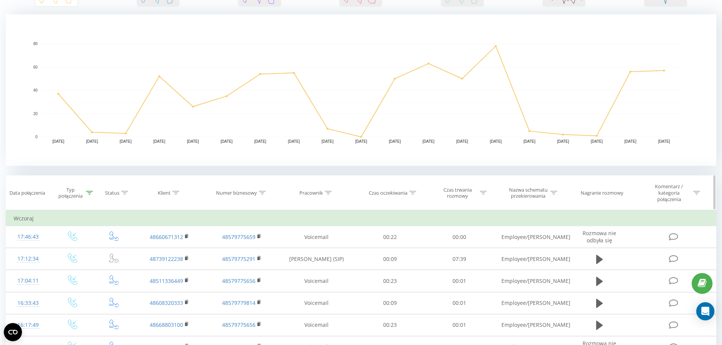
click at [90, 193] on icon at bounding box center [89, 193] width 7 height 4
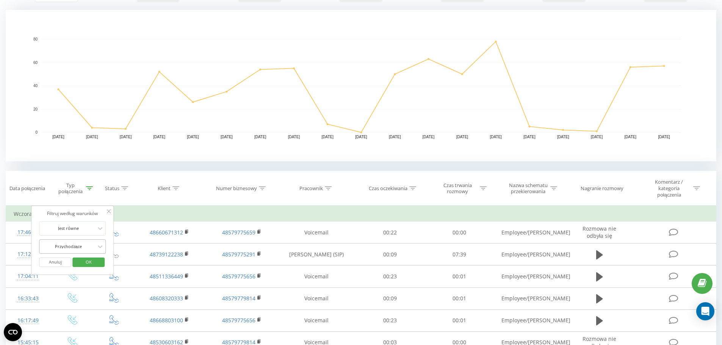
click at [85, 253] on div "Przychodzące" at bounding box center [72, 247] width 67 height 14
click at [86, 273] on div "Wychodzące" at bounding box center [72, 274] width 66 height 12
click at [94, 263] on span "OK" at bounding box center [88, 262] width 21 height 12
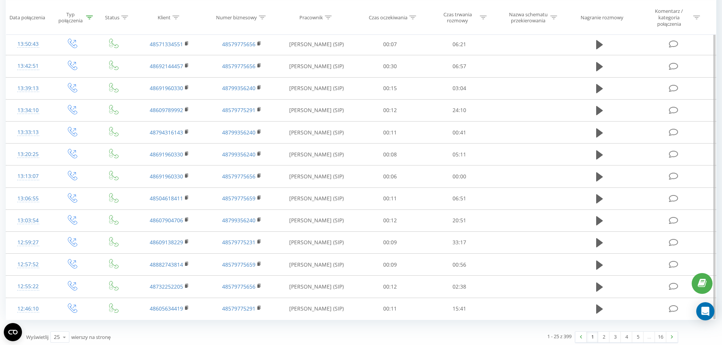
scroll to position [613, 0]
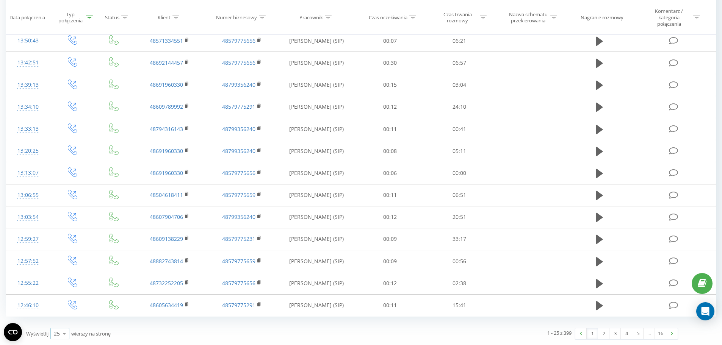
click at [62, 332] on icon at bounding box center [64, 334] width 11 height 15
click at [61, 323] on span "100" at bounding box center [58, 323] width 9 height 7
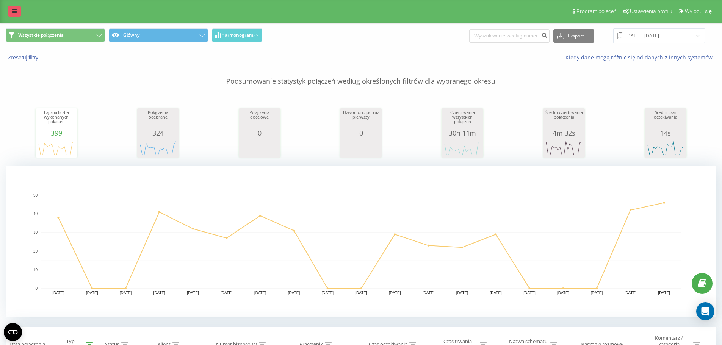
click at [9, 7] on link at bounding box center [15, 11] width 14 height 11
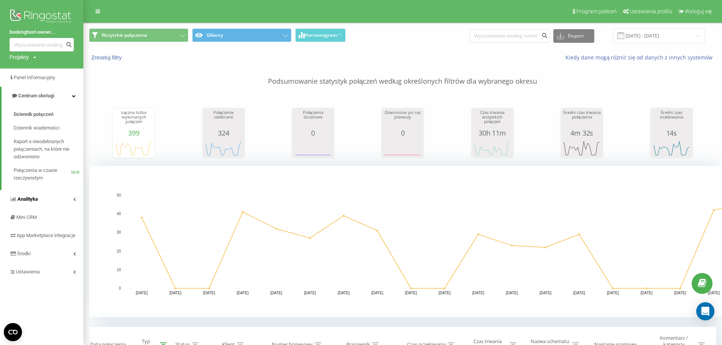
click at [70, 195] on link "Analityka" at bounding box center [41, 199] width 83 height 18
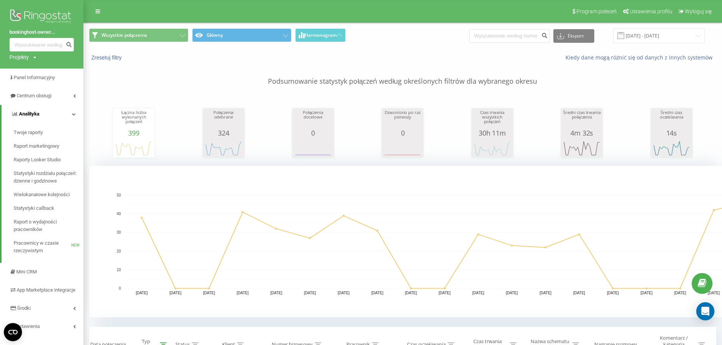
click at [71, 114] on link "Analityka" at bounding box center [43, 114] width 82 height 18
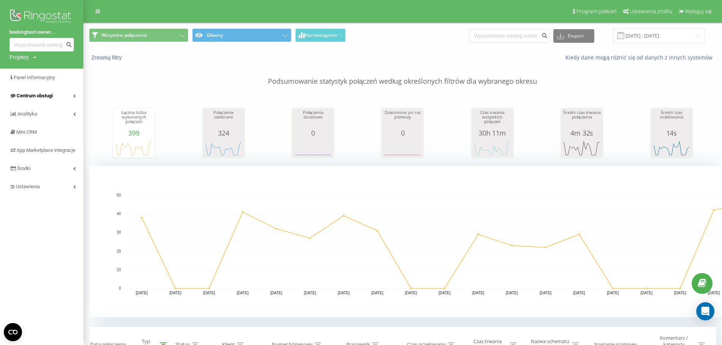
click at [71, 97] on link "Centrum obsługi" at bounding box center [41, 96] width 83 height 18
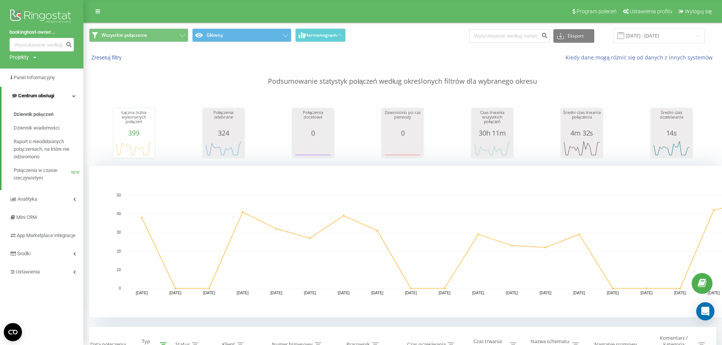
click at [74, 95] on icon at bounding box center [74, 96] width 4 height 4
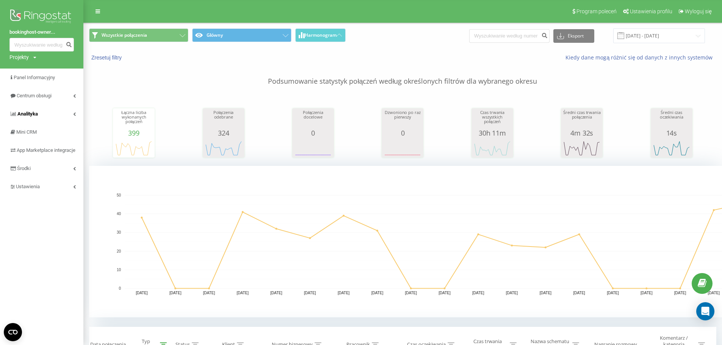
click at [73, 108] on link "Analityka" at bounding box center [41, 114] width 83 height 18
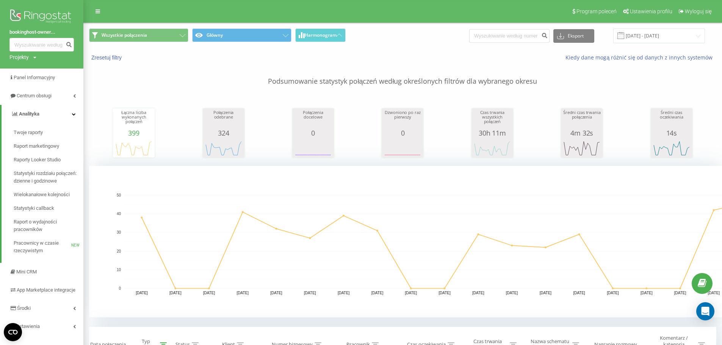
click at [27, 58] on div "Projekty" at bounding box center [18, 57] width 19 height 8
click at [38, 66] on link "[DOMAIN_NAME]" at bounding box center [34, 69] width 37 height 6
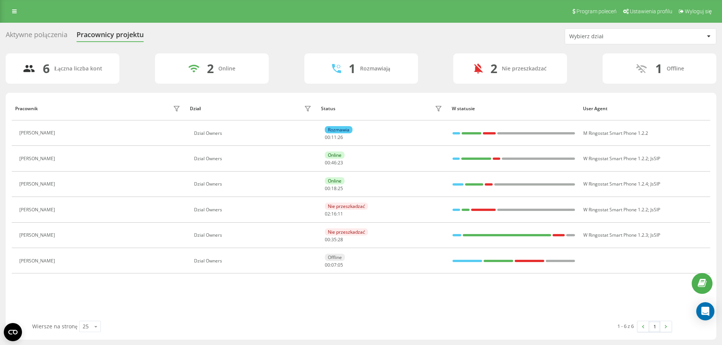
click at [27, 31] on div "Aktywne połączenia" at bounding box center [37, 37] width 62 height 12
click at [15, 14] on link at bounding box center [15, 11] width 14 height 11
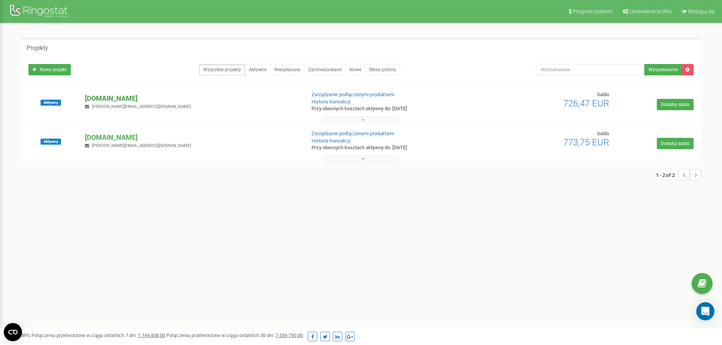
click at [134, 100] on p "[DOMAIN_NAME]" at bounding box center [192, 99] width 214 height 10
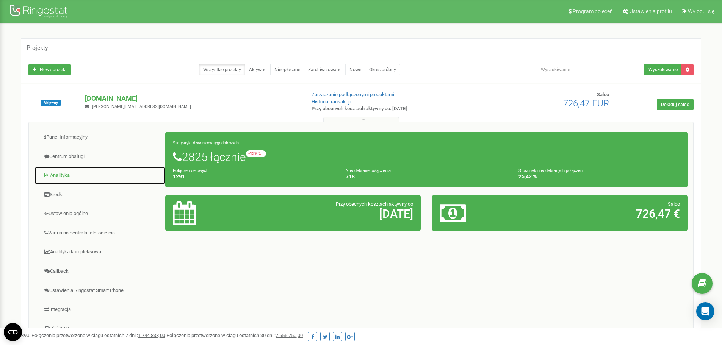
click at [74, 170] on link "Analityka" at bounding box center [99, 175] width 131 height 19
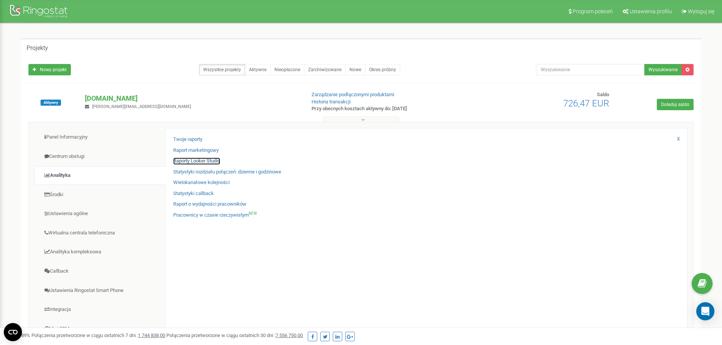
click at [202, 160] on link "Raporty Looker Studio" at bounding box center [196, 161] width 47 height 7
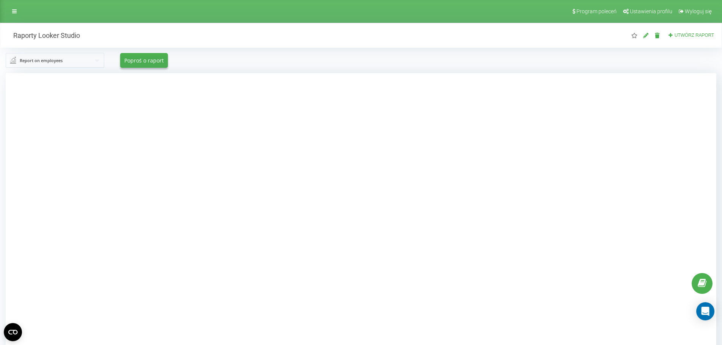
click at [132, 127] on div at bounding box center [361, 245] width 711 height 345
click at [633, 117] on div at bounding box center [361, 245] width 711 height 345
click at [135, 135] on div at bounding box center [361, 245] width 711 height 345
click at [99, 150] on div at bounding box center [361, 245] width 711 height 345
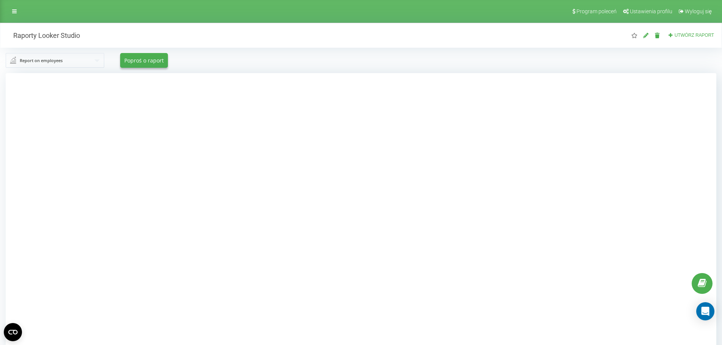
click at [89, 65] on input "text" at bounding box center [55, 60] width 98 height 14
click at [139, 172] on div at bounding box center [361, 245] width 711 height 345
click at [86, 53] on div "Report on employees Report on employees Outgoing calls Incoming calls Report on…" at bounding box center [360, 60] width 721 height 25
click at [88, 58] on input "text" at bounding box center [55, 60] width 98 height 14
click at [88, 58] on input "text" at bounding box center [55, 60] width 99 height 14
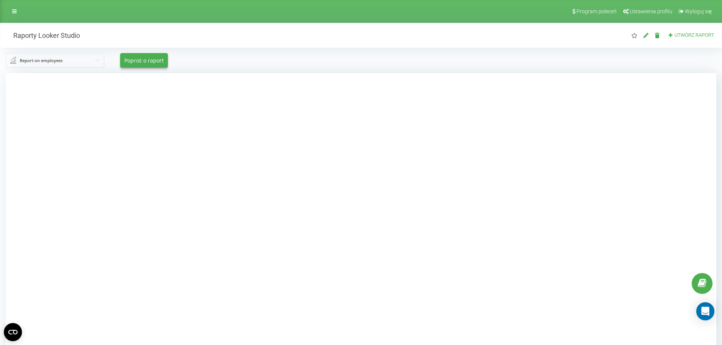
click at [3, 11] on div "Program poleceń Ustawienia profilu Wyloguj się" at bounding box center [361, 11] width 722 height 23
click at [14, 12] on icon at bounding box center [14, 11] width 5 height 5
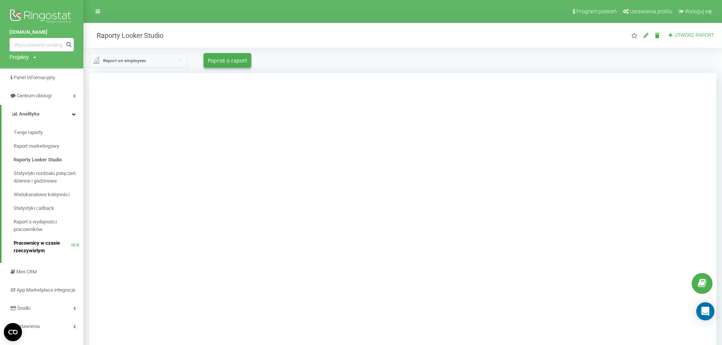
click at [57, 245] on span "Pracownicy w czasie rzeczywistym" at bounding box center [43, 247] width 58 height 15
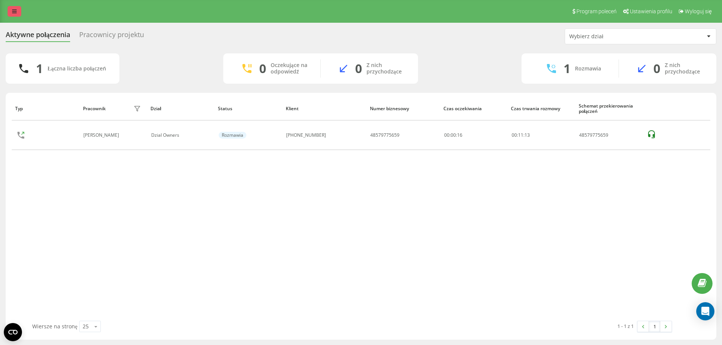
click at [16, 6] on link at bounding box center [15, 11] width 14 height 11
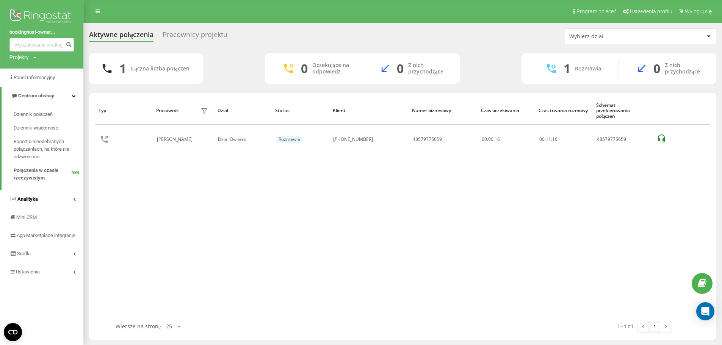
click at [69, 198] on link "Analityka" at bounding box center [41, 199] width 83 height 18
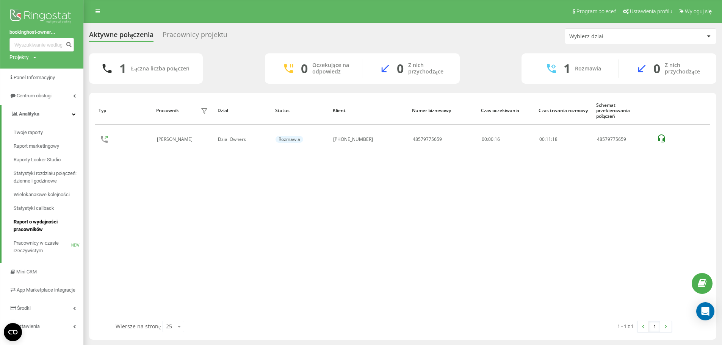
click at [47, 223] on span "Raport o wydajności pracowników" at bounding box center [47, 225] width 66 height 15
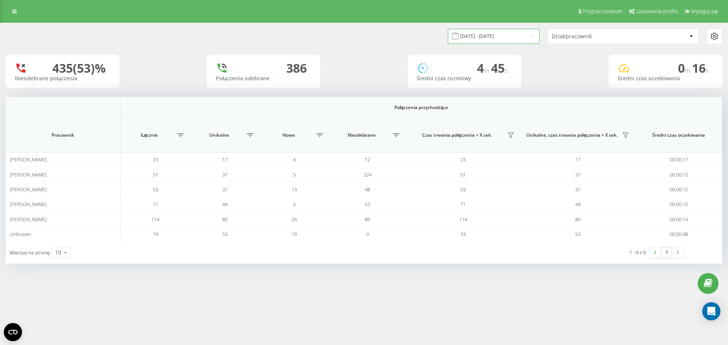
click at [519, 36] on input "[DATE] - [DATE]" at bounding box center [494, 36] width 92 height 15
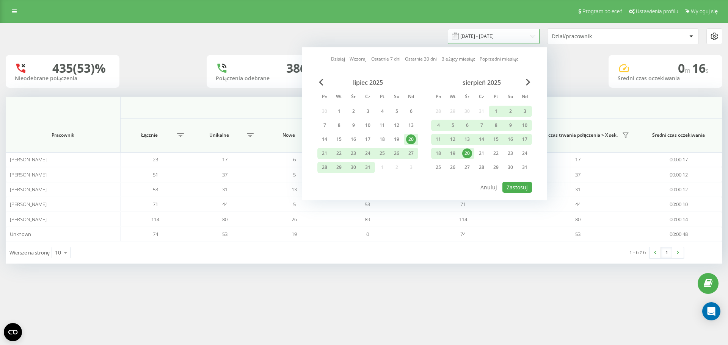
drag, startPoint x: 520, startPoint y: 36, endPoint x: 105, endPoint y: 17, distance: 415.9
click at [520, 35] on input "[DATE] - [DATE]" at bounding box center [494, 36] width 92 height 15
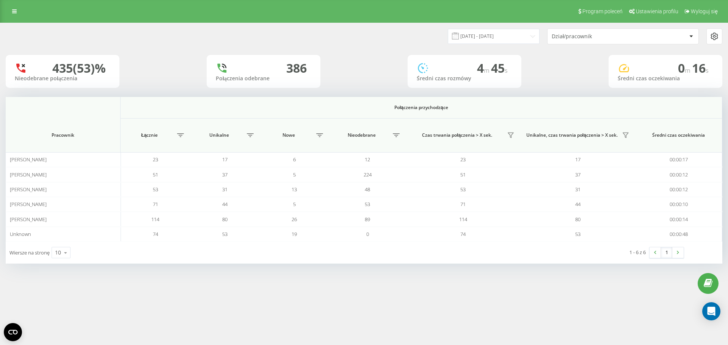
click at [6, 8] on div "Program poleceń Ustawienia profilu Wyloguj się" at bounding box center [364, 11] width 728 height 23
click at [577, 34] on div "Dział/pracownik" at bounding box center [597, 36] width 91 height 6
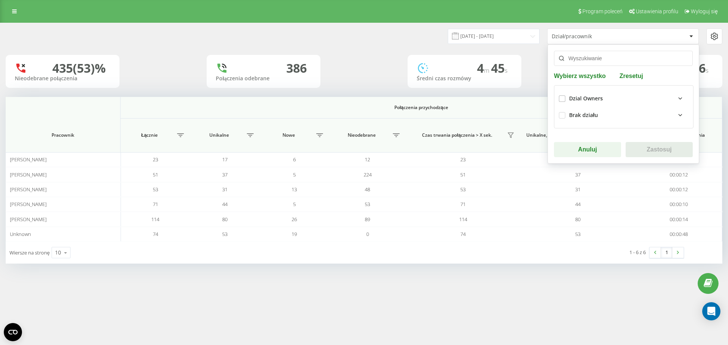
click at [565, 101] on div "Dzial Owners" at bounding box center [624, 98] width 130 height 17
click at [566, 97] on div "Dzial Owners" at bounding box center [624, 98] width 130 height 17
click at [558, 100] on div "Dzial Owners Brak działu" at bounding box center [624, 106] width 140 height 43
click at [563, 96] on label at bounding box center [562, 96] width 6 height 0
checkbox input "true"
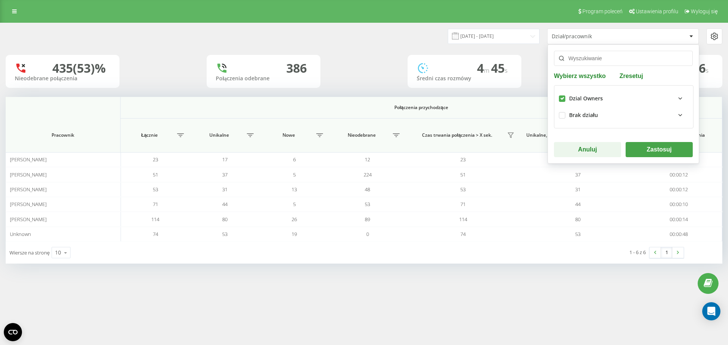
click at [672, 152] on button "Zastosuj" at bounding box center [659, 149] width 67 height 15
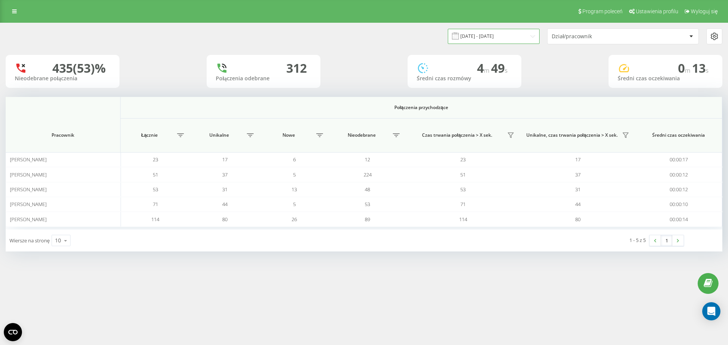
click at [515, 34] on input "[DATE] - [DATE]" at bounding box center [494, 36] width 92 height 15
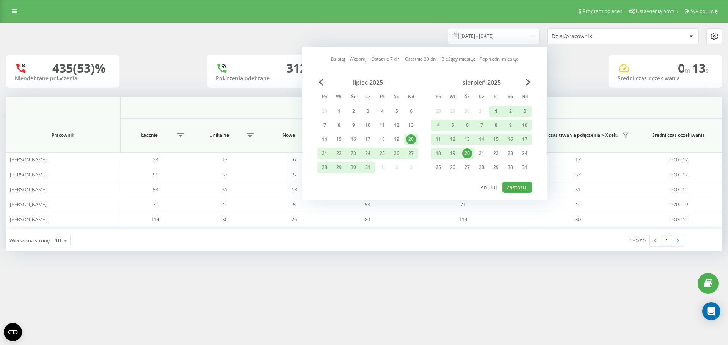
click at [492, 107] on div "1" at bounding box center [496, 112] width 10 height 10
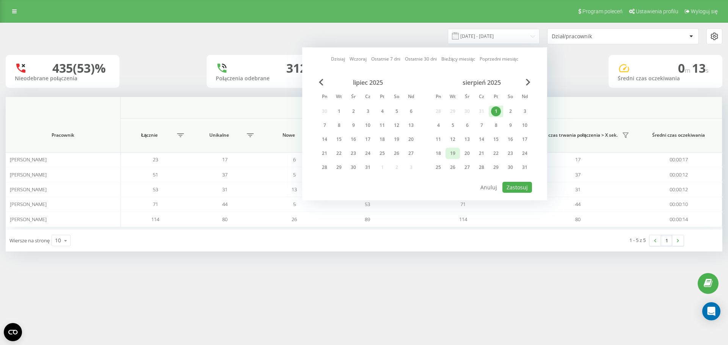
click at [456, 154] on div "19" at bounding box center [453, 154] width 10 height 10
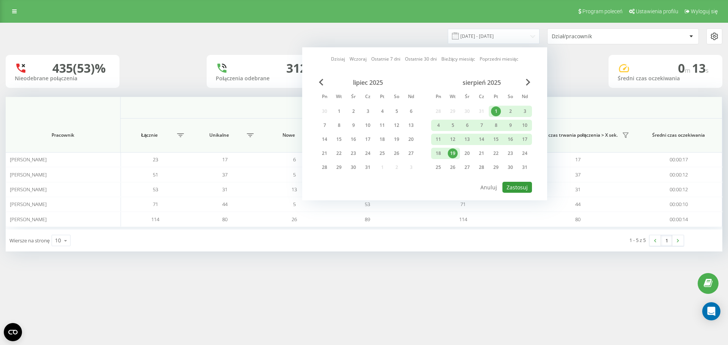
click at [519, 187] on button "Zastosuj" at bounding box center [517, 187] width 30 height 11
type input "[DATE] - [DATE]"
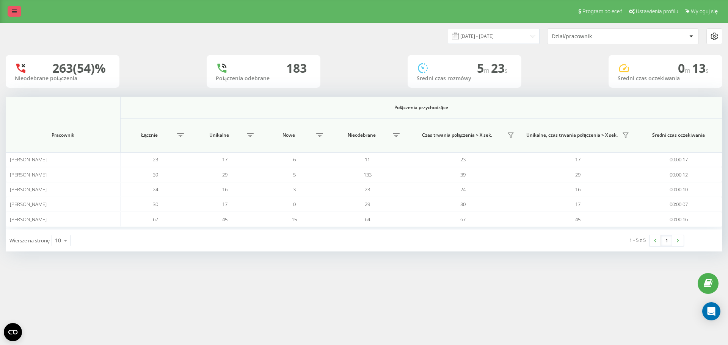
click at [13, 9] on icon at bounding box center [14, 11] width 5 height 5
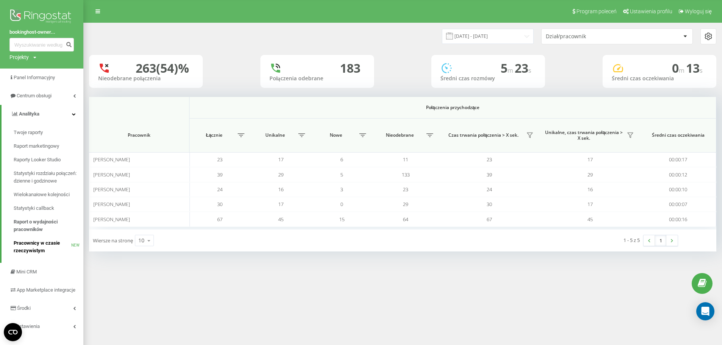
click at [39, 245] on span "Pracownicy w czasie rzeczywistym" at bounding box center [43, 247] width 58 height 15
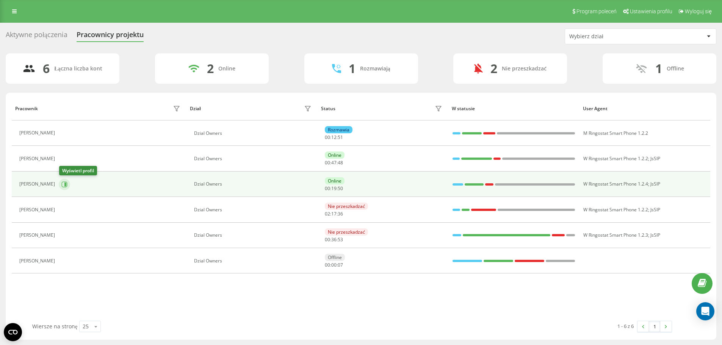
click at [65, 187] on icon at bounding box center [65, 185] width 6 height 6
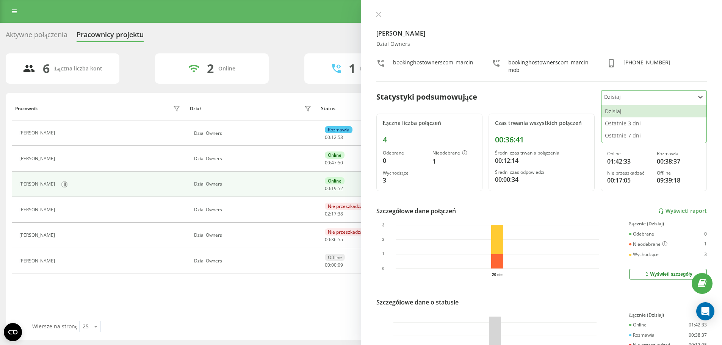
drag, startPoint x: 659, startPoint y: 96, endPoint x: 658, endPoint y: 103, distance: 6.8
click at [659, 96] on div at bounding box center [647, 97] width 87 height 9
click at [642, 141] on div "Ostatnie 7 dni" at bounding box center [654, 136] width 105 height 12
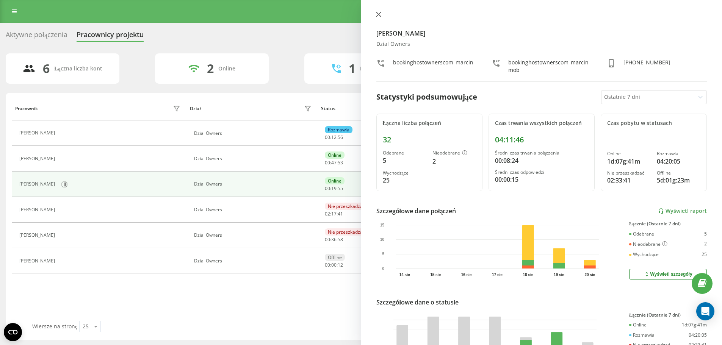
click at [381, 13] on icon at bounding box center [378, 14] width 5 height 5
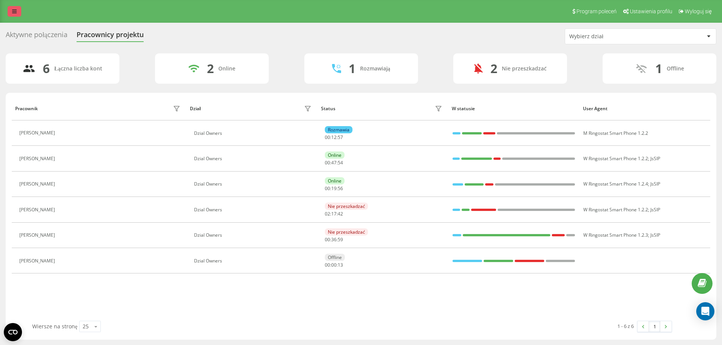
click at [11, 9] on link at bounding box center [15, 11] width 14 height 11
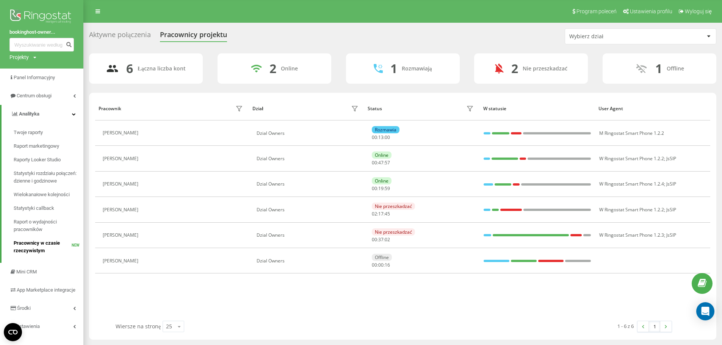
click at [42, 249] on span "Pracownicy w czasie rzeczywistym" at bounding box center [43, 247] width 58 height 15
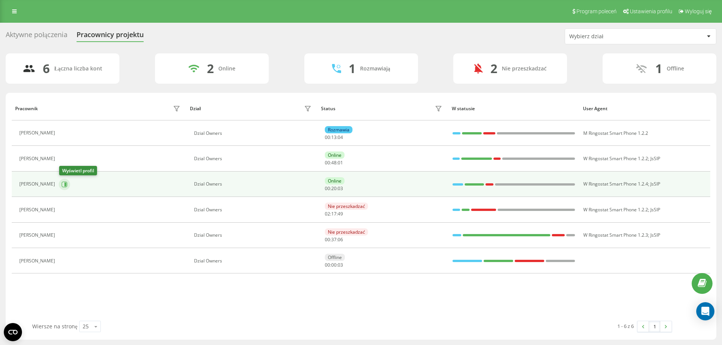
click at [65, 185] on icon at bounding box center [65, 184] width 2 height 4
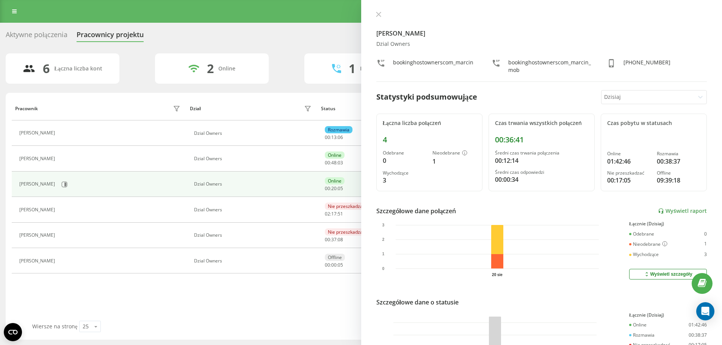
click at [669, 93] on div at bounding box center [647, 97] width 87 height 9
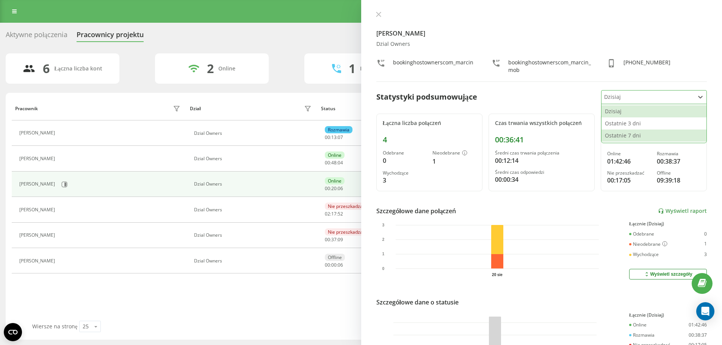
click at [649, 133] on div "Ostatnie 7 dni" at bounding box center [654, 136] width 105 height 12
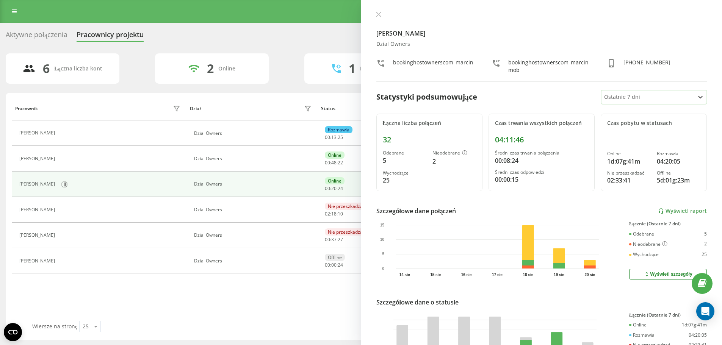
click at [639, 101] on div at bounding box center [647, 97] width 87 height 9
click at [638, 120] on div "Ostatnie 3 dni" at bounding box center [654, 124] width 105 height 12
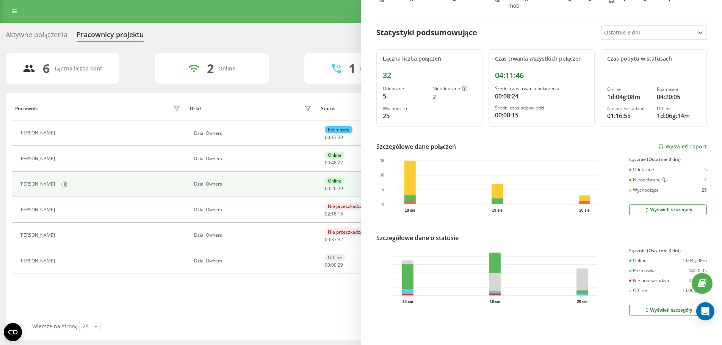
scroll to position [0, 0]
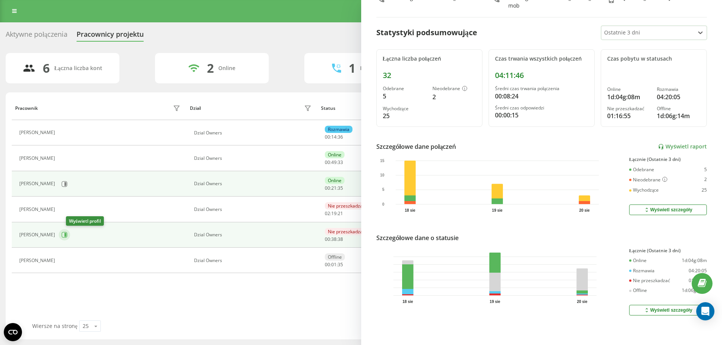
click at [67, 237] on icon at bounding box center [64, 235] width 6 height 6
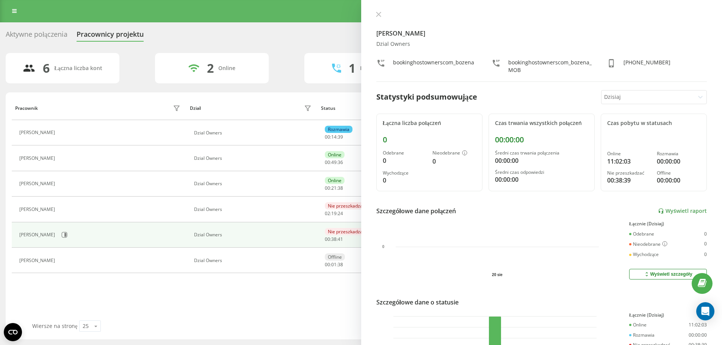
click at [695, 97] on div at bounding box center [701, 97] width 12 height 12
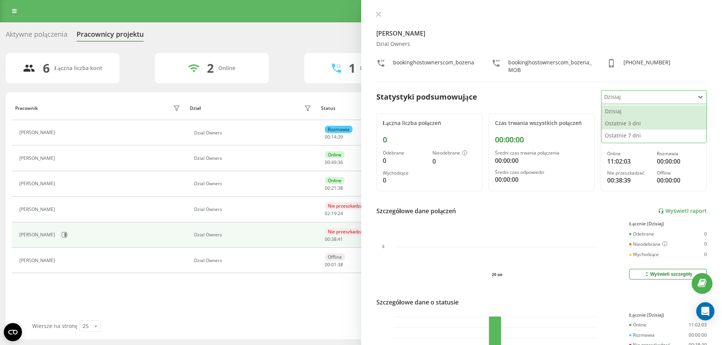
click at [670, 124] on div "Ostatnie 3 dni" at bounding box center [654, 124] width 105 height 12
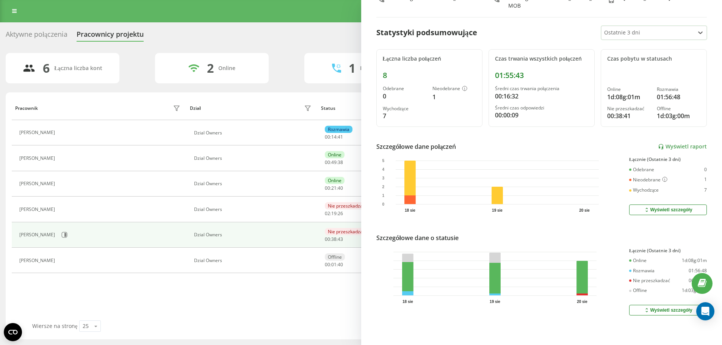
scroll to position [70, 0]
click at [15, 11] on icon at bounding box center [14, 10] width 5 height 5
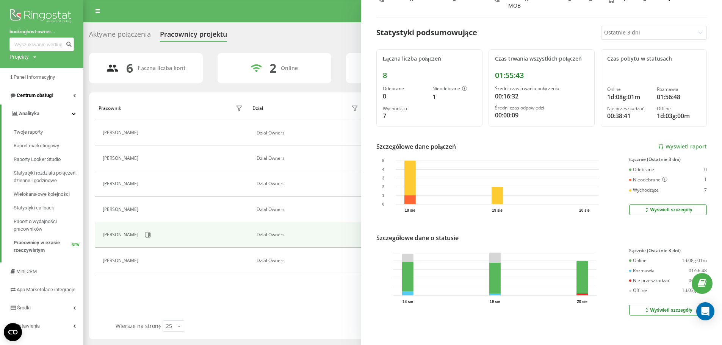
click at [67, 95] on link "Centrum obsługi" at bounding box center [41, 95] width 83 height 18
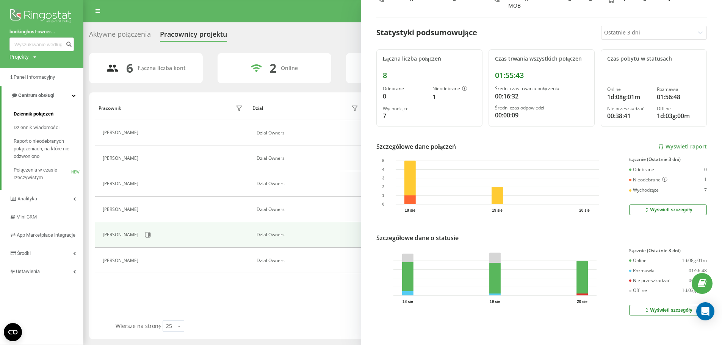
click at [44, 110] on link "Dziennik połączeń" at bounding box center [49, 114] width 70 height 14
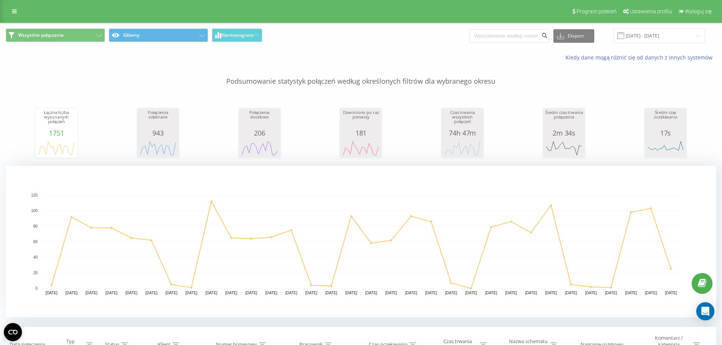
click at [620, 34] on div "[DATE] - [DATE]" at bounding box center [649, 35] width 111 height 15
click at [654, 39] on input "[DATE] - [DATE]" at bounding box center [659, 35] width 92 height 15
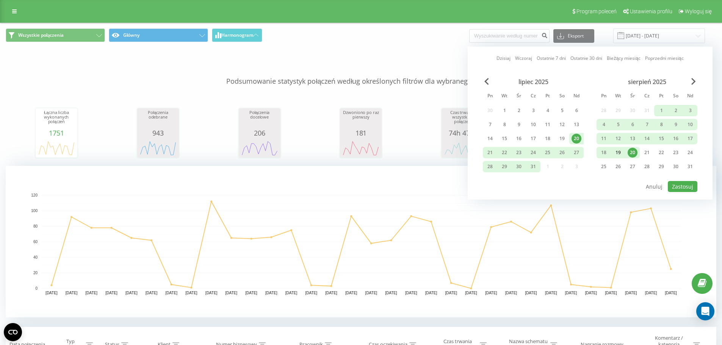
click at [621, 152] on div "19" at bounding box center [618, 153] width 10 height 10
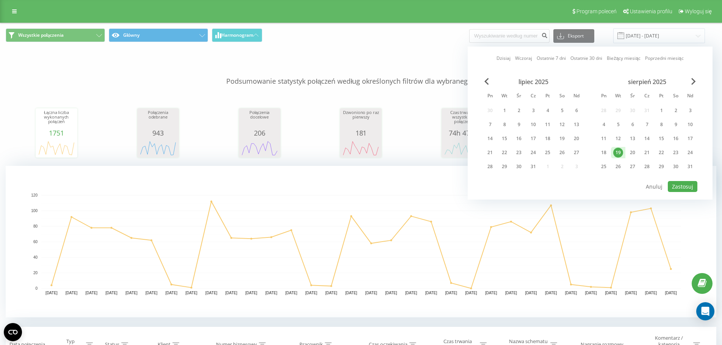
click at [624, 152] on div "19" at bounding box center [618, 152] width 14 height 11
click at [632, 153] on div "20" at bounding box center [633, 153] width 10 height 10
click at [680, 186] on button "Zastosuj" at bounding box center [683, 186] width 30 height 11
type input "20.08.2025 - 20.08.2025"
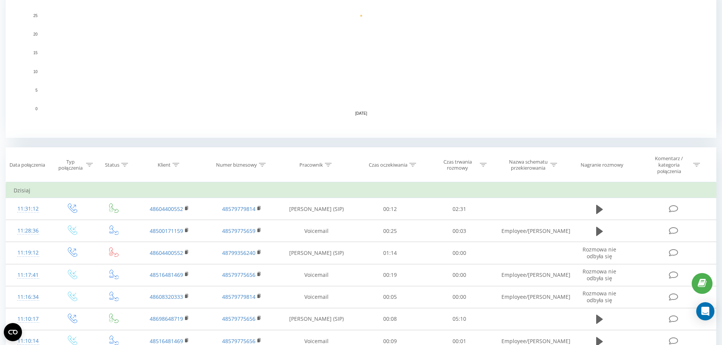
scroll to position [190, 0]
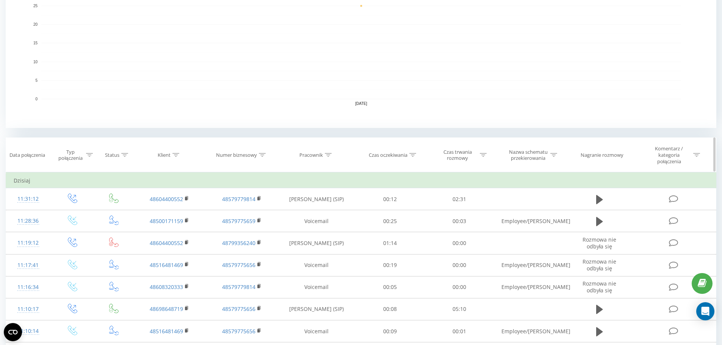
click at [335, 152] on div "Pracownik" at bounding box center [317, 155] width 78 height 6
click at [327, 214] on input "text" at bounding box center [316, 212] width 67 height 13
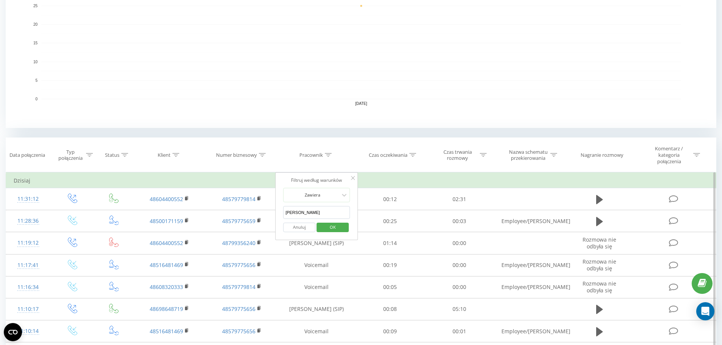
type input "Marcin"
click at [332, 226] on span "OK" at bounding box center [332, 227] width 21 height 12
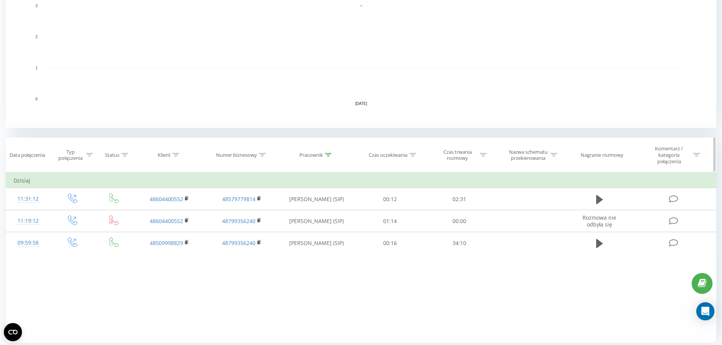
click at [90, 155] on icon at bounding box center [89, 155] width 7 height 4
click at [95, 230] on span "OK" at bounding box center [88, 229] width 21 height 12
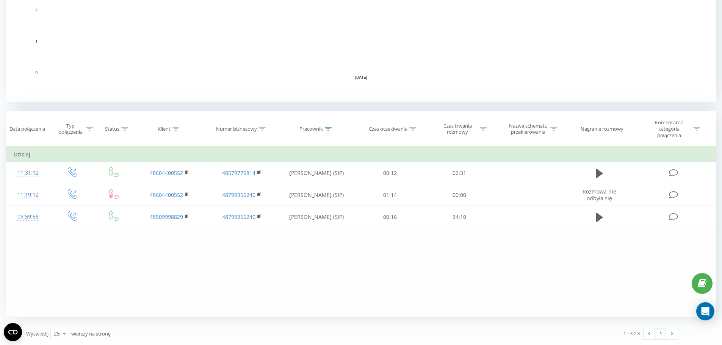
scroll to position [215, 0]
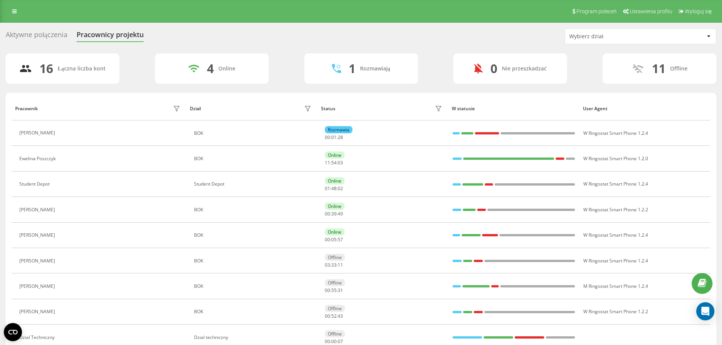
click at [54, 27] on div "Aktywne połączenia Pracownicy projektu Wybierz dział 16 Łączna liczba kont 4 On…" at bounding box center [361, 290] width 722 height 535
click at [53, 32] on div "Aktywne połączenia" at bounding box center [37, 37] width 62 height 12
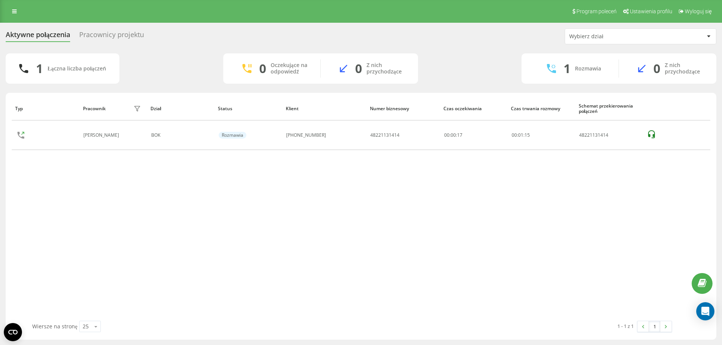
click at [2, 9] on div "Program poleceń Ustawienia profilu Wyloguj się" at bounding box center [361, 11] width 722 height 23
click at [23, 17] on div "Program poleceń Ustawienia profilu Wyloguj się" at bounding box center [361, 11] width 722 height 23
click at [20, 12] on link at bounding box center [15, 11] width 14 height 11
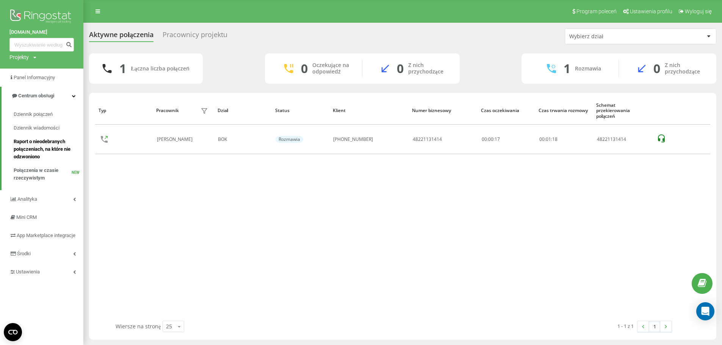
click at [51, 145] on span "Raport o nieodebranych połączeniach, na które nie odzwoniono" at bounding box center [47, 149] width 66 height 23
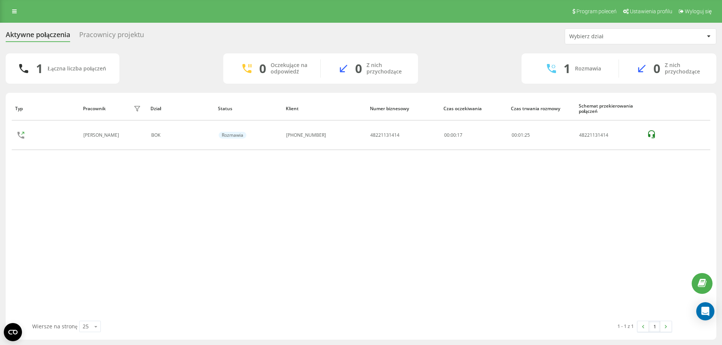
click at [15, 18] on div "Program poleceń Ustawienia profilu Wyloguj się" at bounding box center [361, 11] width 722 height 23
click at [15, 9] on icon at bounding box center [14, 11] width 5 height 5
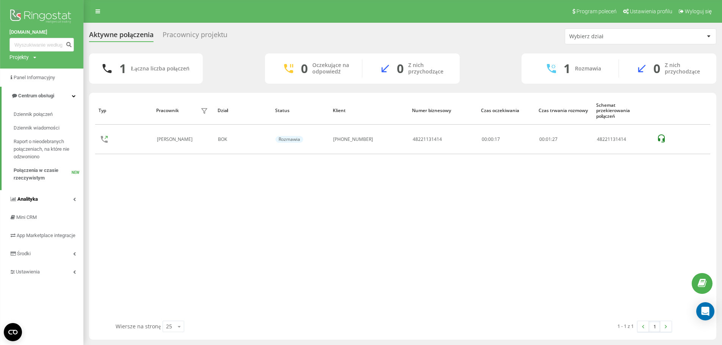
click at [72, 199] on link "Analityka" at bounding box center [41, 199] width 83 height 18
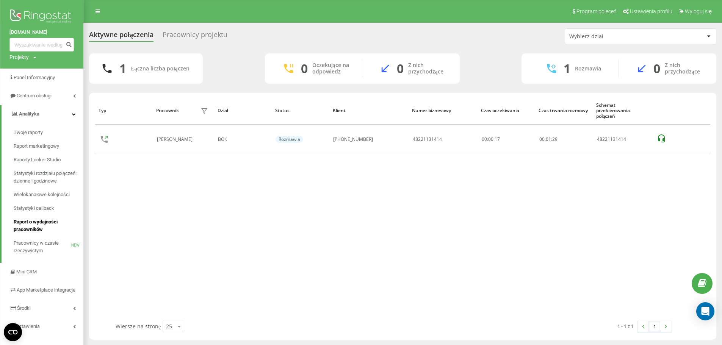
click at [50, 225] on span "Raport o wydajności pracowników" at bounding box center [47, 225] width 66 height 15
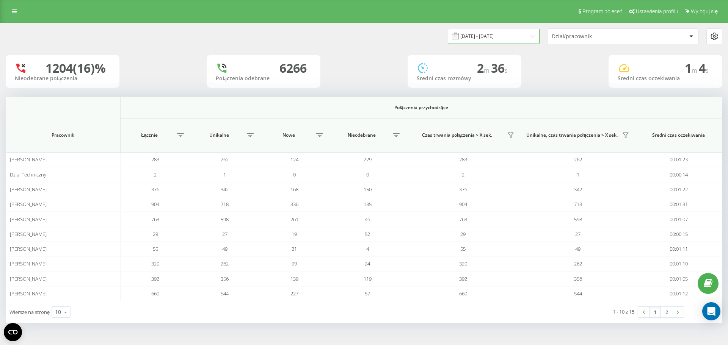
click at [513, 36] on input "[DATE] - [DATE]" at bounding box center [494, 36] width 92 height 15
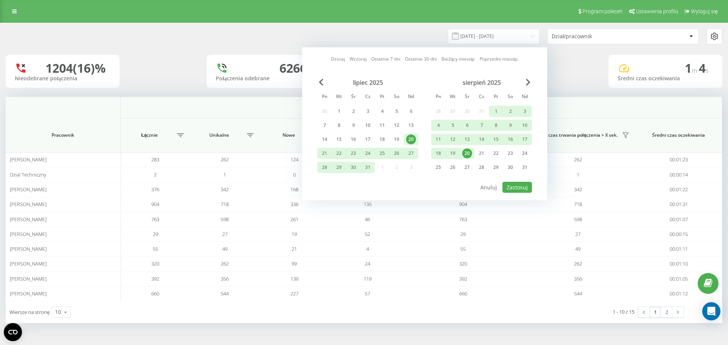
click at [464, 153] on div "20" at bounding box center [467, 154] width 10 height 10
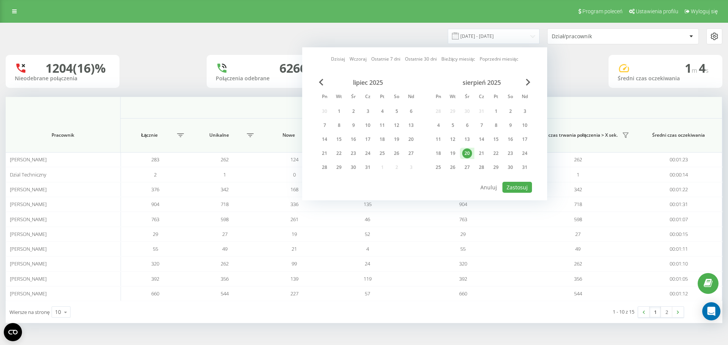
click at [464, 153] on div "20" at bounding box center [467, 154] width 10 height 10
click at [528, 186] on button "Zastosuj" at bounding box center [517, 187] width 30 height 11
type input "[DATE] - [DATE]"
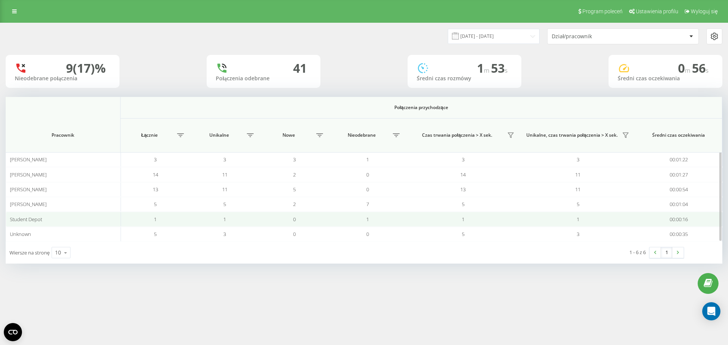
click at [204, 218] on td "1" at bounding box center [224, 219] width 69 height 15
click at [463, 219] on span "1" at bounding box center [463, 219] width 3 height 7
